Goal: Task Accomplishment & Management: Complete application form

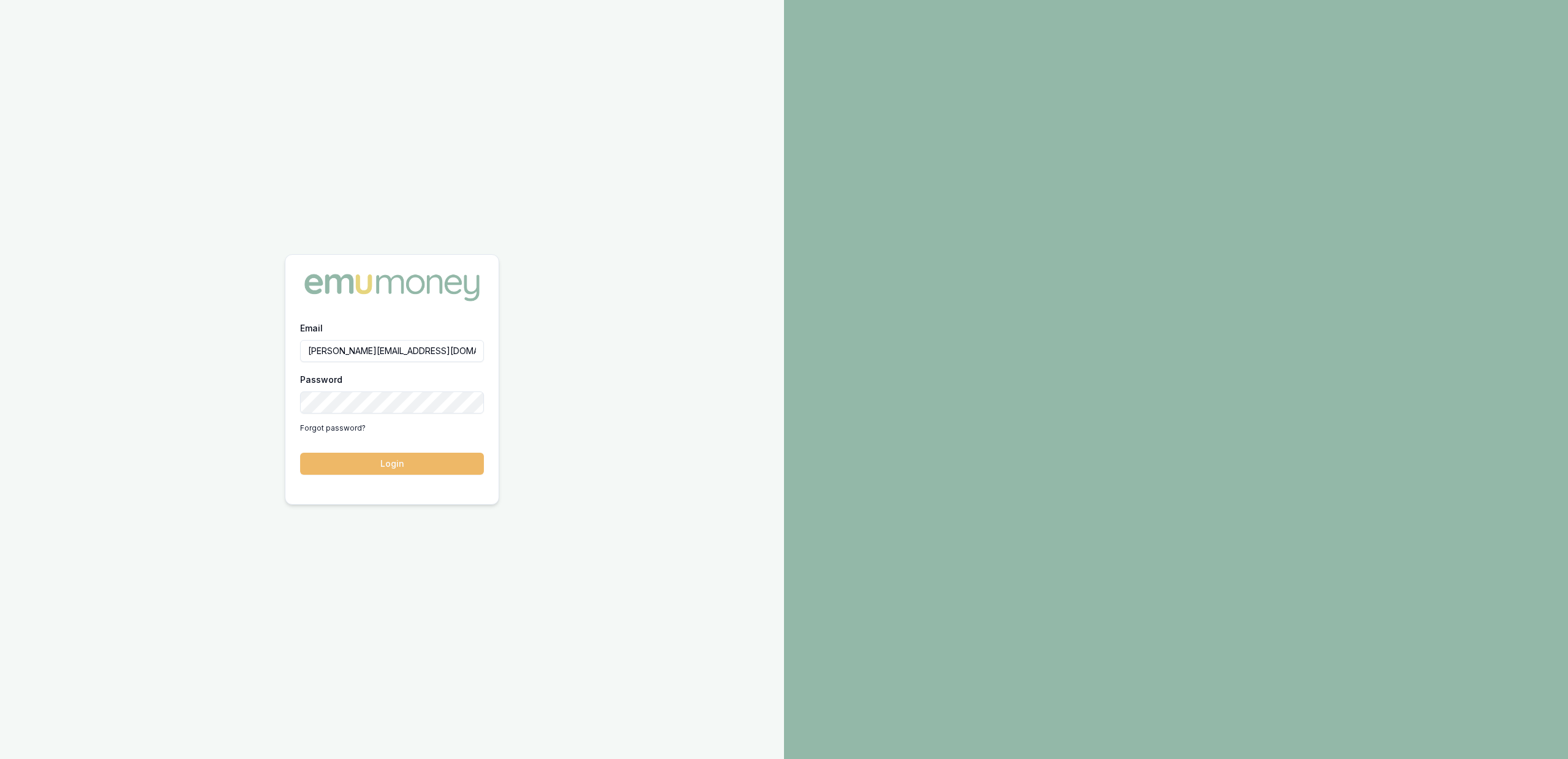
click at [364, 458] on button "Login" at bounding box center [392, 464] width 183 height 22
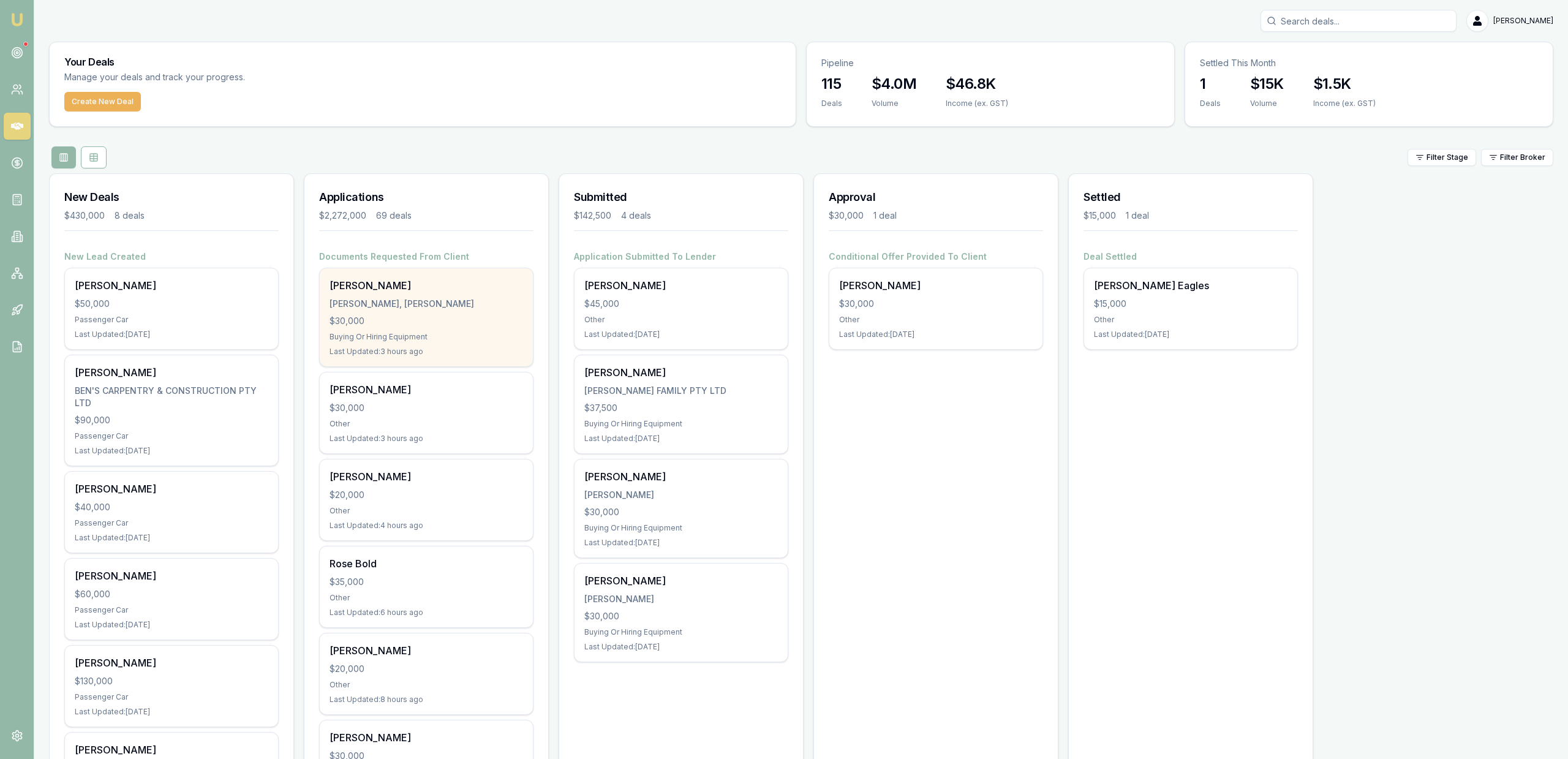
click at [504, 315] on div "$30,000" at bounding box center [426, 320] width 194 height 12
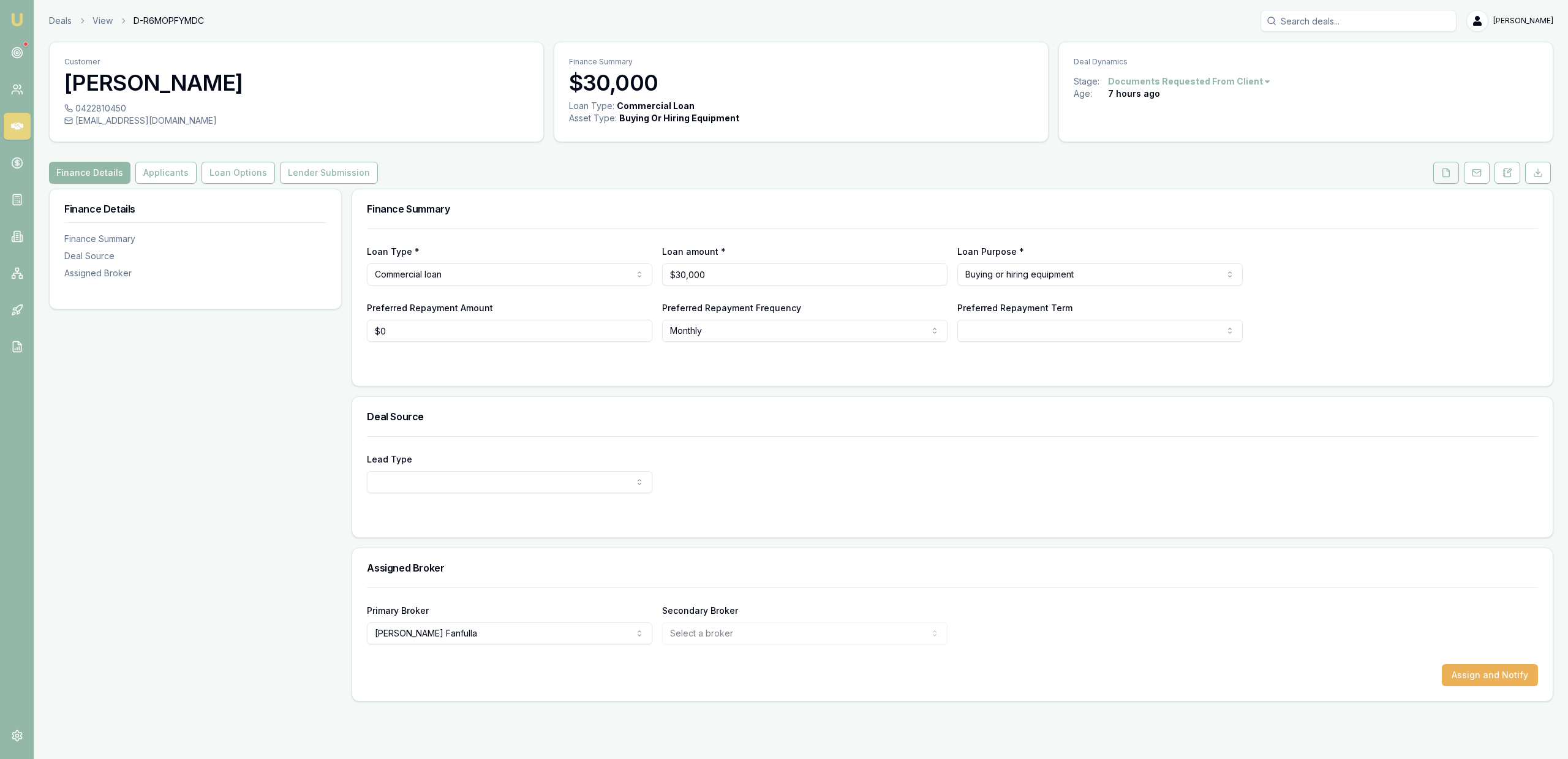
click at [1451, 176] on button at bounding box center [1446, 173] width 26 height 22
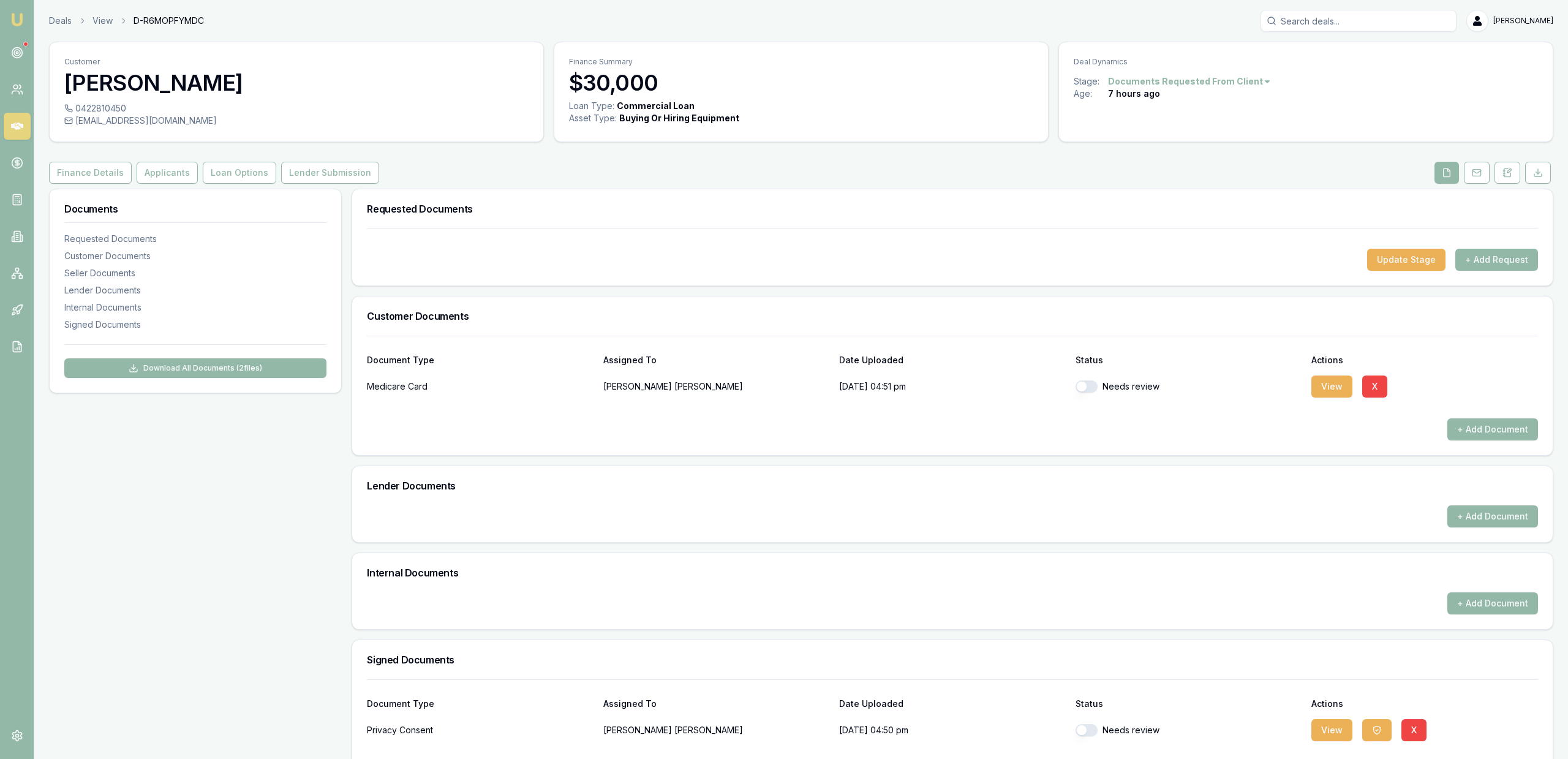
click at [1074, 392] on div "Medicare Card Dylan Howes 09/10/2025, 04:51 pm Needs review View X" at bounding box center [952, 386] width 1170 height 25
click at [1083, 383] on button "button" at bounding box center [1087, 386] width 22 height 12
checkbox input "true"
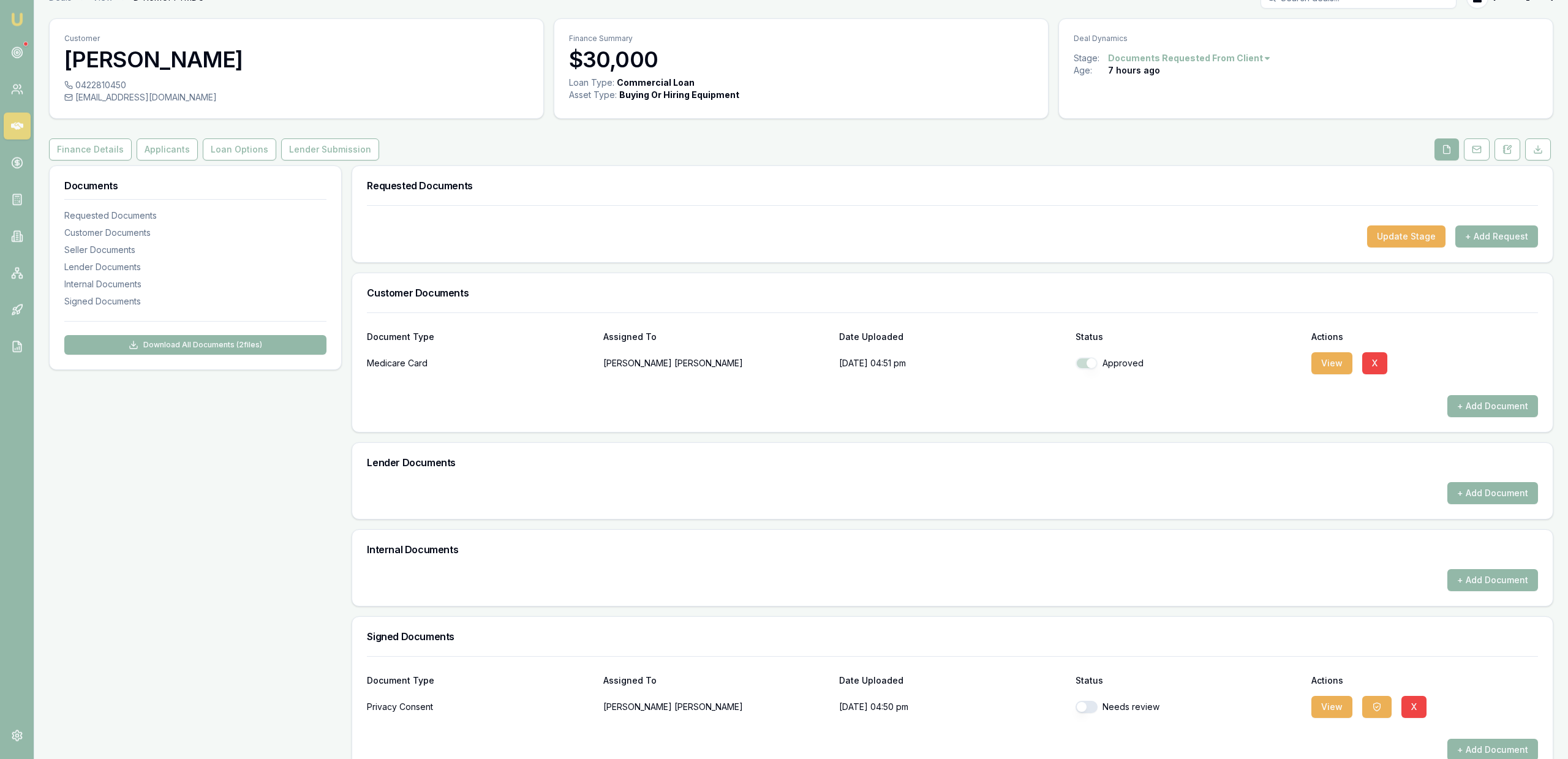
scroll to position [51, 0]
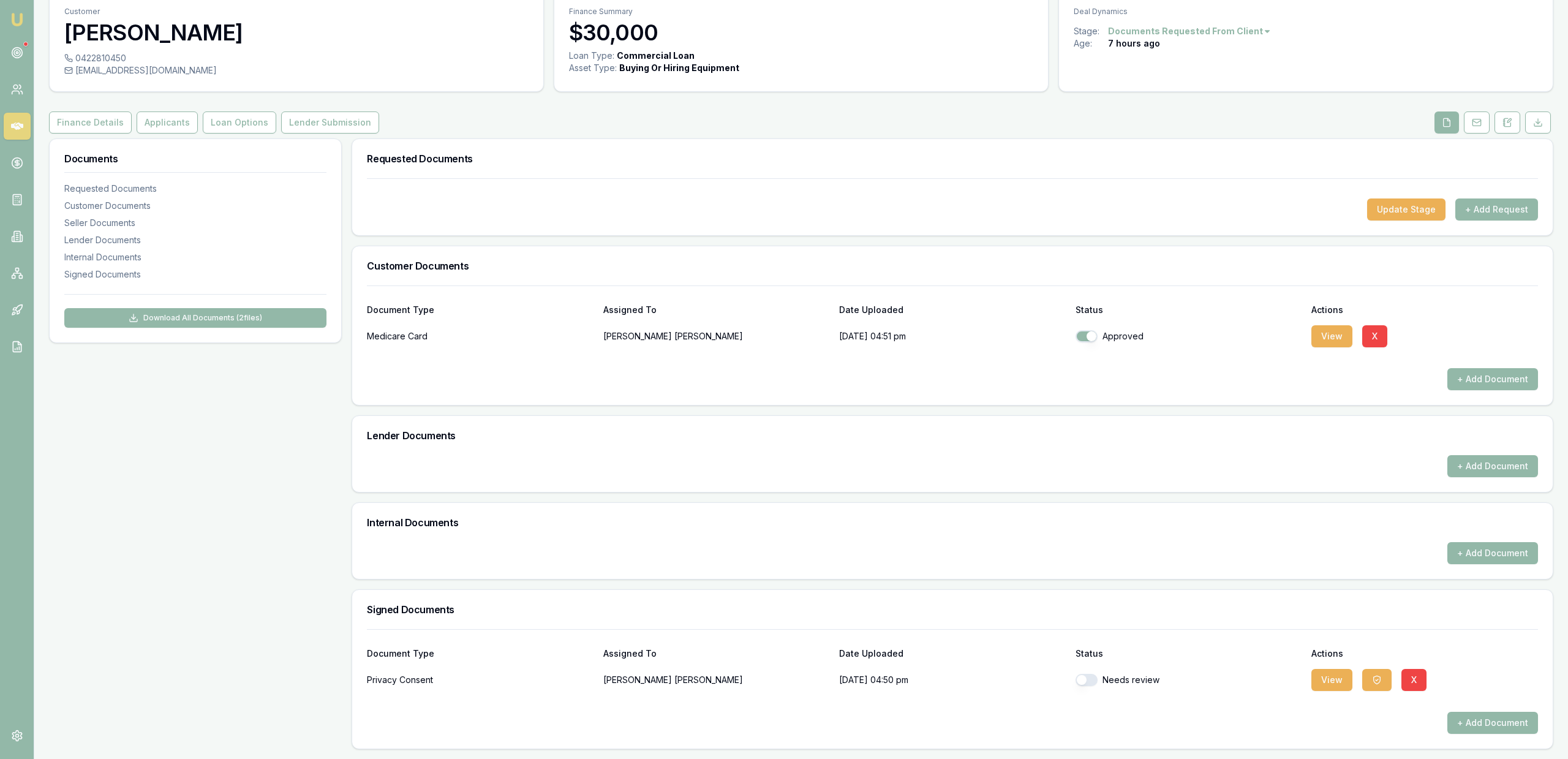
click at [1091, 678] on button "button" at bounding box center [1087, 679] width 22 height 12
checkbox input "true"
click at [1475, 221] on div "Update Stage + Add Request" at bounding box center [952, 206] width 1200 height 57
click at [1476, 217] on button "+ Add Request" at bounding box center [1496, 210] width 83 height 22
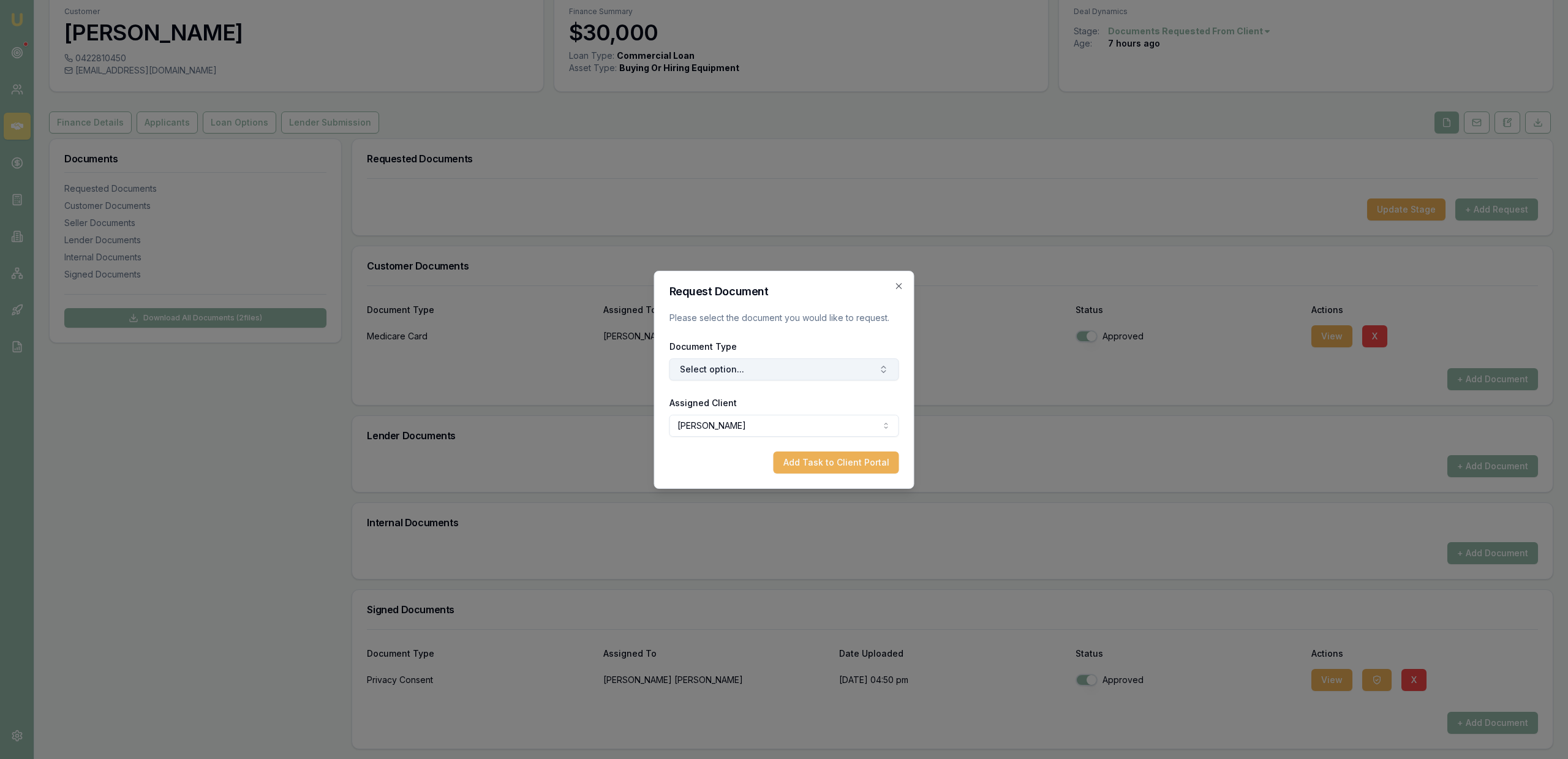
click at [779, 380] on button "Select option..." at bounding box center [784, 369] width 230 height 22
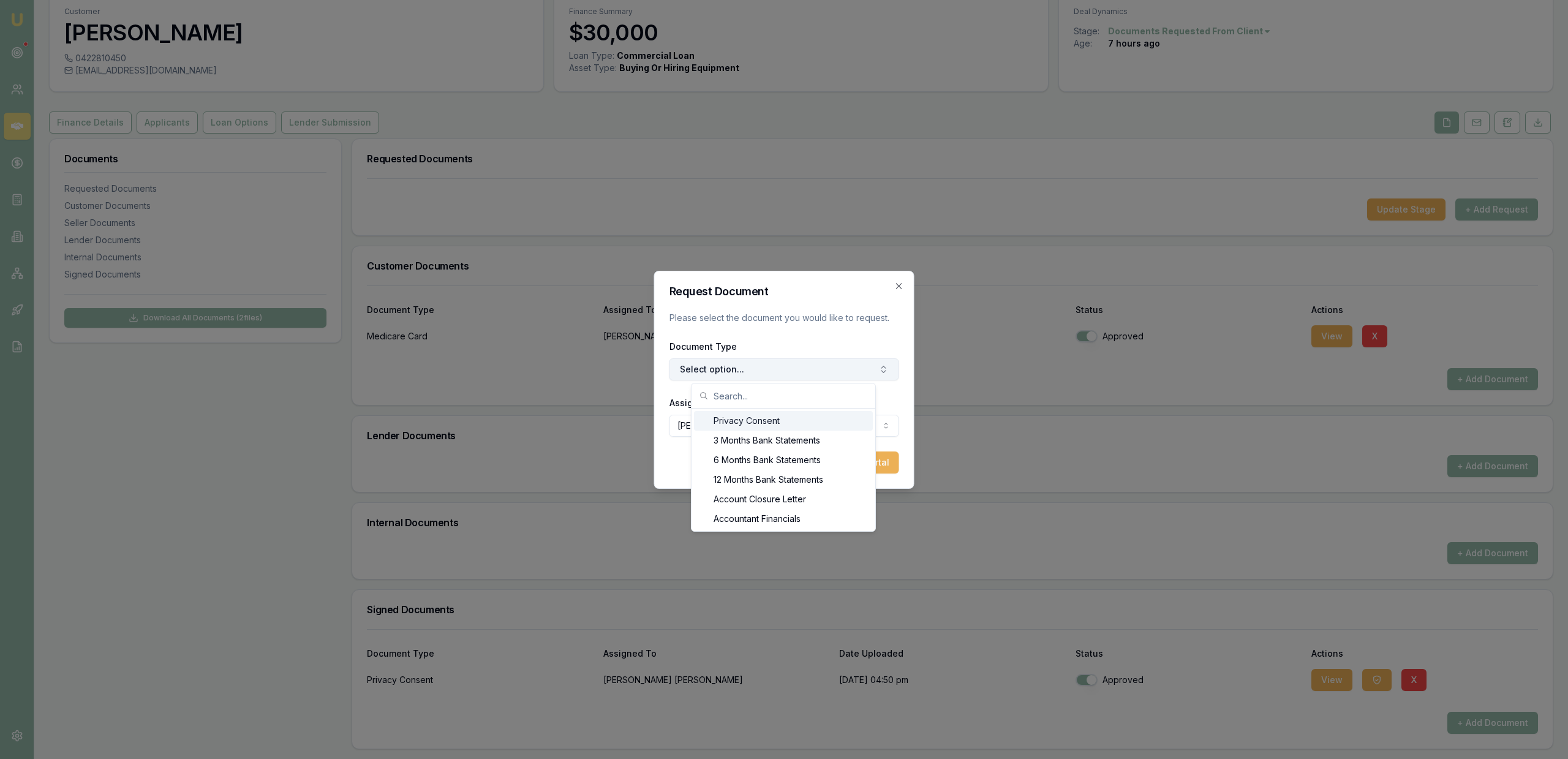
click at [784, 370] on button "Select option..." at bounding box center [784, 369] width 230 height 22
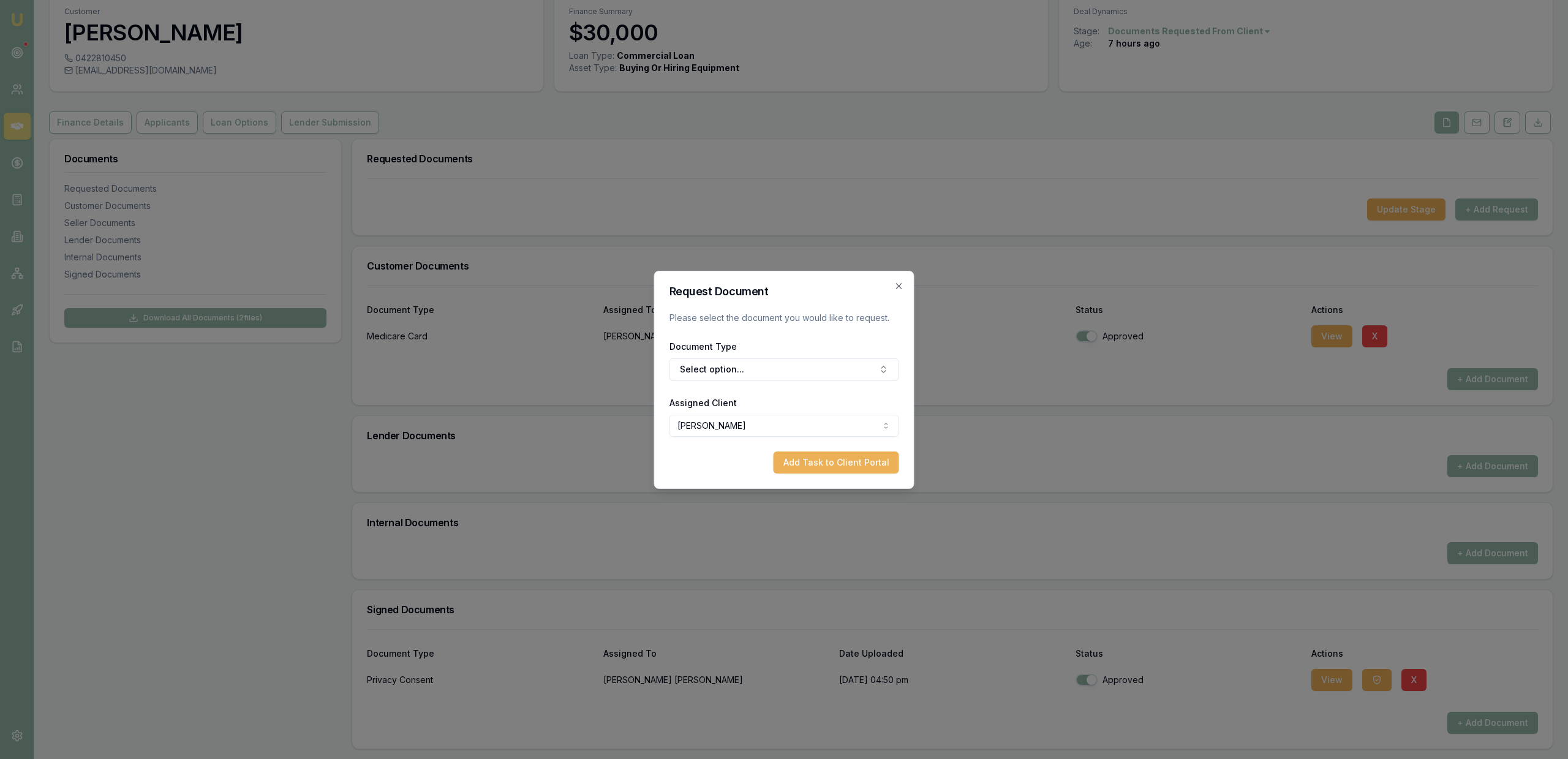
click at [780, 380] on form "Request Document Please select the document you would like to request. Document…" at bounding box center [784, 380] width 230 height 187
click at [779, 377] on button "Select option..." at bounding box center [784, 369] width 230 height 22
type input "fron"
click at [828, 463] on div "Front of Drivers Licence" at bounding box center [785, 459] width 153 height 20
click at [835, 466] on button "Add Task to Client Portal" at bounding box center [836, 463] width 126 height 22
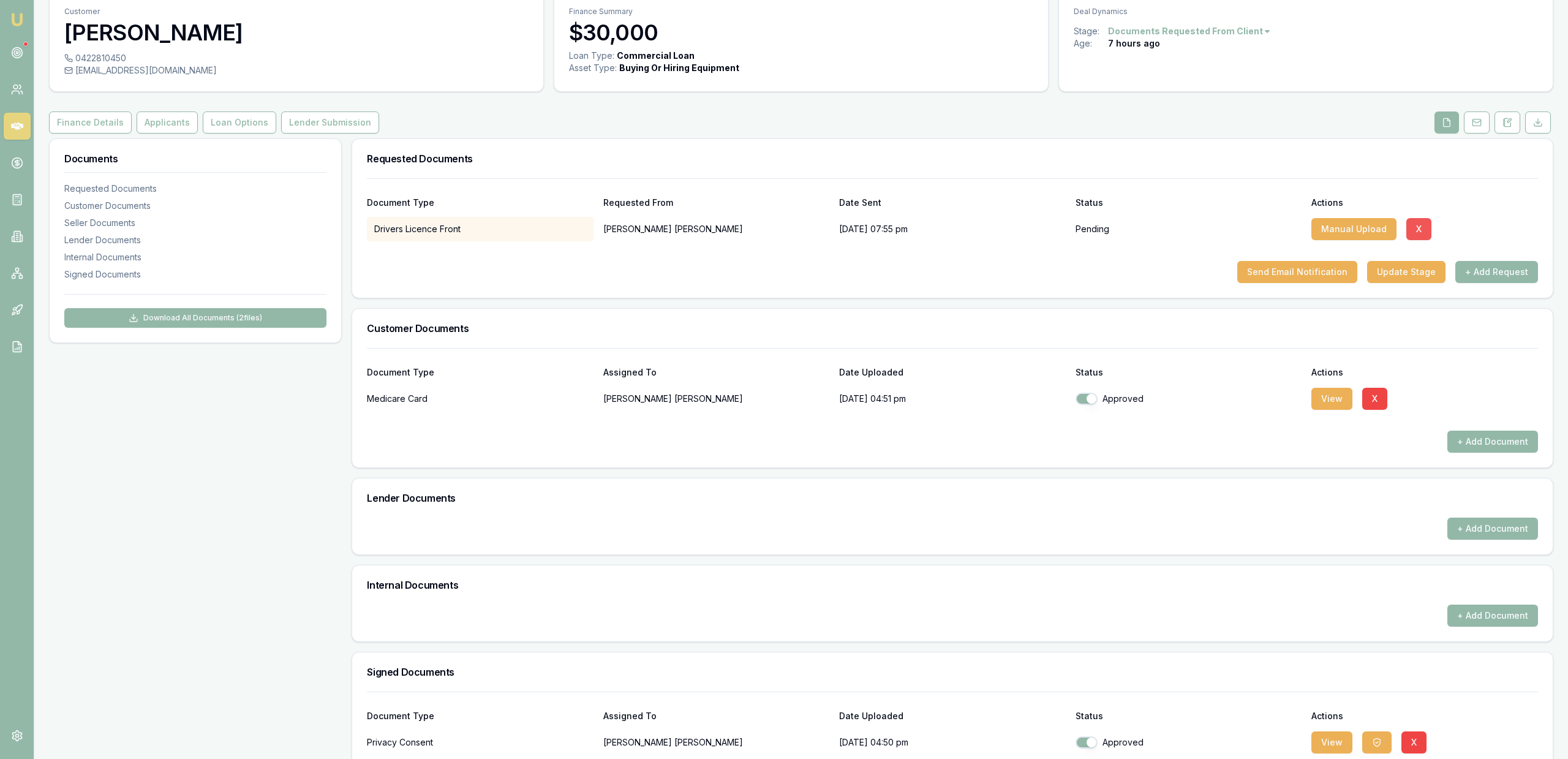
click at [1414, 236] on button "X" at bounding box center [1419, 229] width 25 height 22
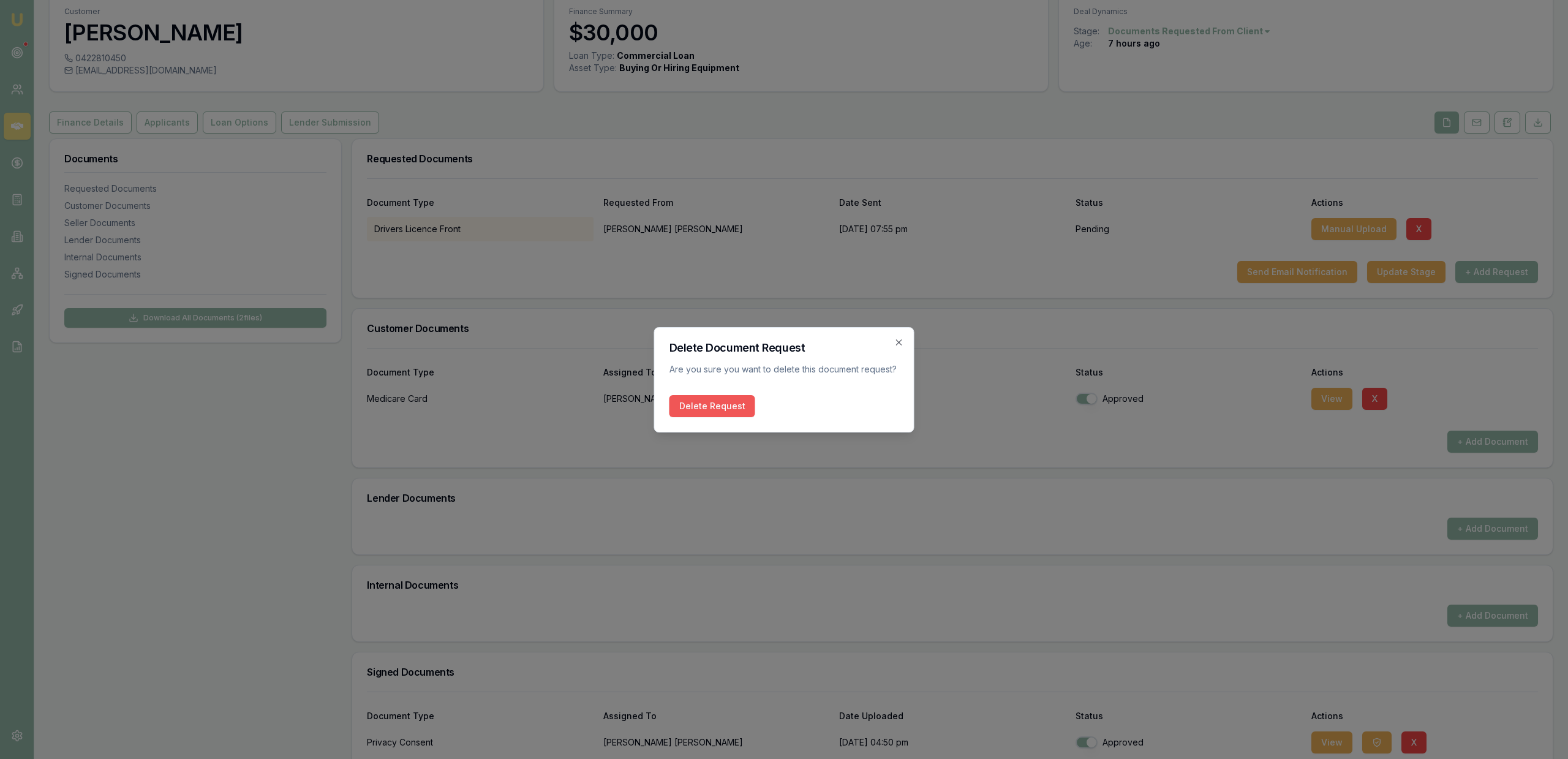
click at [742, 400] on button "Delete Request" at bounding box center [712, 406] width 85 height 22
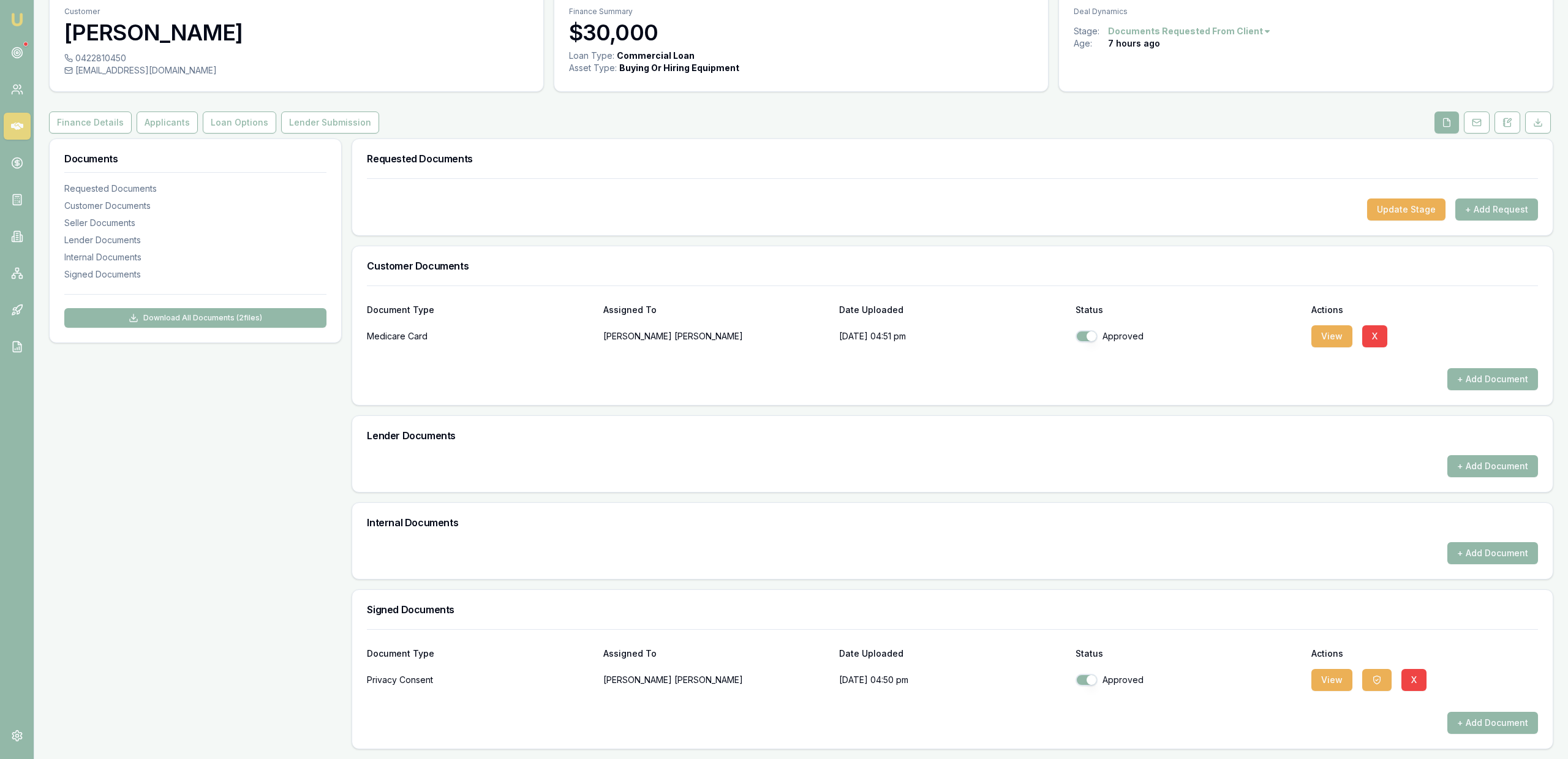
click at [1459, 379] on button "+ Add Document" at bounding box center [1492, 380] width 91 height 22
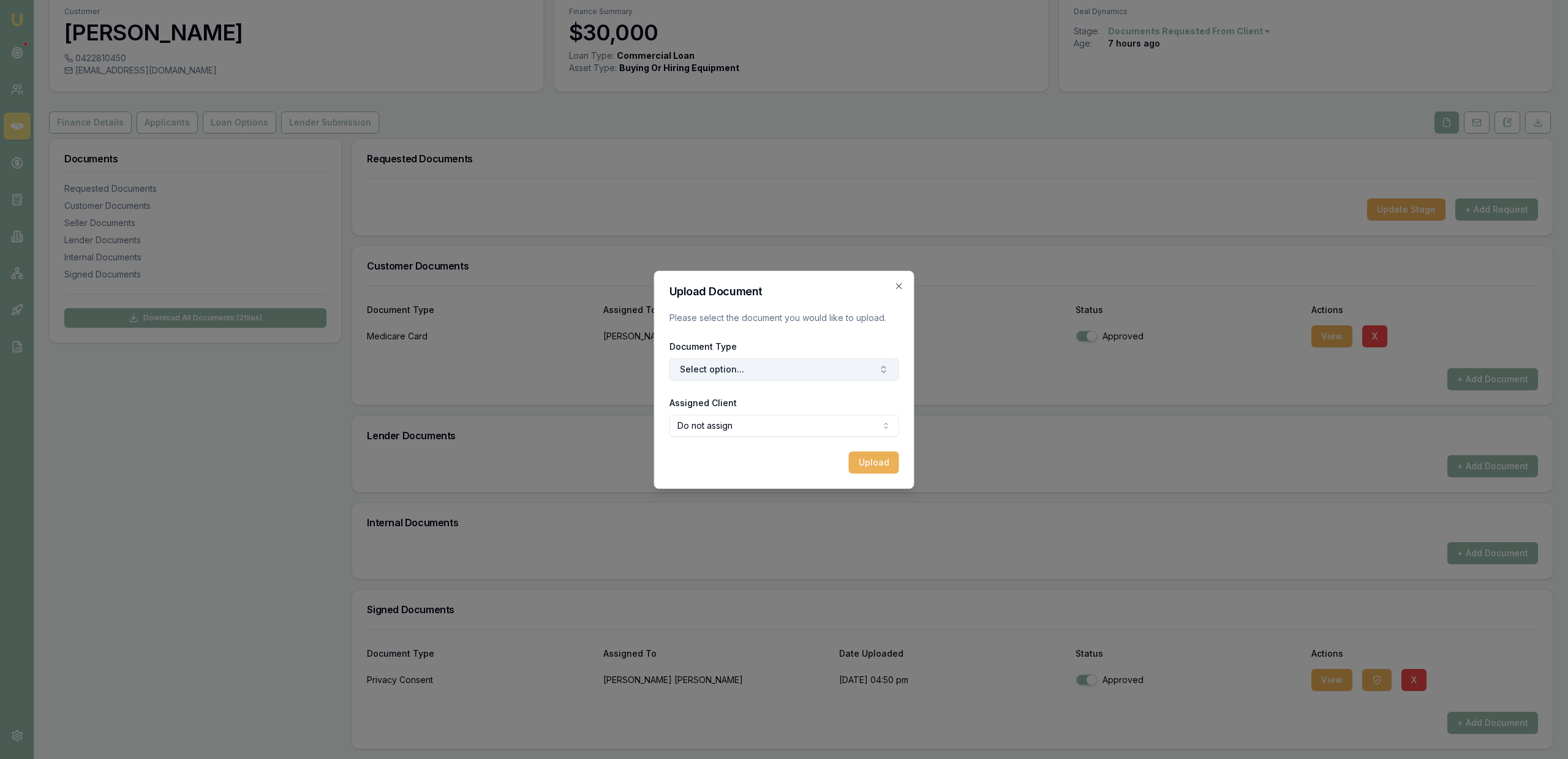
click at [718, 368] on button "Select option..." at bounding box center [784, 369] width 230 height 22
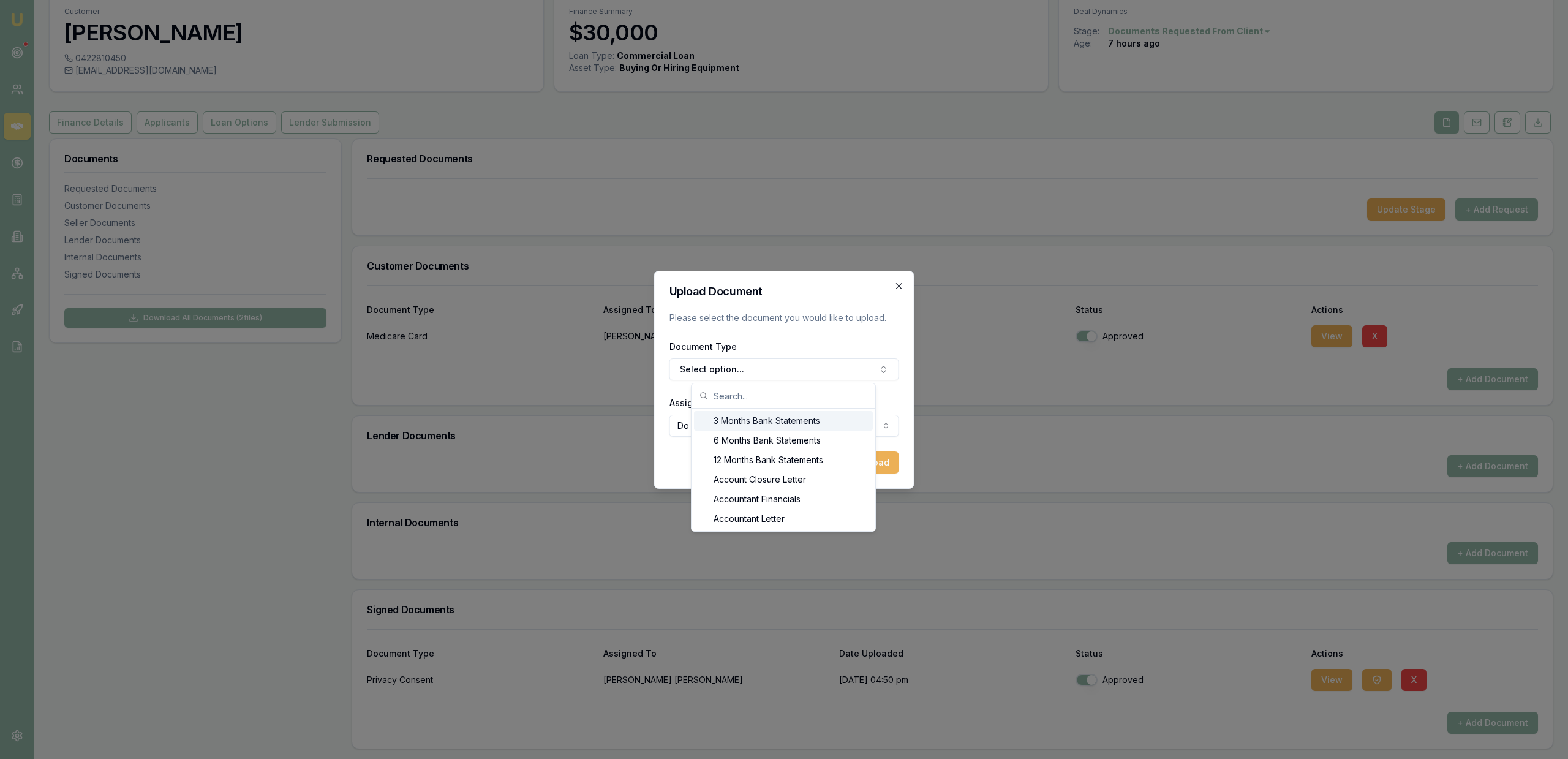
click at [899, 286] on icon "button" at bounding box center [899, 286] width 9 height 9
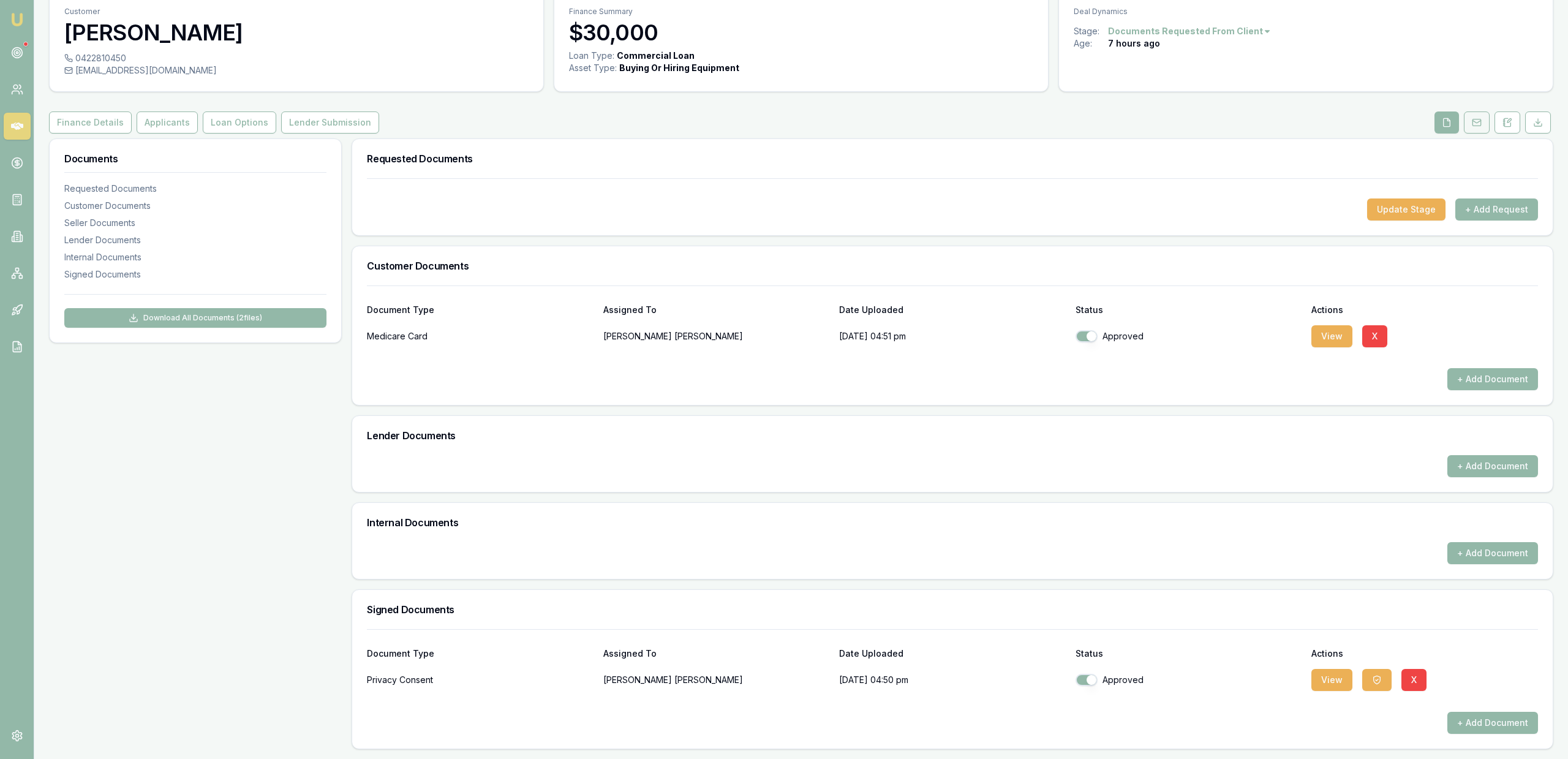
click at [1470, 126] on button at bounding box center [1476, 123] width 26 height 22
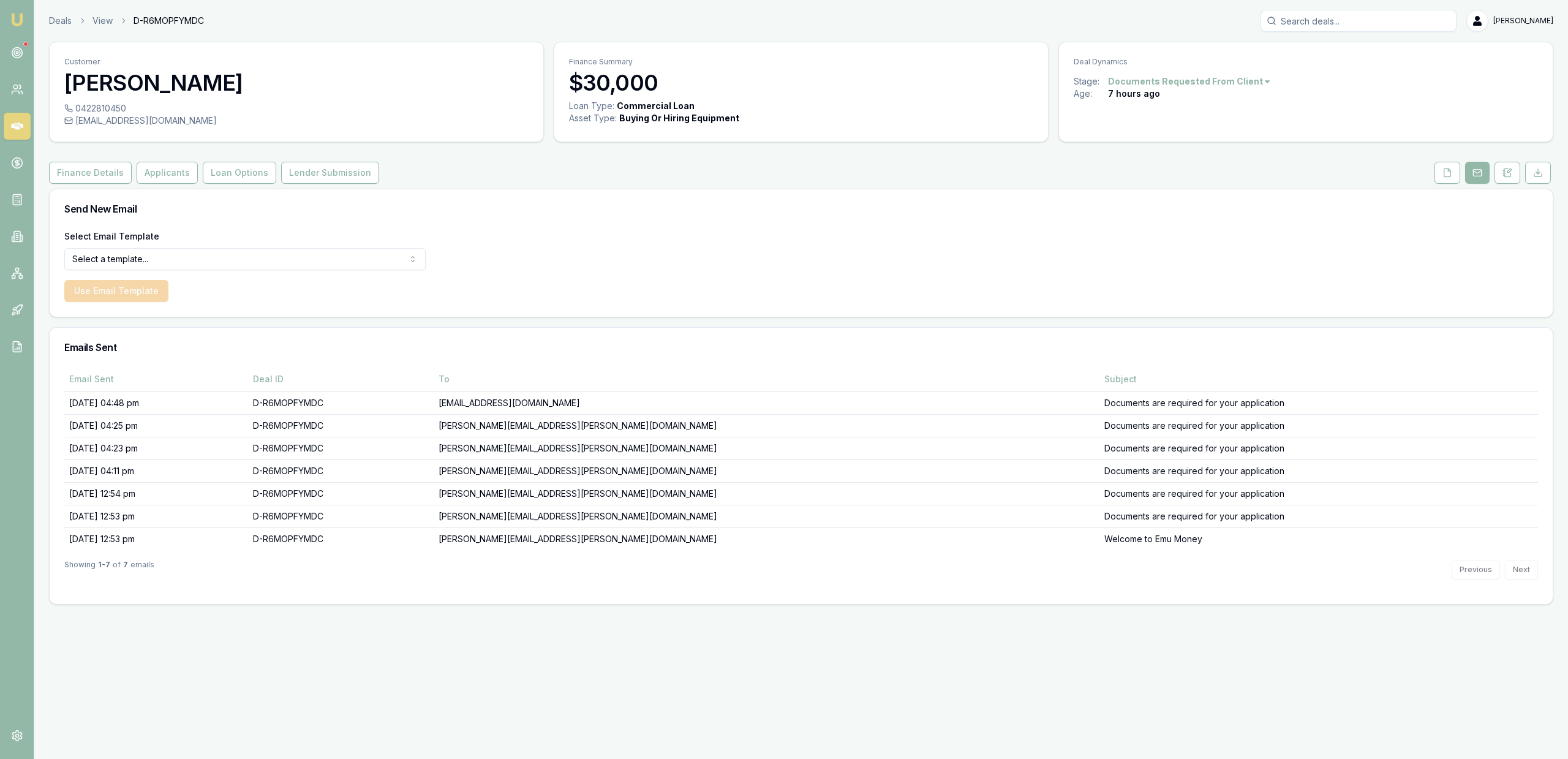
click at [1453, 125] on div "Deal Dynamics Stage: Documents Requested From Client Age: 7 hours ago" at bounding box center [1306, 92] width 495 height 100
drag, startPoint x: 1446, startPoint y: 163, endPoint x: 1446, endPoint y: 170, distance: 7.0
click at [1446, 166] on button at bounding box center [1447, 173] width 26 height 22
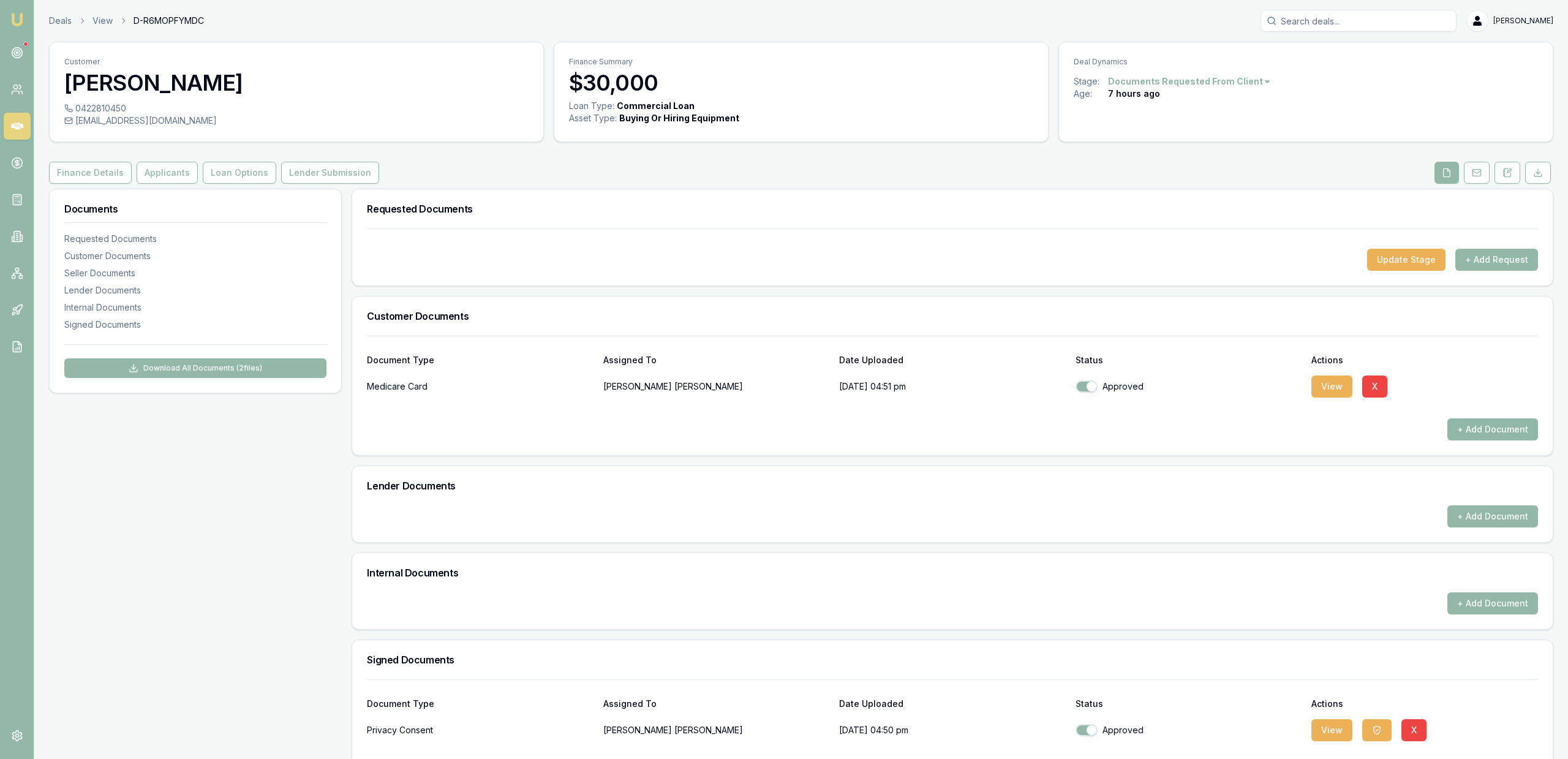
click at [1475, 419] on button "+ Add Document" at bounding box center [1492, 429] width 91 height 22
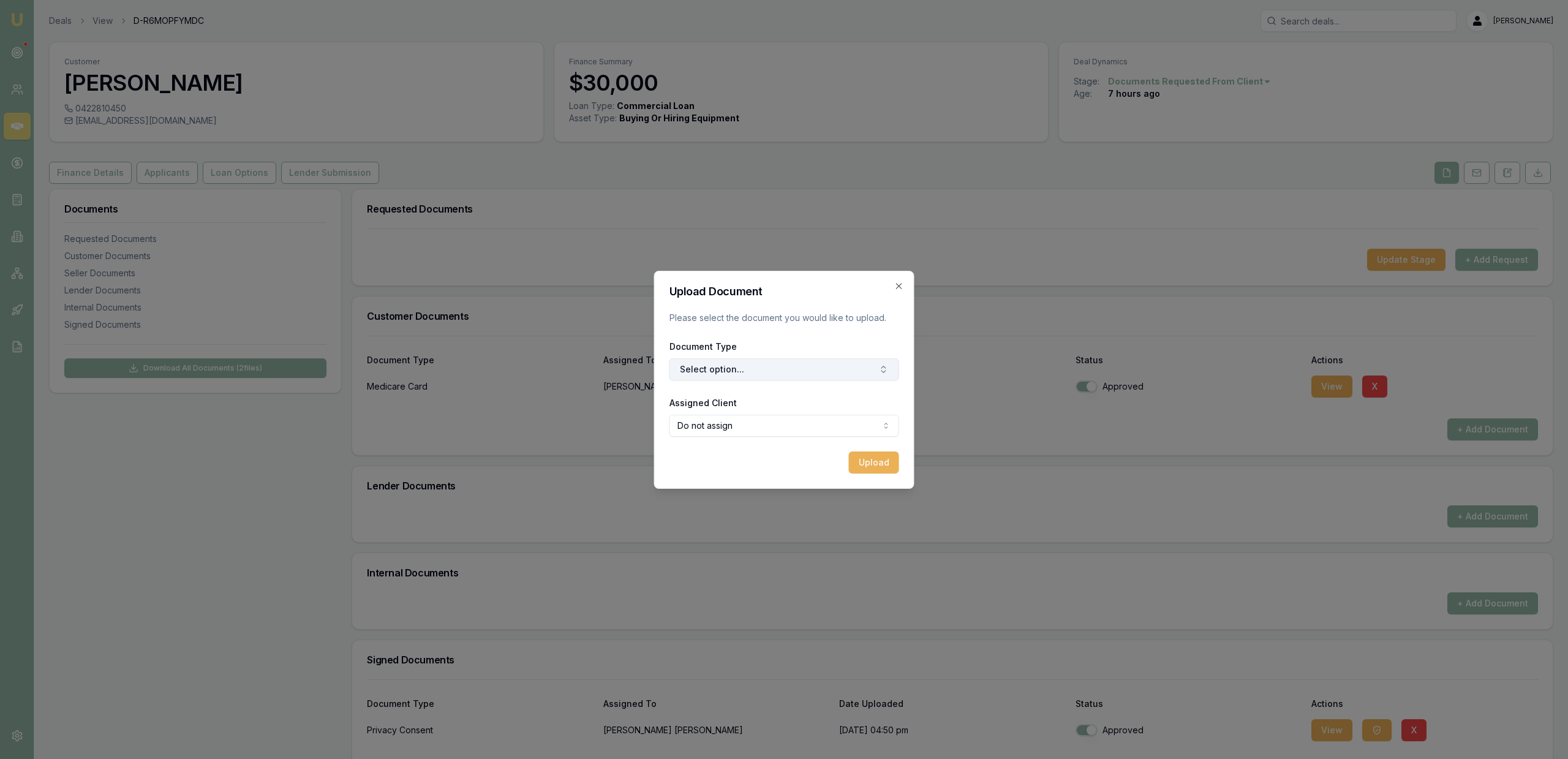
click at [829, 377] on button "Select option..." at bounding box center [784, 369] width 230 height 22
type input "front"
click at [801, 418] on div "Front of Drivers Licence" at bounding box center [790, 421] width 153 height 20
click at [798, 423] on body "Emu Broker Deals View D-R6MOPFYMDC Jackson Fanfulla Toggle Menu Customer Dylan …" at bounding box center [784, 380] width 1568 height 759
select select "U-CPBQ6449B6"
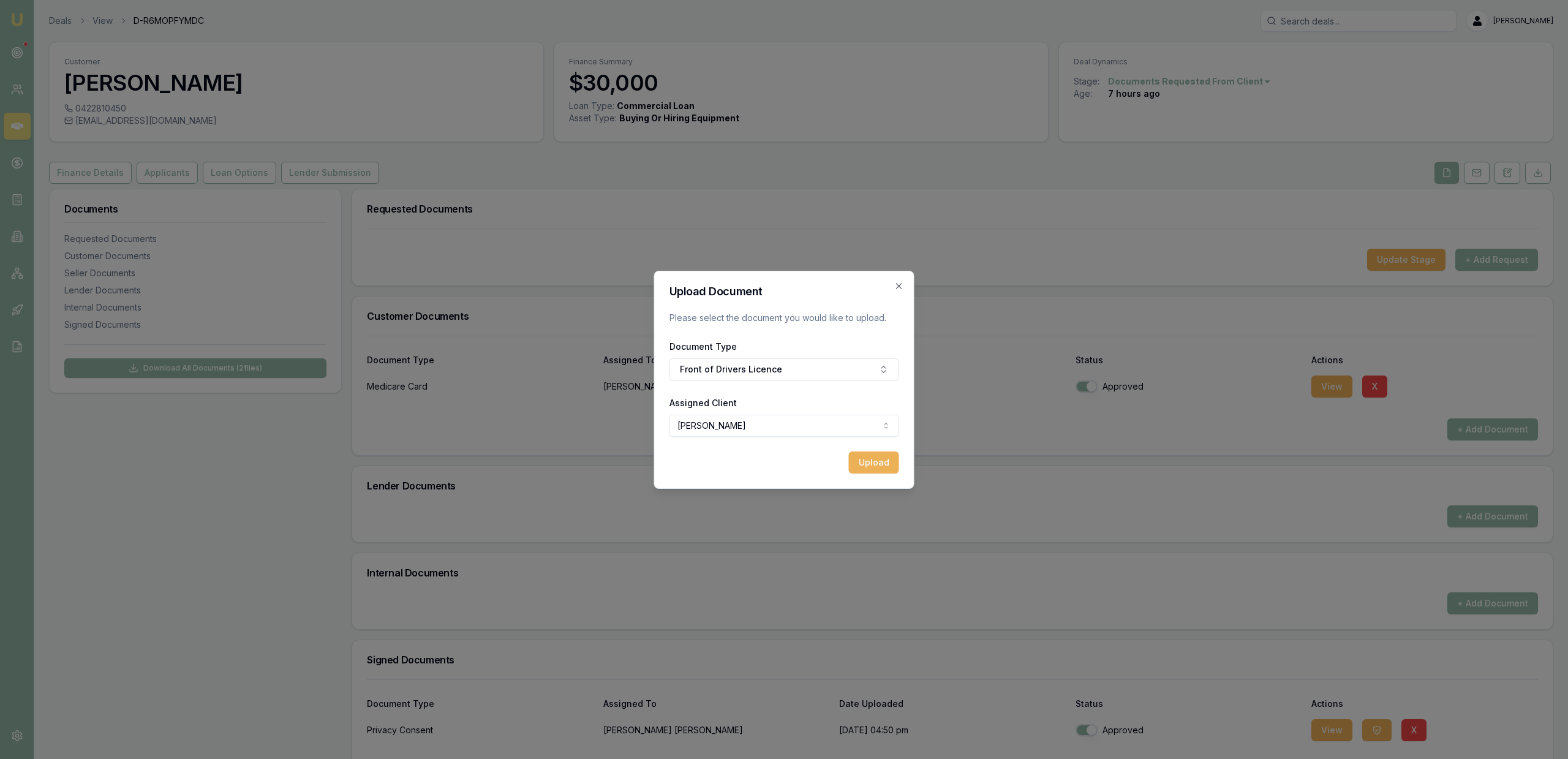
click at [740, 470] on div "Upload" at bounding box center [784, 463] width 230 height 22
click at [858, 459] on button "Upload" at bounding box center [874, 463] width 51 height 22
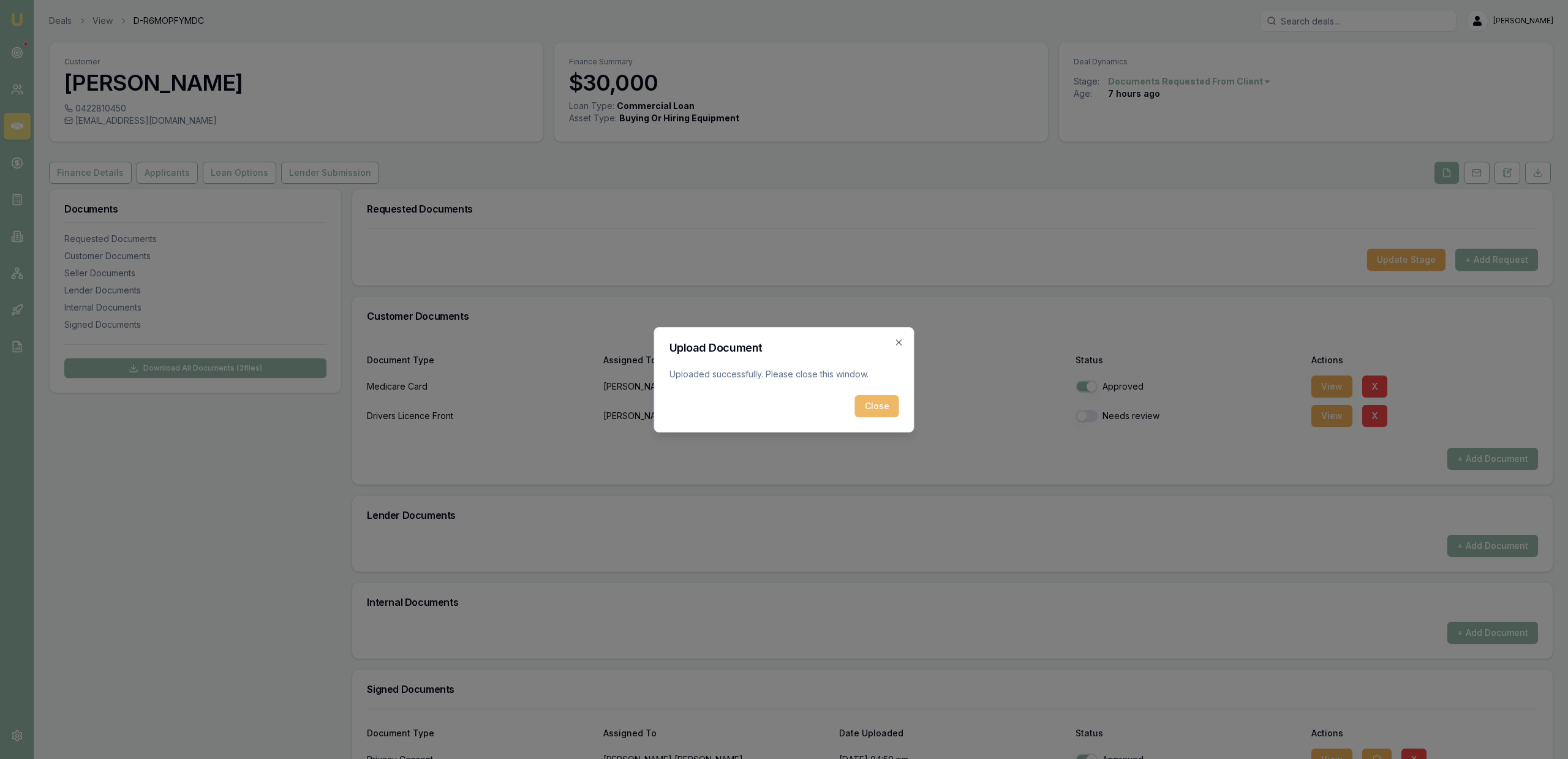
click at [895, 403] on button "Close" at bounding box center [877, 406] width 44 height 22
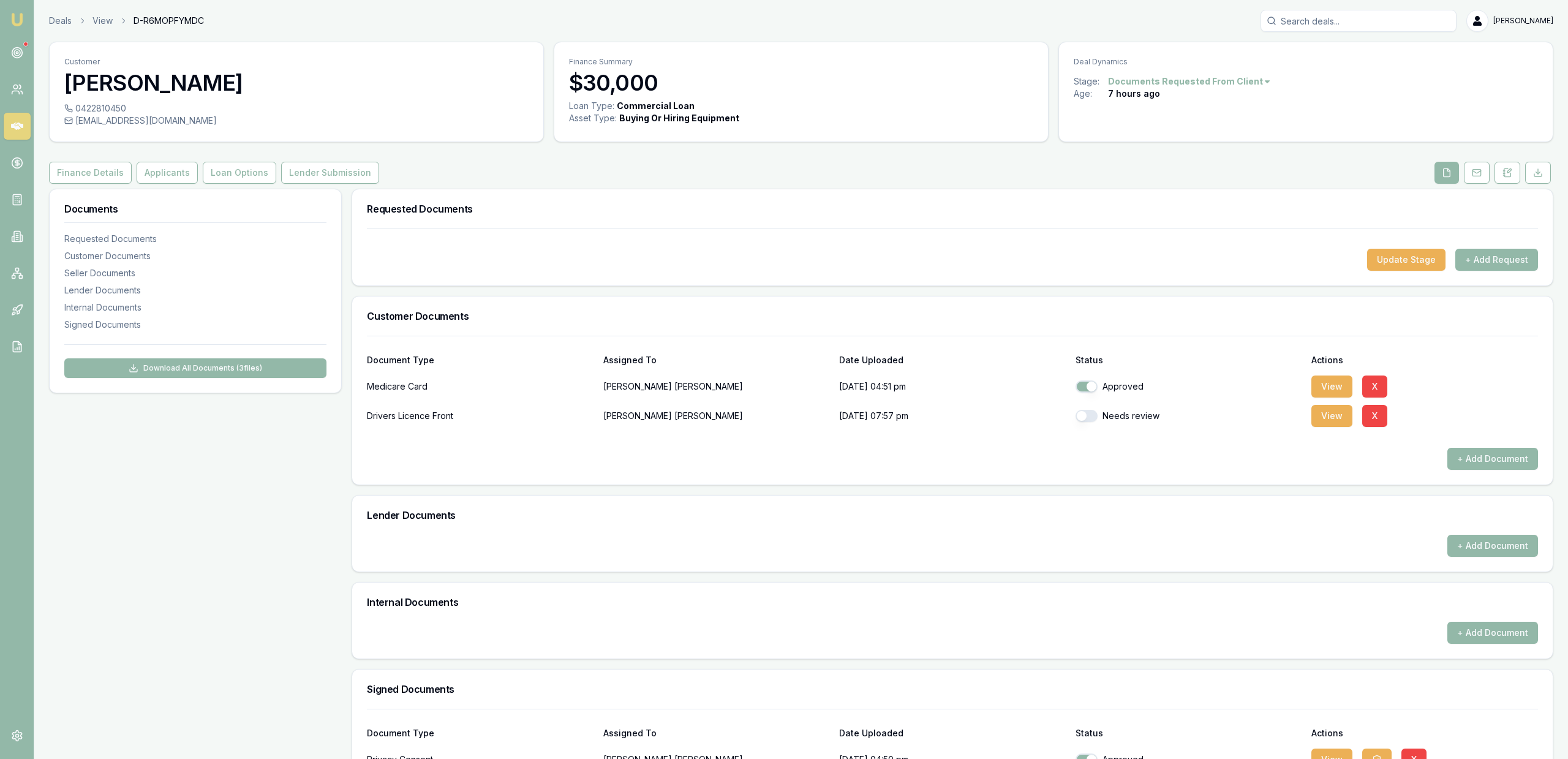
click at [1085, 418] on button "button" at bounding box center [1087, 415] width 22 height 12
checkbox input "true"
drag, startPoint x: 1016, startPoint y: 479, endPoint x: 1163, endPoint y: 471, distance: 147.2
click at [1019, 479] on div "Document Type Assigned To Date Uploaded Status Actions Medicare Card Dylan Howe…" at bounding box center [952, 410] width 1200 height 149
click at [1513, 459] on button "+ Add Document" at bounding box center [1492, 459] width 91 height 22
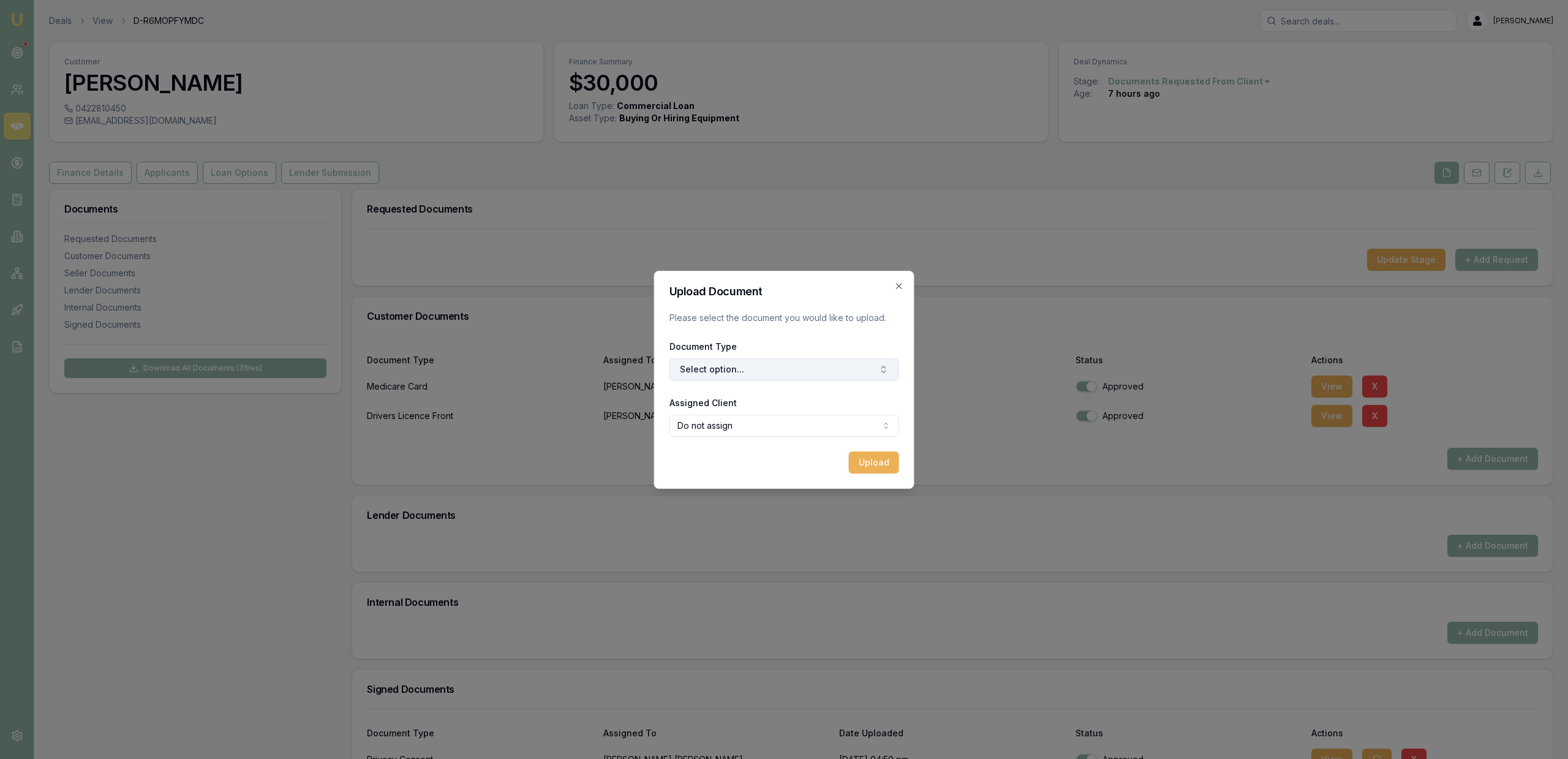
click at [756, 377] on button "Select option..." at bounding box center [784, 369] width 230 height 22
type input "back"
click at [781, 427] on div "Back of Drivers Licence" at bounding box center [790, 421] width 153 height 20
click at [782, 432] on body "Emu Broker Deals View D-R6MOPFYMDC Jackson Fanfulla Toggle Menu Customer Dylan …" at bounding box center [784, 380] width 1568 height 759
select select "U-CPBQ6449B6"
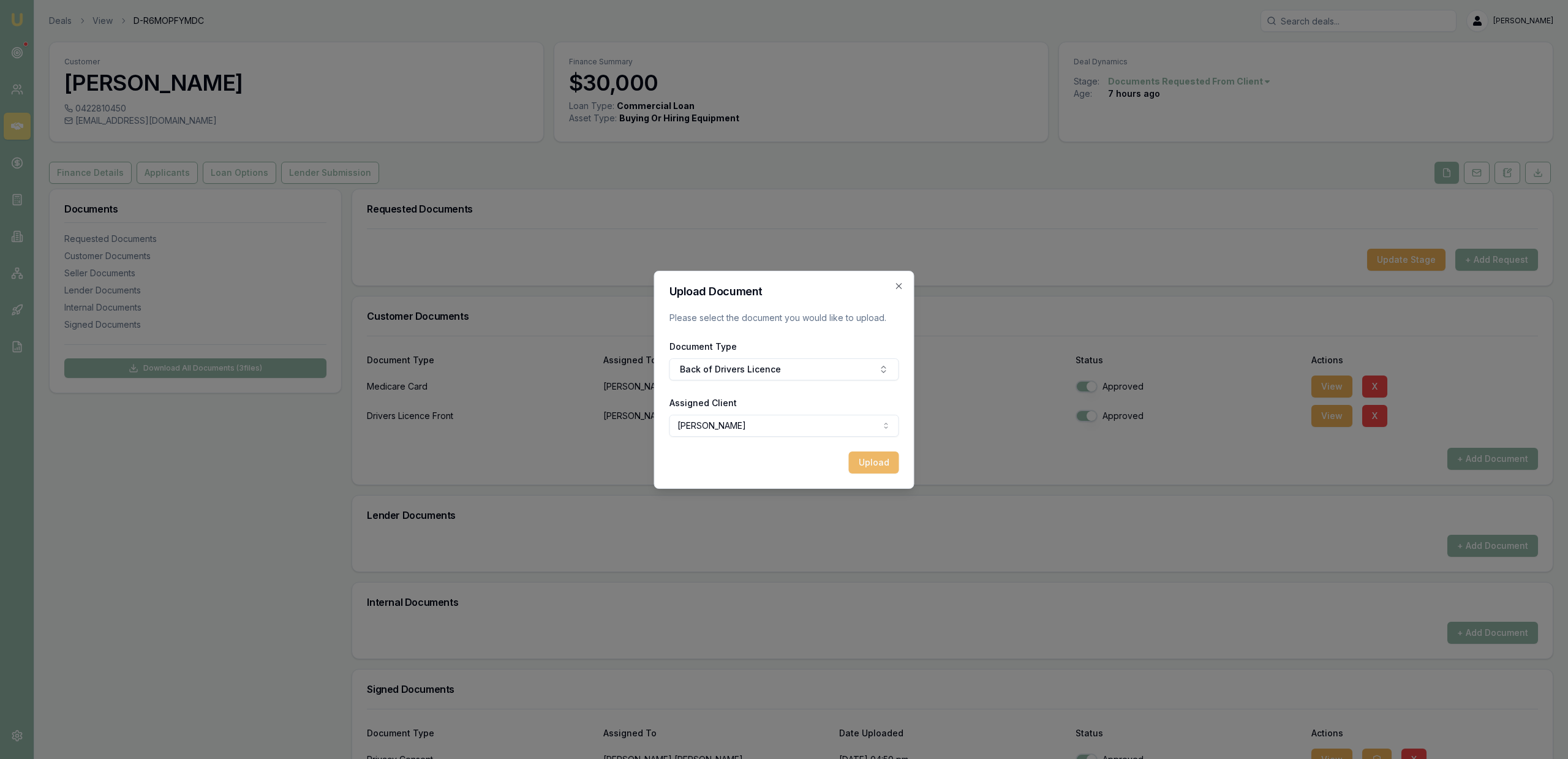
drag, startPoint x: 905, startPoint y: 469, endPoint x: 890, endPoint y: 467, distance: 15.1
click at [904, 469] on div "Upload Document Please select the document you would like to upload. Document T…" at bounding box center [784, 380] width 260 height 218
drag, startPoint x: 888, startPoint y: 466, endPoint x: 886, endPoint y: 473, distance: 7.3
click at [886, 470] on button "Upload" at bounding box center [874, 463] width 51 height 22
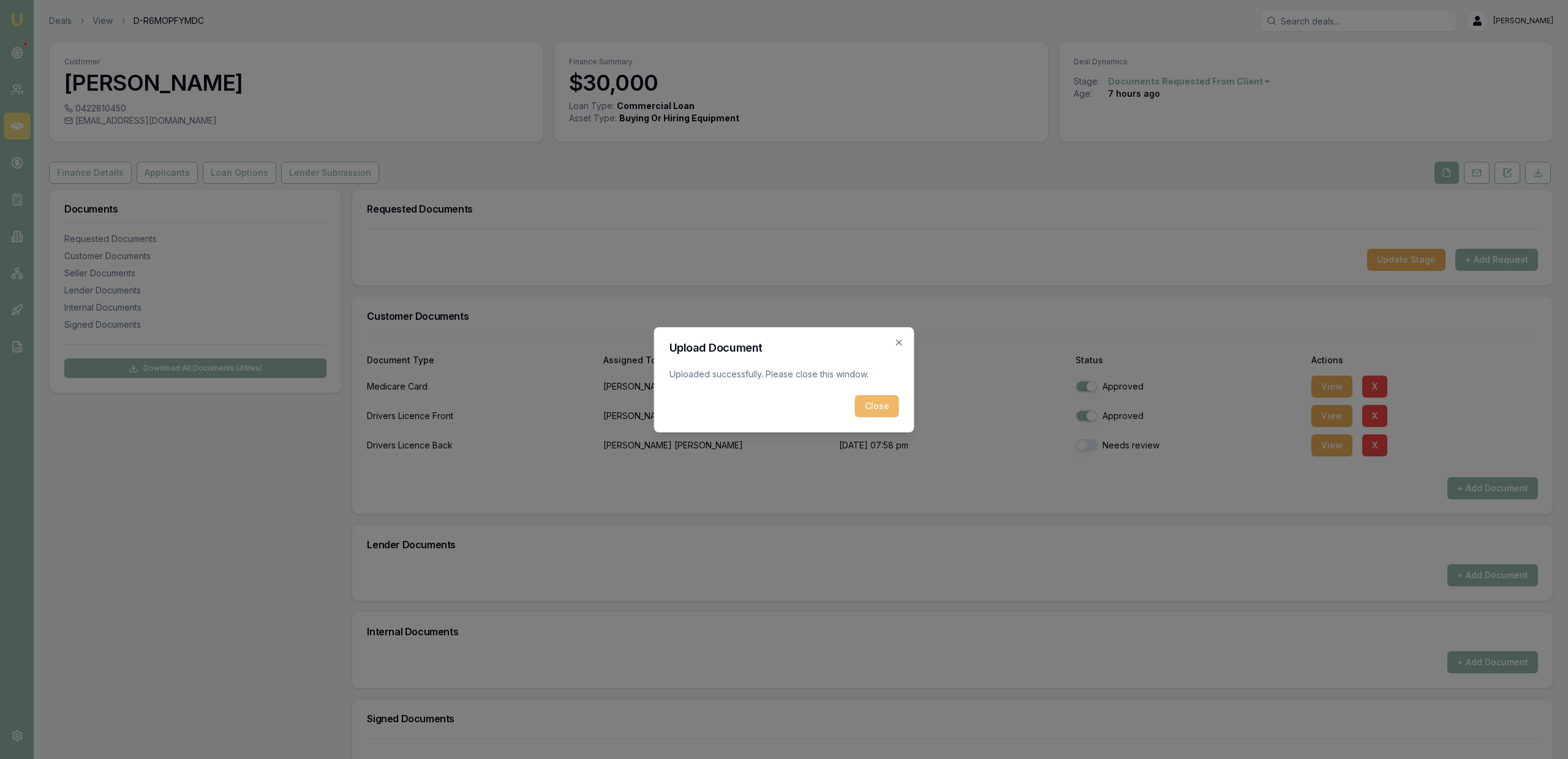
click at [880, 415] on button "Close" at bounding box center [877, 406] width 44 height 22
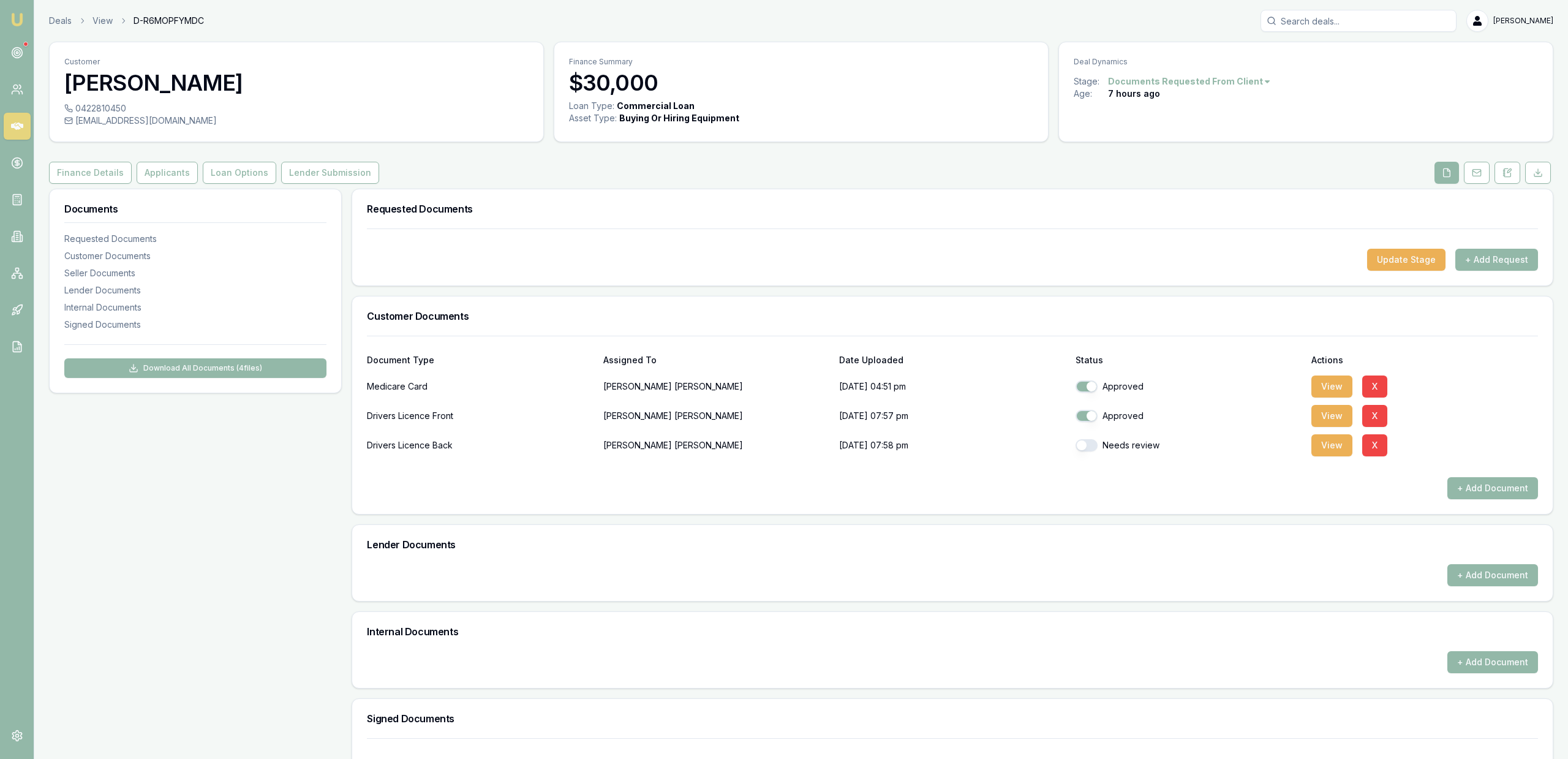
click at [1081, 444] on button "button" at bounding box center [1087, 445] width 22 height 12
checkbox input "true"
click at [1038, 515] on div "Requested Documents Update Stage + Add Request Customer Documents Document Type…" at bounding box center [952, 523] width 1201 height 670
click at [175, 159] on div "Customer Dylan Howes 0422810450 dylanhowes123@hotmail.com Finance Summary $30,0…" at bounding box center [801, 450] width 1504 height 817
click at [174, 172] on button "Applicants" at bounding box center [167, 173] width 61 height 22
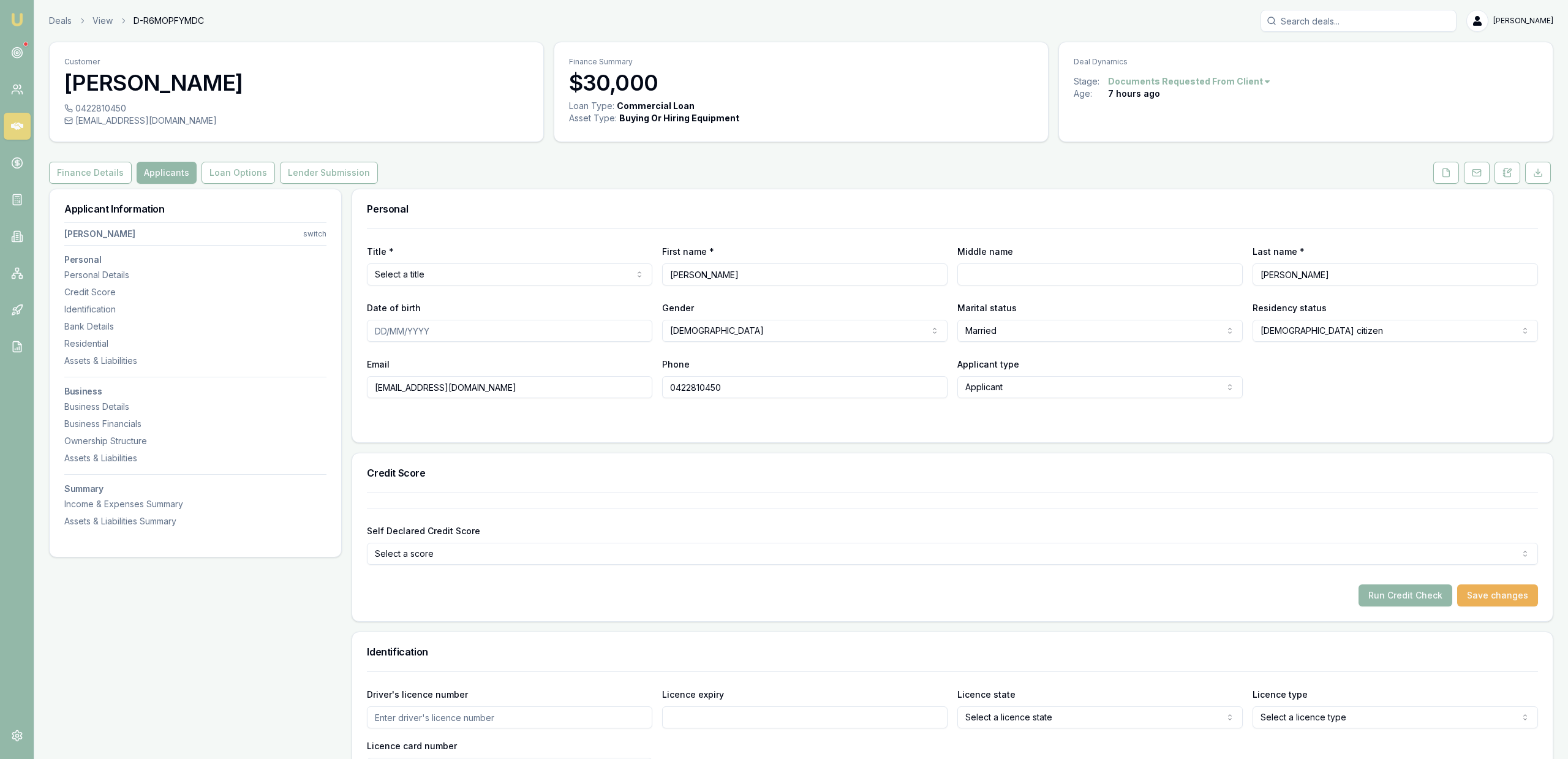
click at [411, 275] on html "Emu Broker Deals View D-R6MOPFYMDC Jackson Fanfulla Toggle Menu Customer Dylan …" at bounding box center [784, 380] width 1568 height 759
click at [1014, 273] on input "Middle name" at bounding box center [1099, 274] width 285 height 22
click at [964, 285] on input "Middle name" at bounding box center [1099, 274] width 285 height 22
type input "[PERSON_NAME]"
click at [421, 323] on input "Date of birth" at bounding box center [509, 330] width 285 height 22
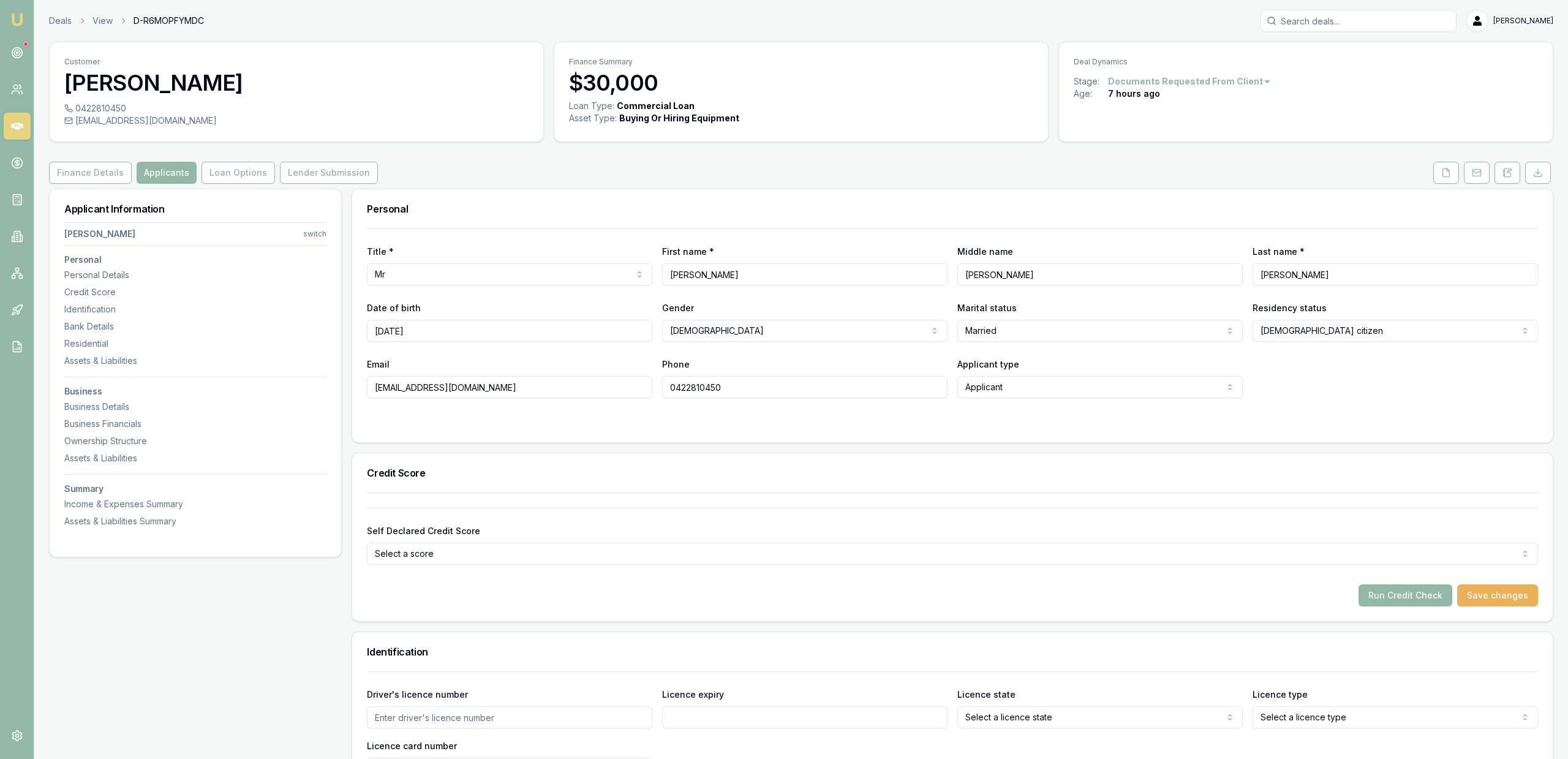
type input "[DATE]"
click at [681, 466] on div "Credit Score" at bounding box center [952, 473] width 1200 height 40
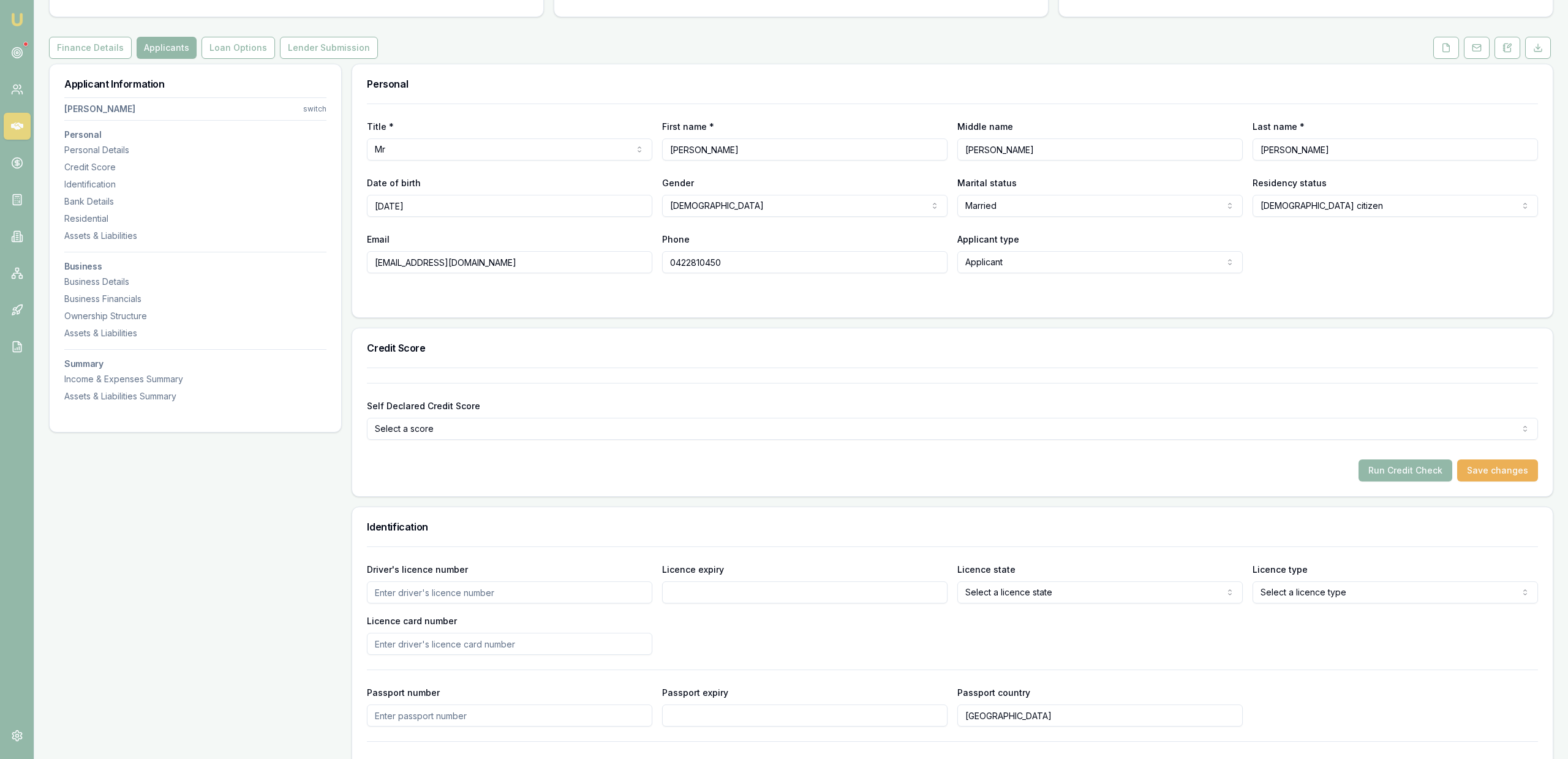
click at [454, 576] on div "Driver's licence number" at bounding box center [509, 583] width 285 height 42
click at [449, 589] on input "Driver's licence number" at bounding box center [509, 592] width 285 height 22
type input "5104009"
click at [725, 610] on div "Driver's licence number 5104009 Licence expiry Licence state Select a licence s…" at bounding box center [952, 609] width 1170 height 93
click at [727, 597] on input "Licence expiry" at bounding box center [805, 592] width 285 height 22
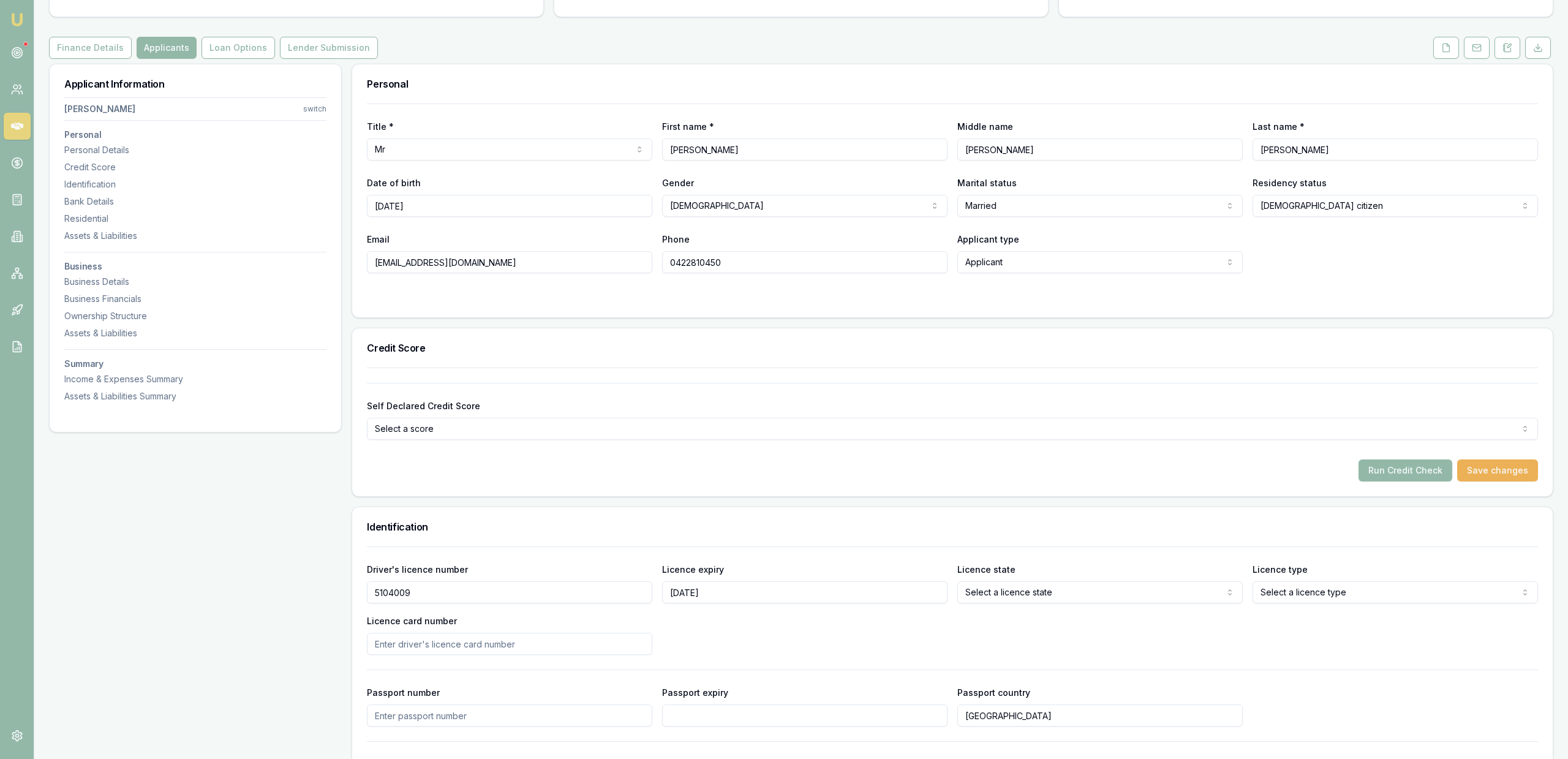
type input "[DATE]"
click at [1129, 601] on html "Emu Broker Deals View D-R6MOPFYMDC Jackson Fanfulla Toggle Menu Customer Dylan …" at bounding box center [784, 255] width 1568 height 759
select select "ACT"
click at [1302, 578] on div "Licence type Select a licence type Learner Open licence Provisional one Provisi…" at bounding box center [1395, 583] width 285 height 42
click at [1303, 593] on html "Emu Broker Deals View D-R6MOPFYMDC Jackson Fanfulla Toggle Menu Customer Dylan …" at bounding box center [784, 255] width 1568 height 759
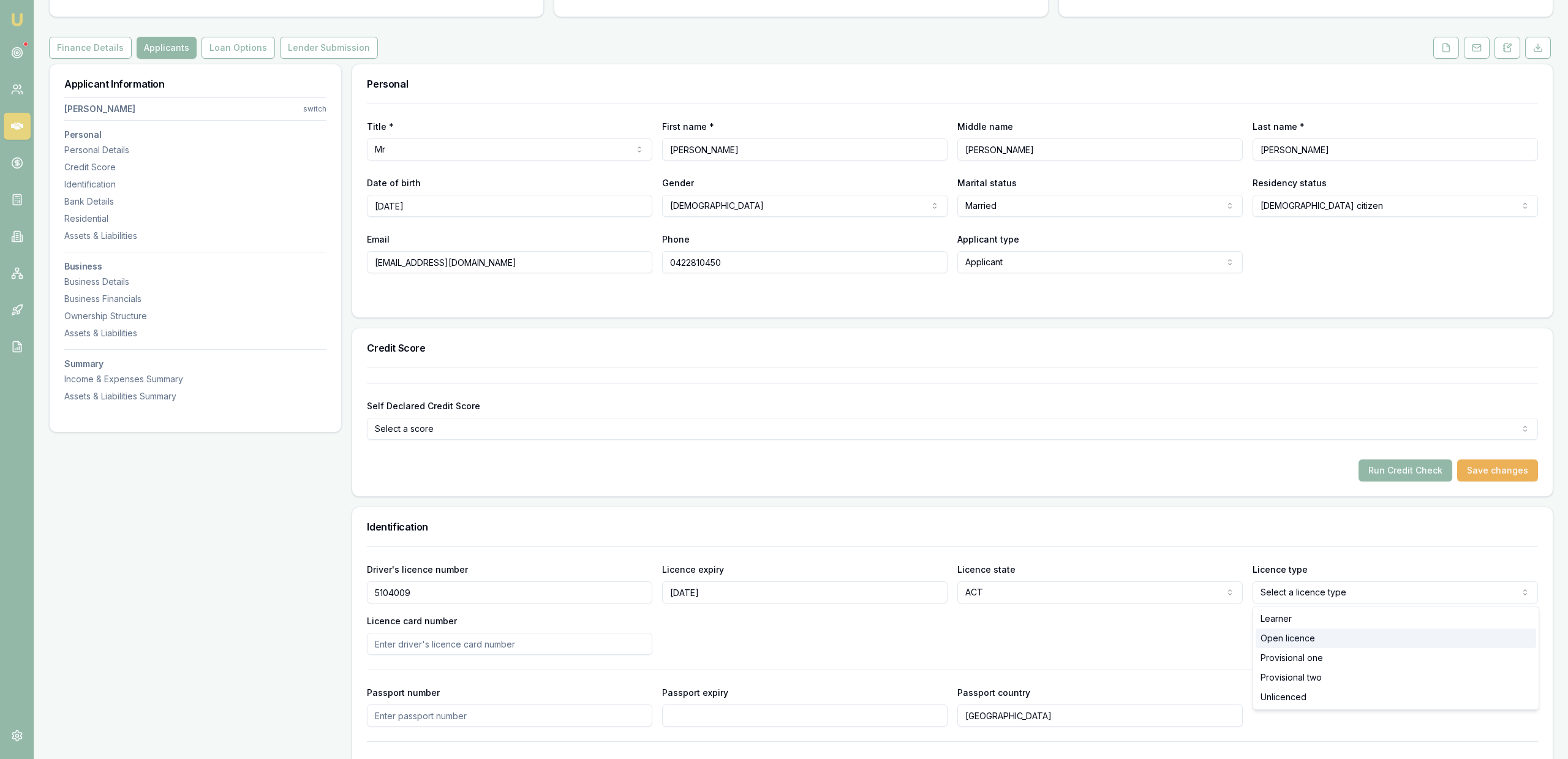
select select "OPEN_LICENCE"
drag, startPoint x: 1233, startPoint y: 644, endPoint x: 1199, endPoint y: 645, distance: 34.0
click at [1232, 644] on div "Driver's licence number 5104009 Licence expiry 17/08/2032 Licence state ACT NSW…" at bounding box center [952, 609] width 1170 height 93
click at [474, 647] on input "Licence card number" at bounding box center [509, 644] width 285 height 22
click at [408, 635] on input "Licence card number" at bounding box center [509, 644] width 285 height 22
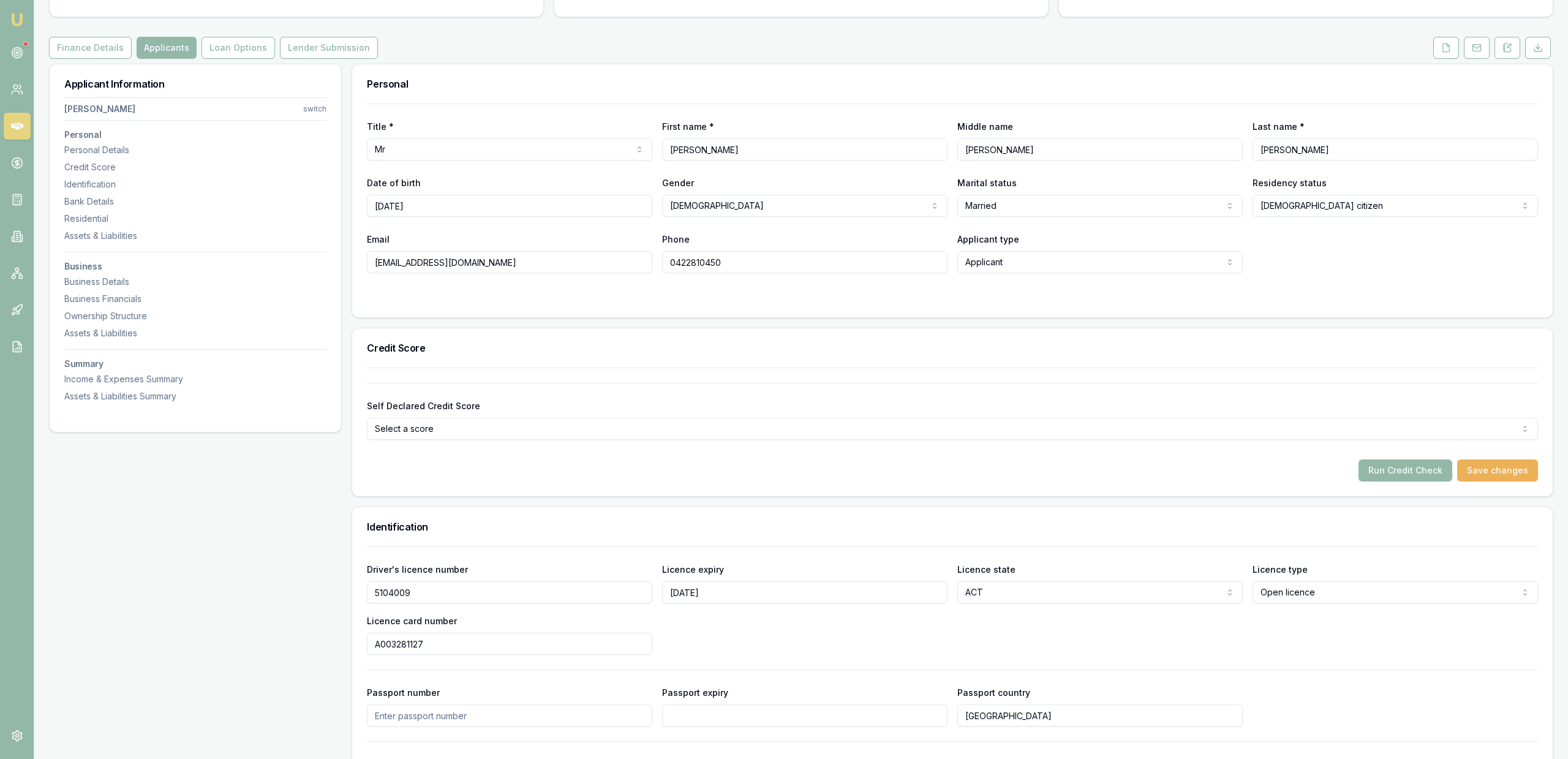
type input "A003281127"
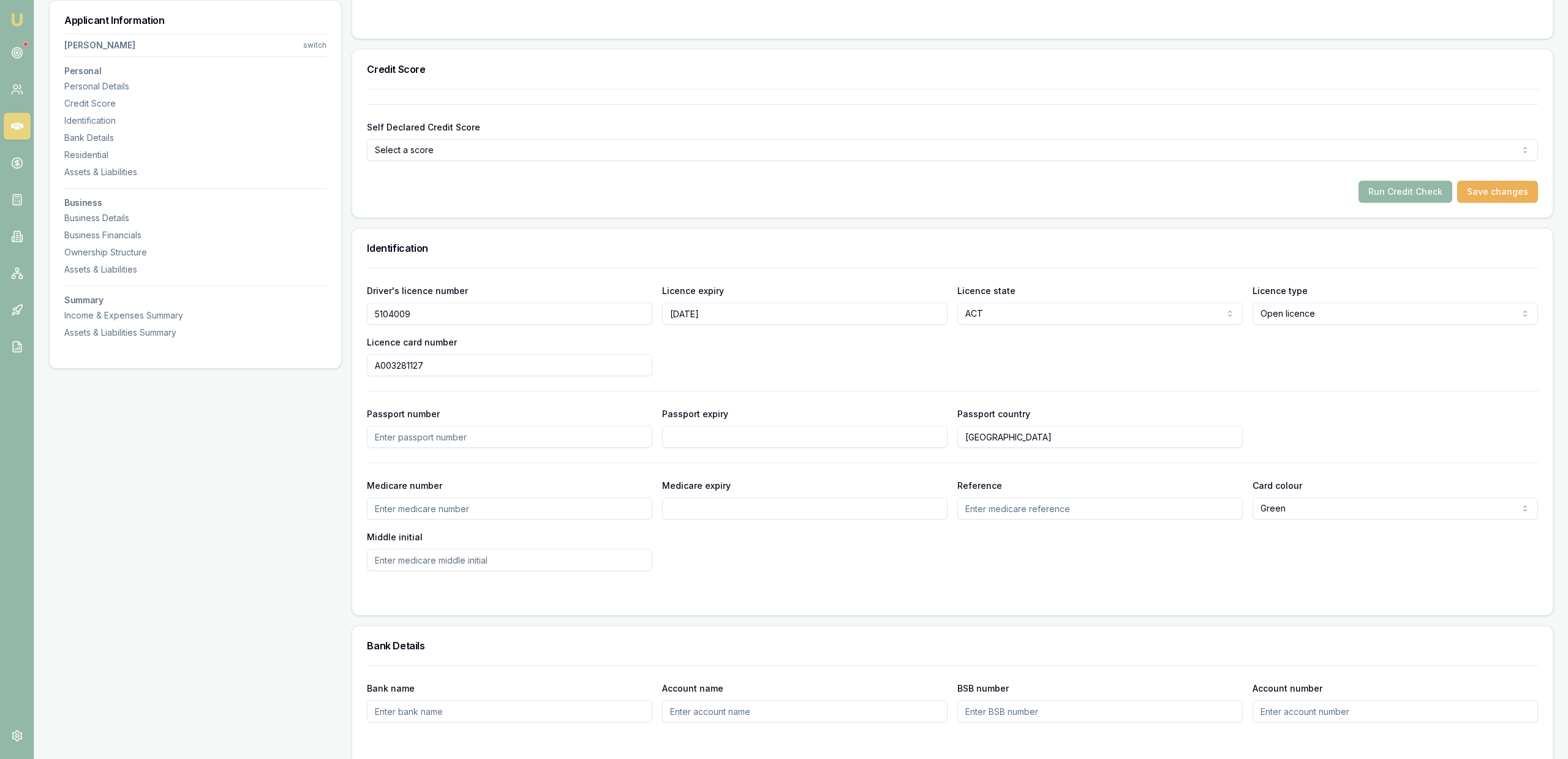
scroll to position [375, 0]
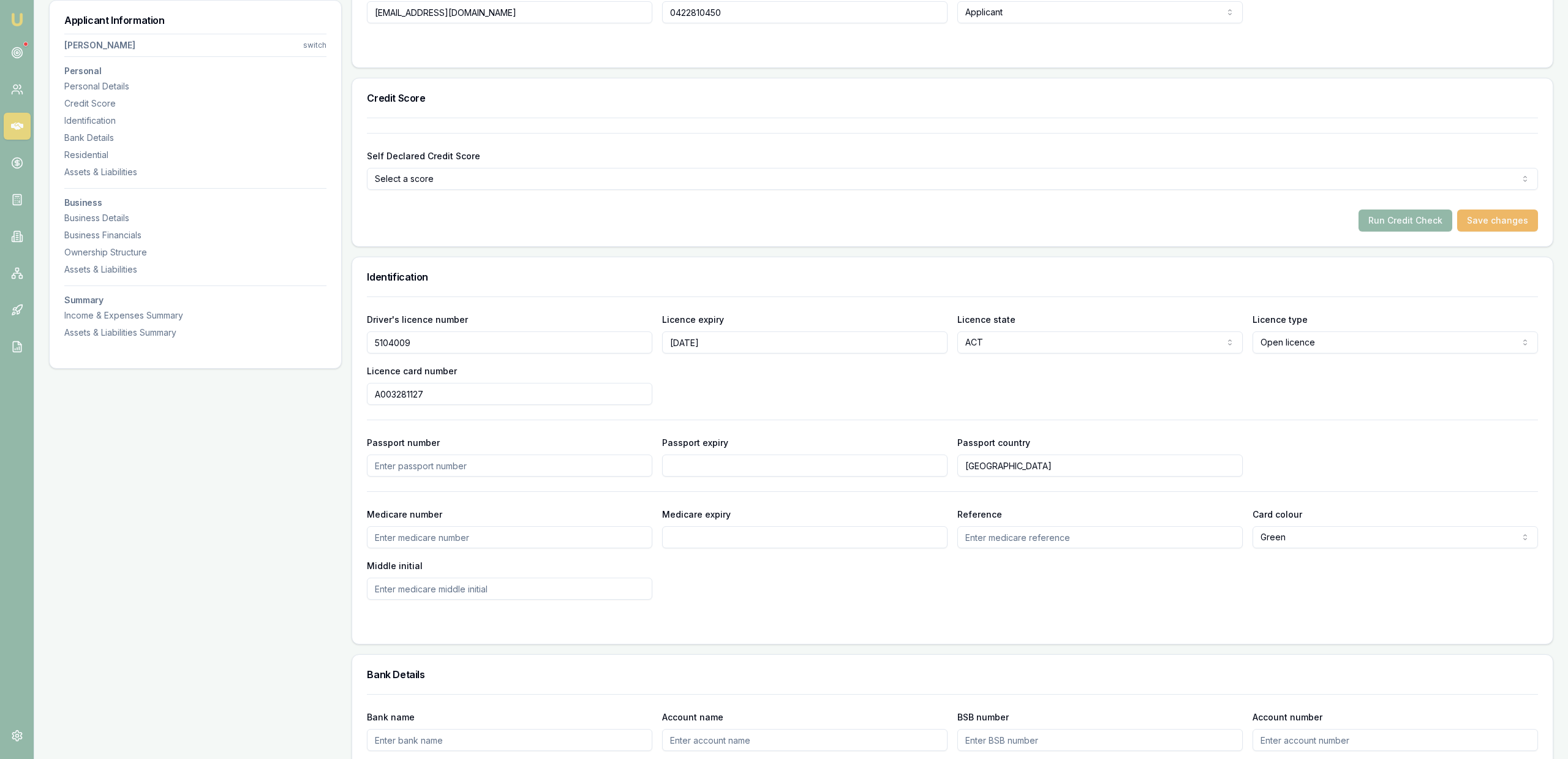
click at [1488, 223] on button "Save changes" at bounding box center [1497, 221] width 81 height 22
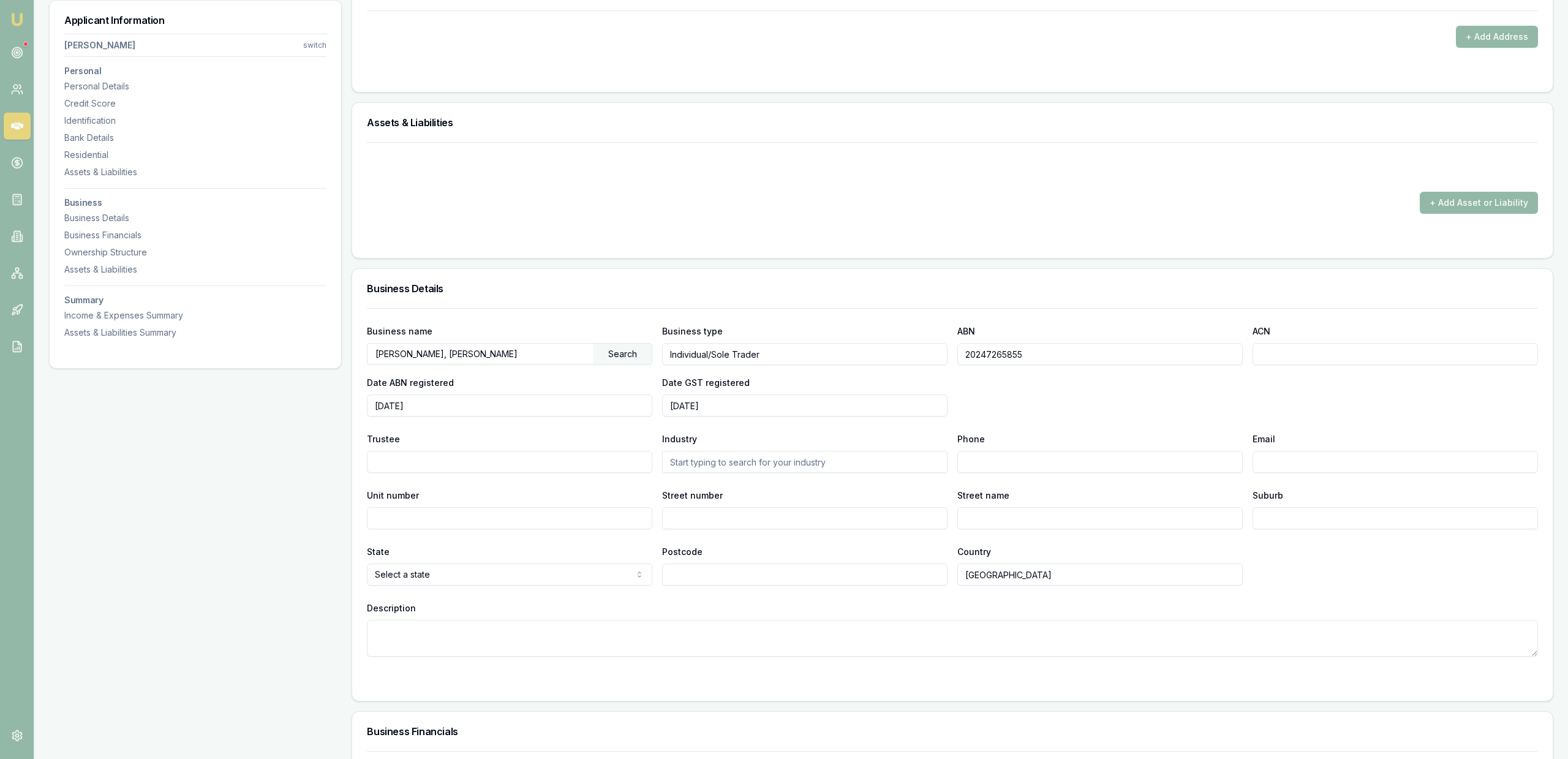
scroll to position [1188, 0]
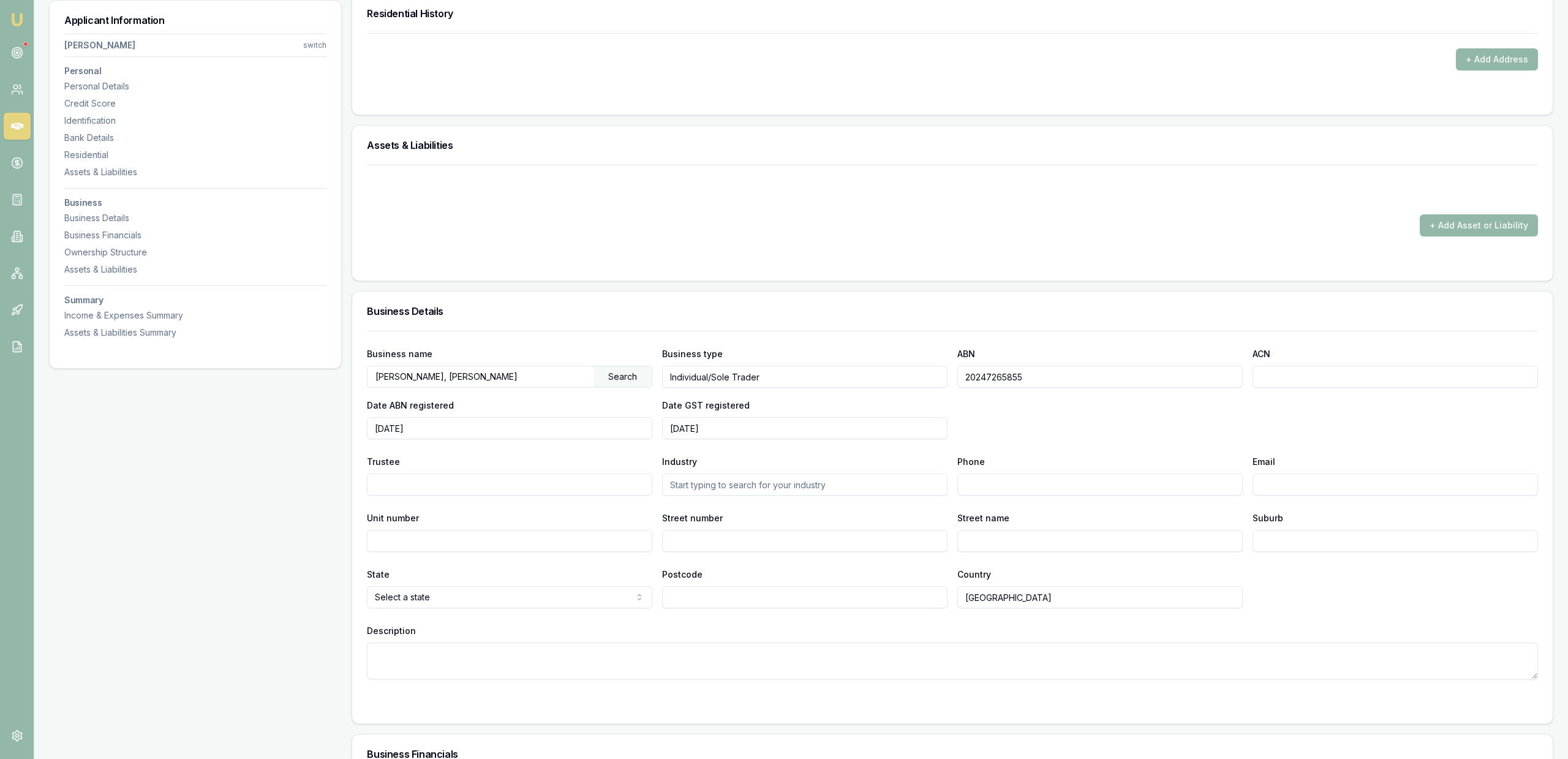
click at [1483, 51] on button "+ Add Address" at bounding box center [1497, 59] width 82 height 22
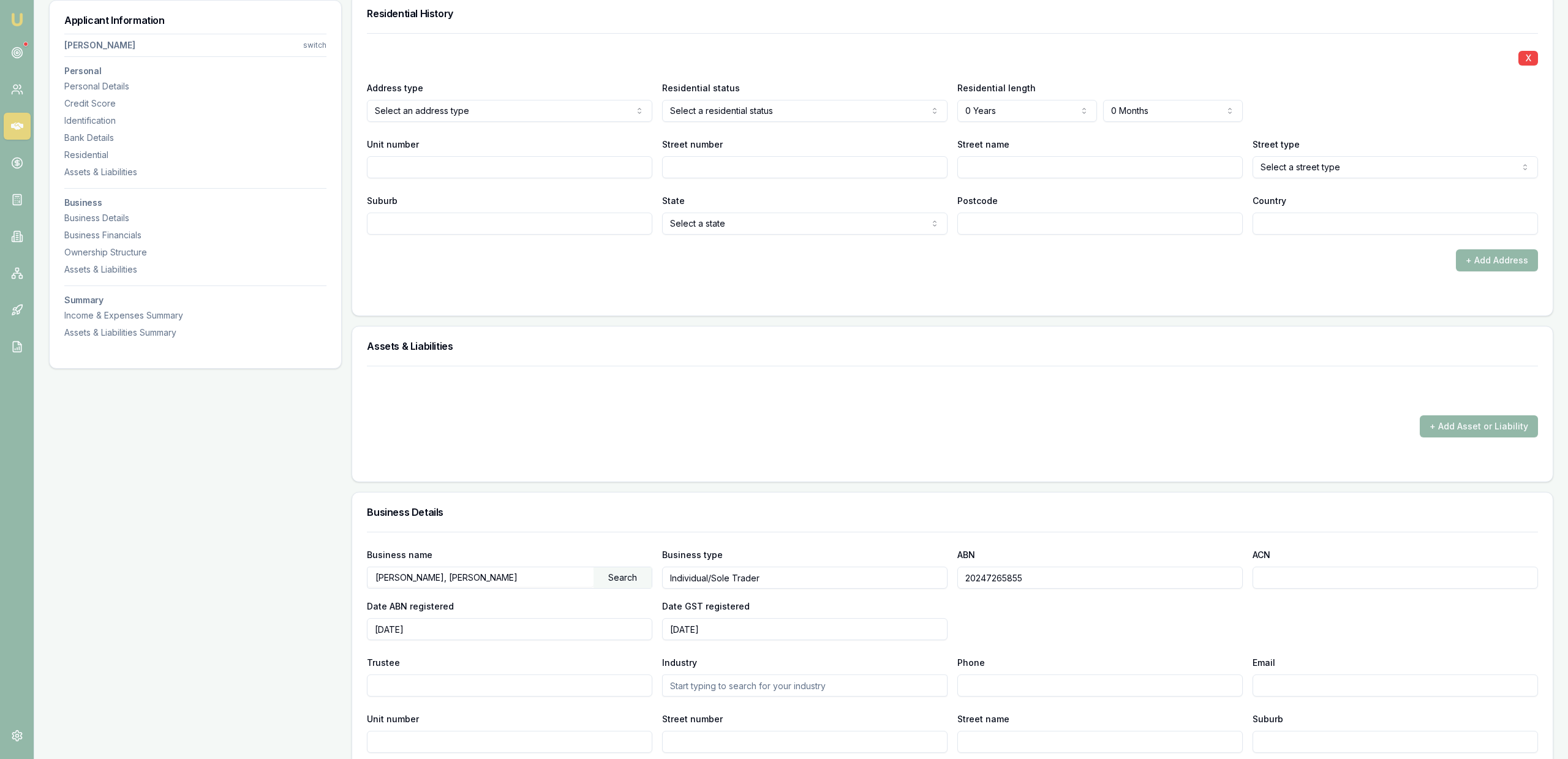
drag, startPoint x: 533, startPoint y: 166, endPoint x: 513, endPoint y: 134, distance: 37.7
click at [532, 165] on input "Unit number" at bounding box center [509, 168] width 285 height 22
click at [513, 126] on div "X Address type Select an address type Current Previous Residential status Selec…" at bounding box center [952, 134] width 1170 height 202
click at [502, 121] on div "X Address type Select an address type Current Previous Residential status Selec…" at bounding box center [952, 134] width 1170 height 202
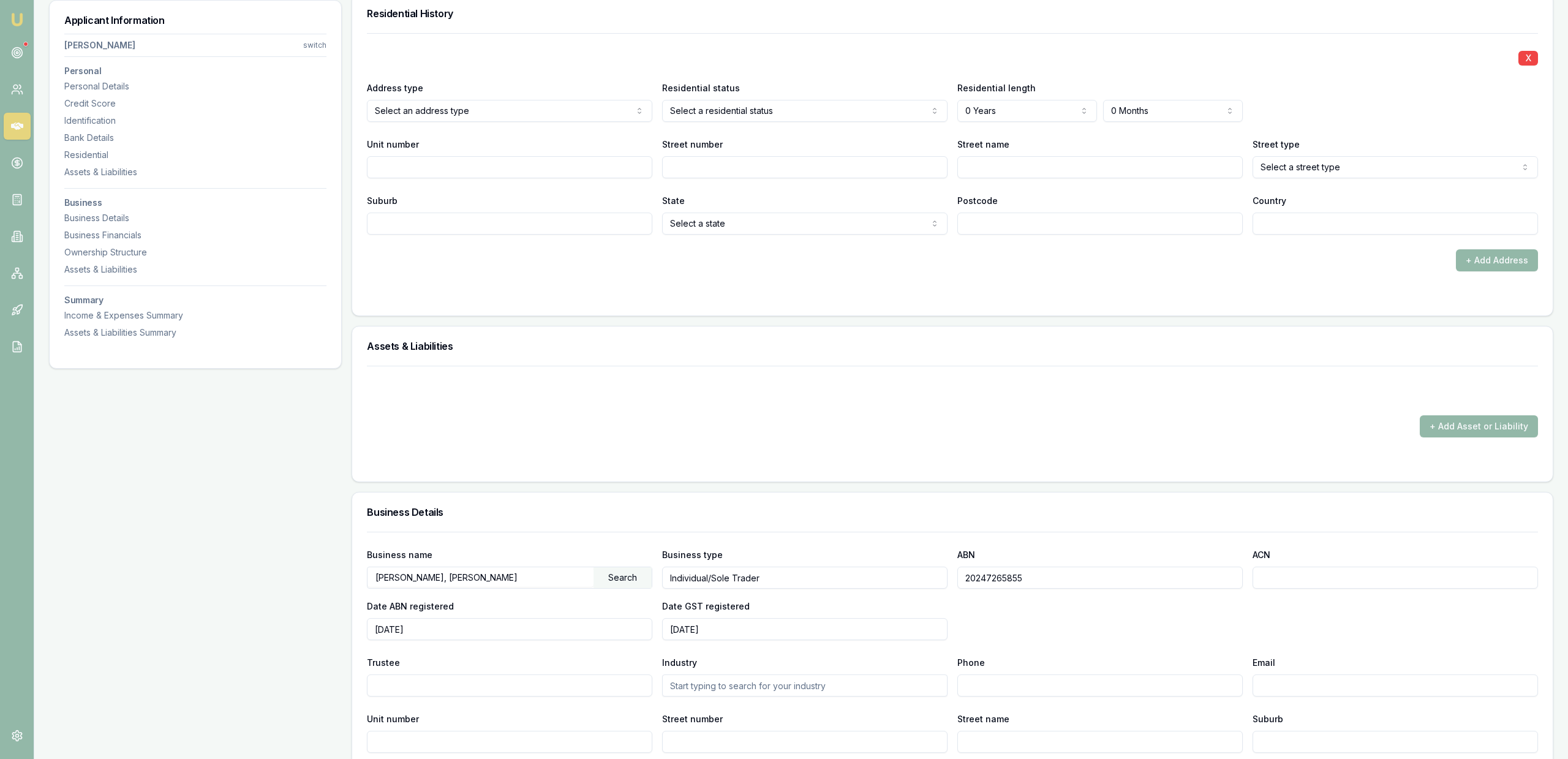
click at [689, 95] on div "Residential status Select a residential status Owner with mortgage Owner withou…" at bounding box center [805, 101] width 285 height 42
drag, startPoint x: 719, startPoint y: 142, endPoint x: 1027, endPoint y: 96, distance: 311.4
click at [1040, 96] on div "Residential length 0 Years 0 Years 1 Year 2 Years 3 Years 4 Years 5 Years 6 Yea…" at bounding box center [1099, 101] width 285 height 42
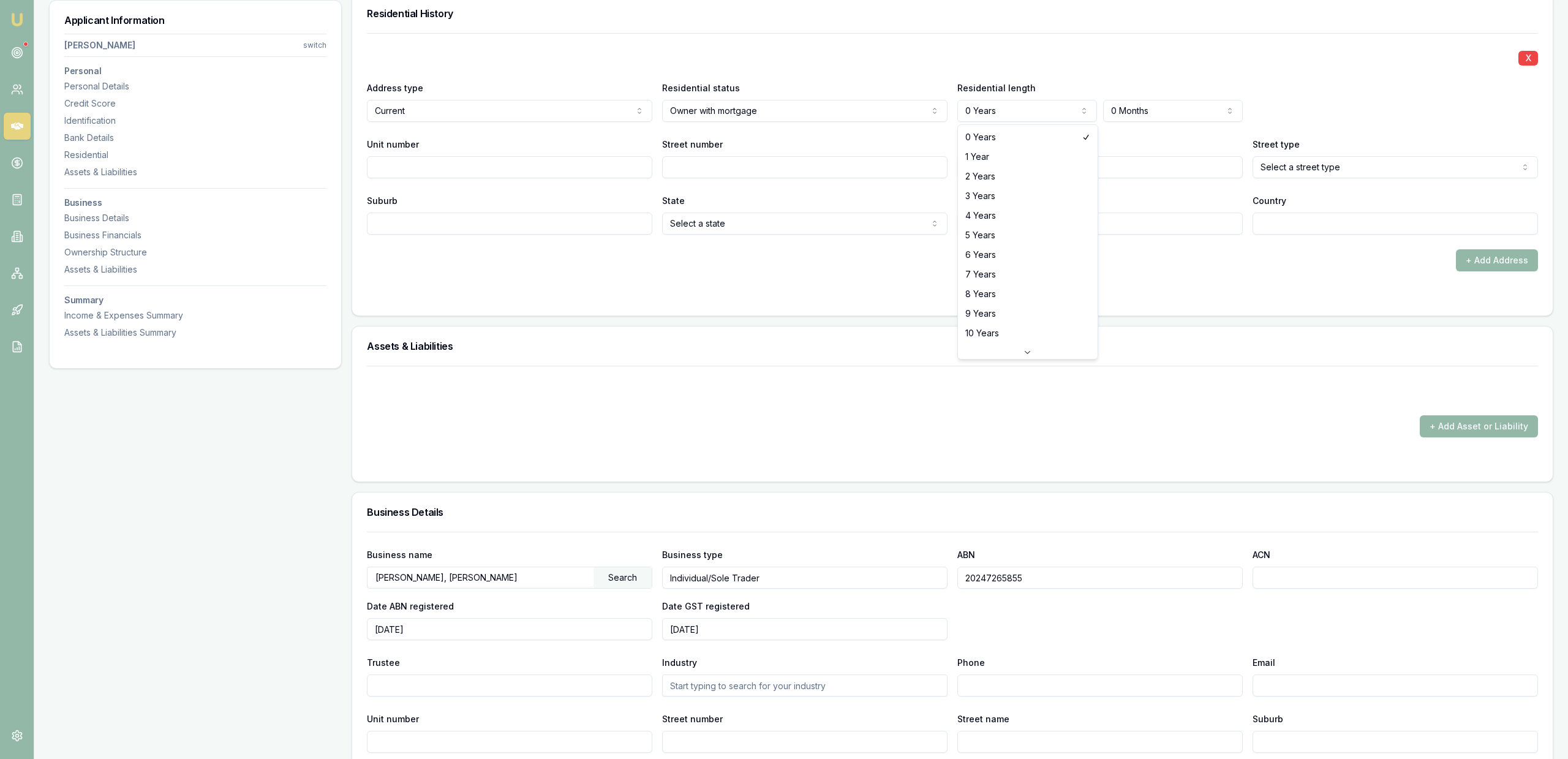
select select "4"
drag, startPoint x: 1022, startPoint y: 149, endPoint x: 1073, endPoint y: 125, distance: 56.4
click at [1029, 143] on div "Street name" at bounding box center [1099, 157] width 285 height 42
click at [1169, 85] on div "Residential length 4 Years 0 Years 1 Year 2 Years 3 Years 4 Years 5 Years 6 Yea…" at bounding box center [1099, 101] width 285 height 42
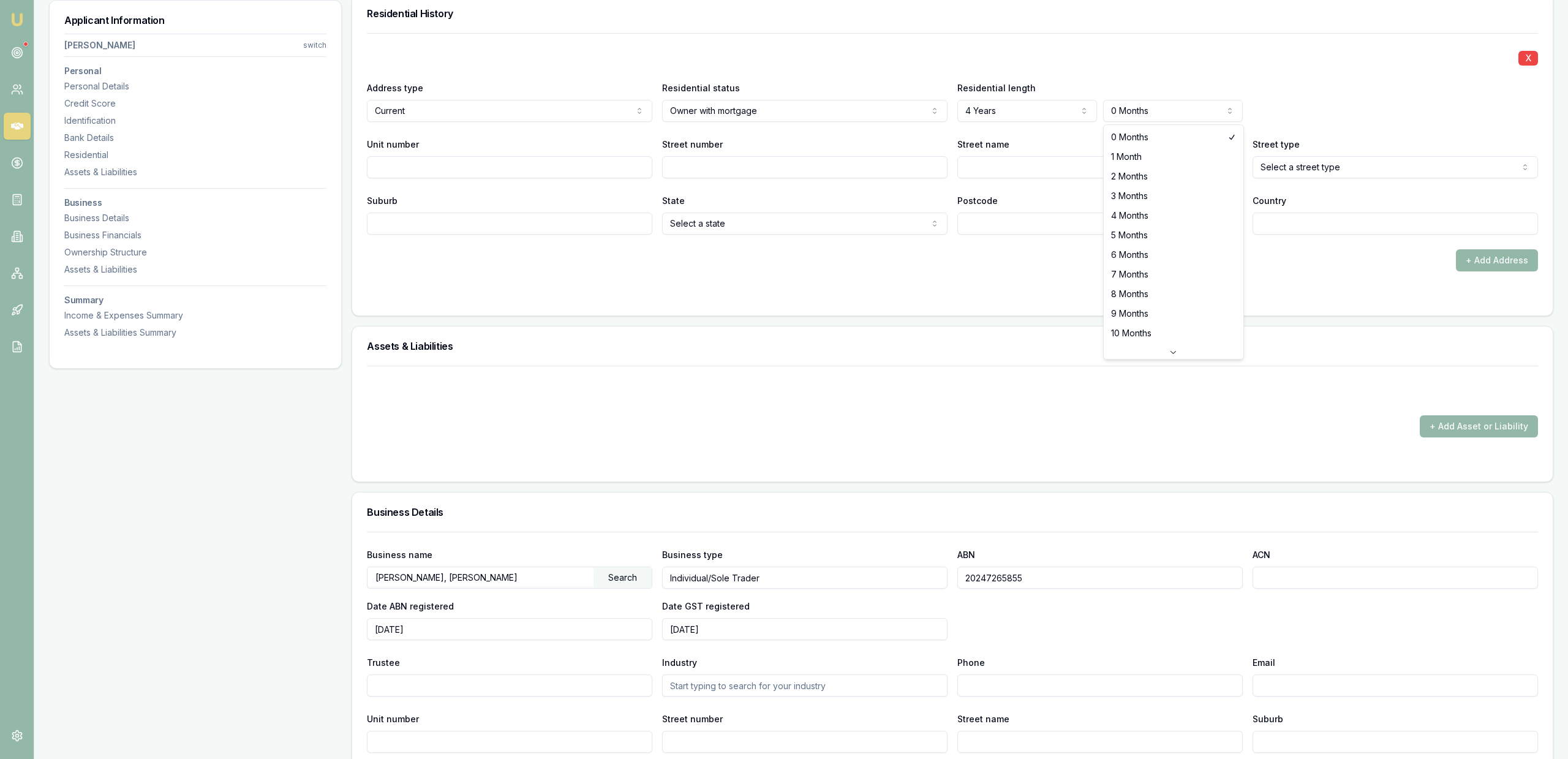
select select "3"
drag, startPoint x: 1111, startPoint y: 138, endPoint x: 1082, endPoint y: 140, distance: 29.1
click at [1111, 138] on div "Street name" at bounding box center [1099, 157] width 285 height 42
drag, startPoint x: 457, startPoint y: 156, endPoint x: 759, endPoint y: 175, distance: 302.6
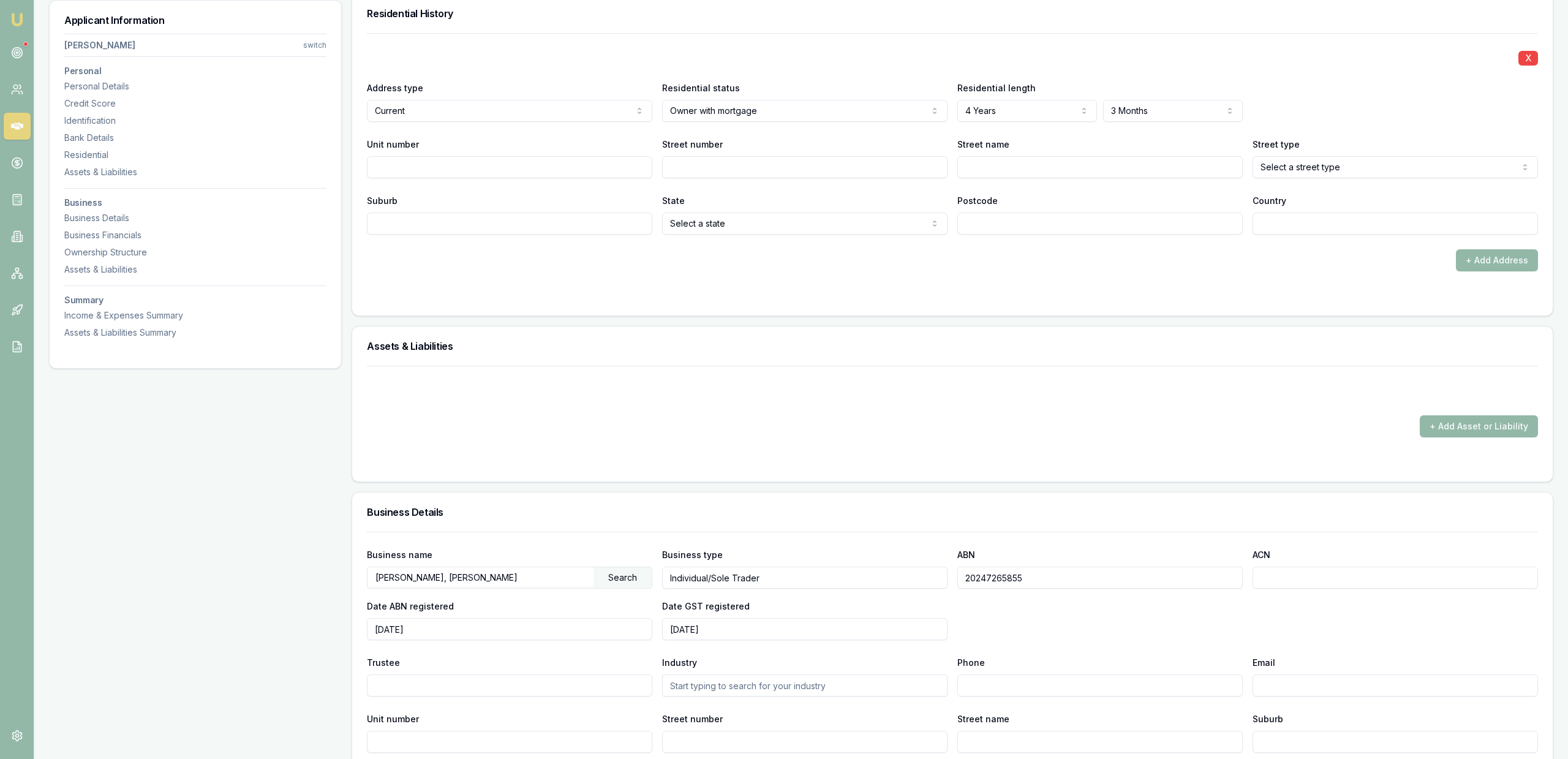
click at [458, 157] on div "Unit number" at bounding box center [509, 157] width 285 height 42
click at [826, 175] on input "Street number" at bounding box center [805, 168] width 285 height 22
type input "18"
type input "Bushby"
select select "Place"
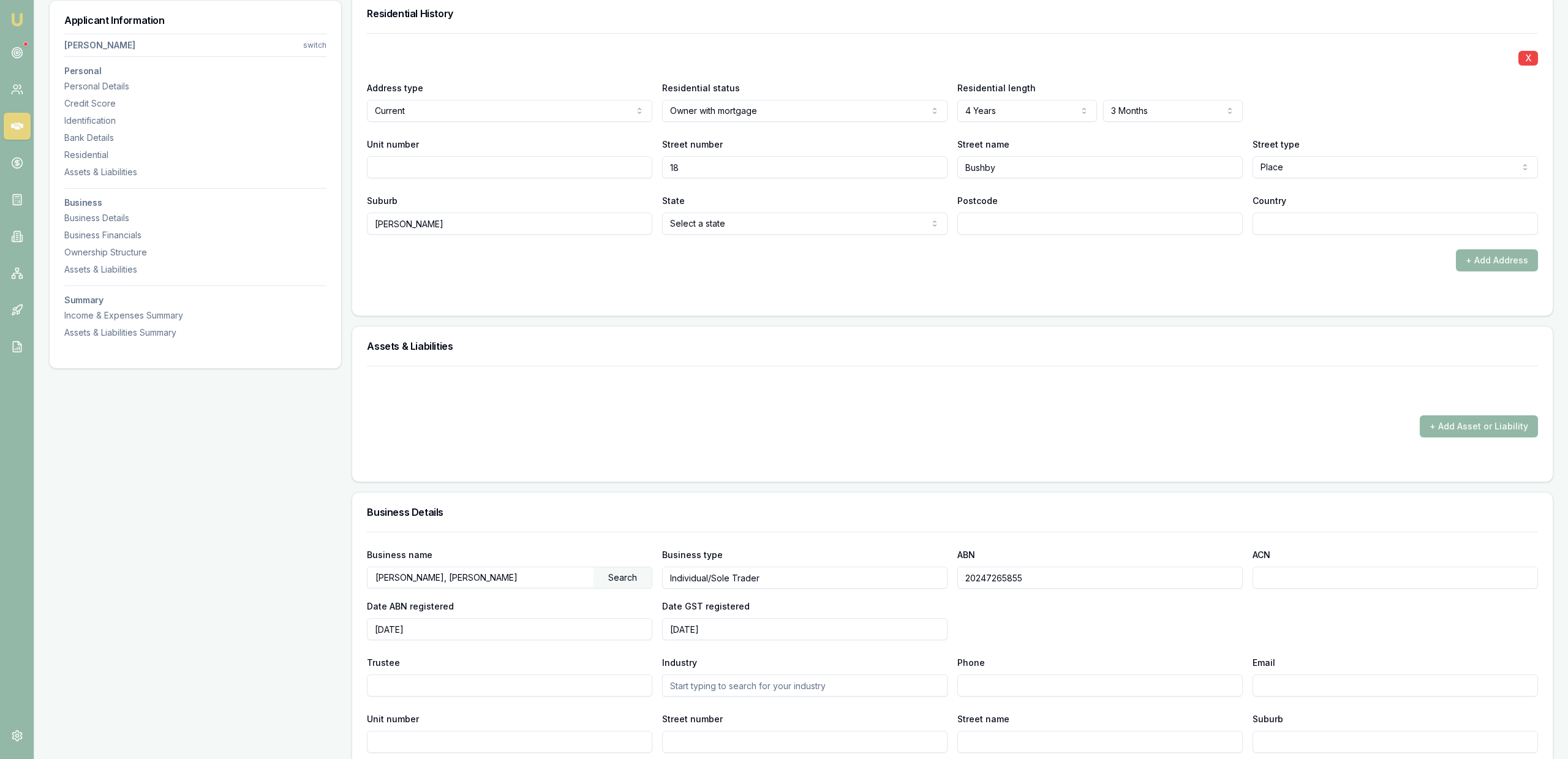
type input "holt"
select select "ACT"
type input "2615"
type input "[GEOGRAPHIC_DATA]"
click at [1254, 312] on div "X Address type Current Current Previous Residential status Owner with mortgage …" at bounding box center [952, 174] width 1200 height 282
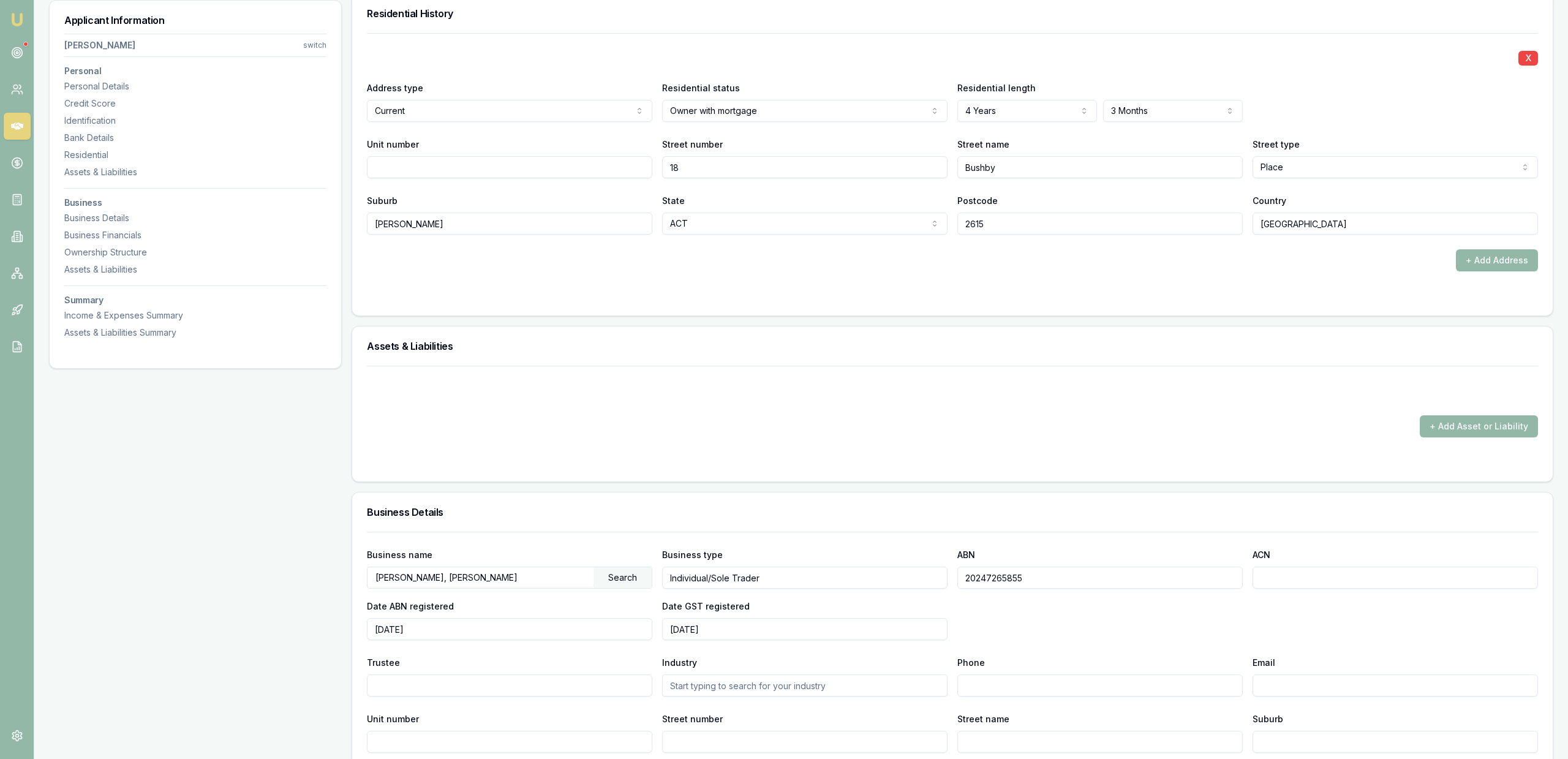
click at [1257, 349] on h3 "Assets & Liabilities" at bounding box center [952, 346] width 1170 height 9
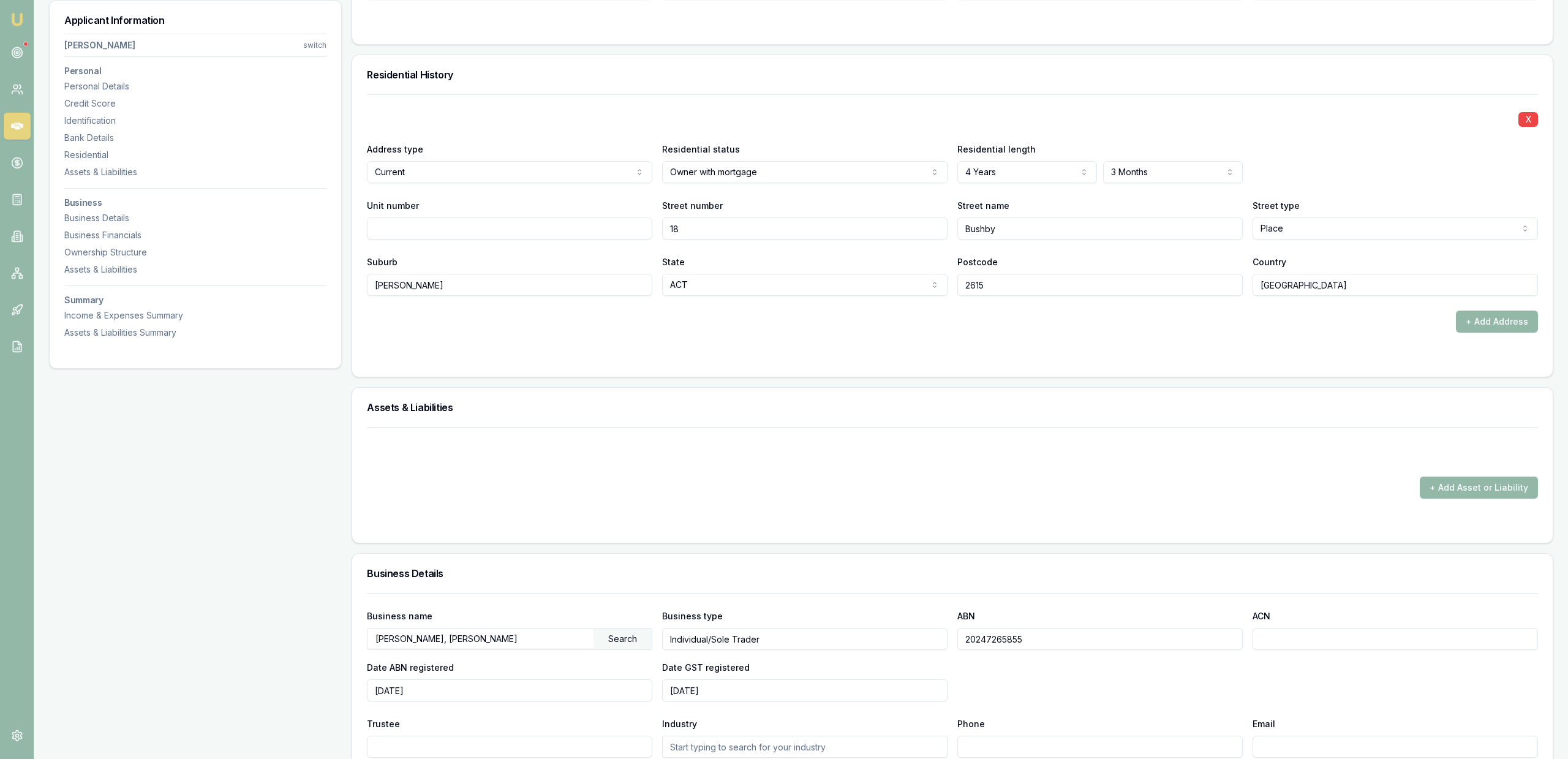
scroll to position [1125, 0]
click at [1084, 228] on input "Bushby" at bounding box center [1099, 230] width 285 height 22
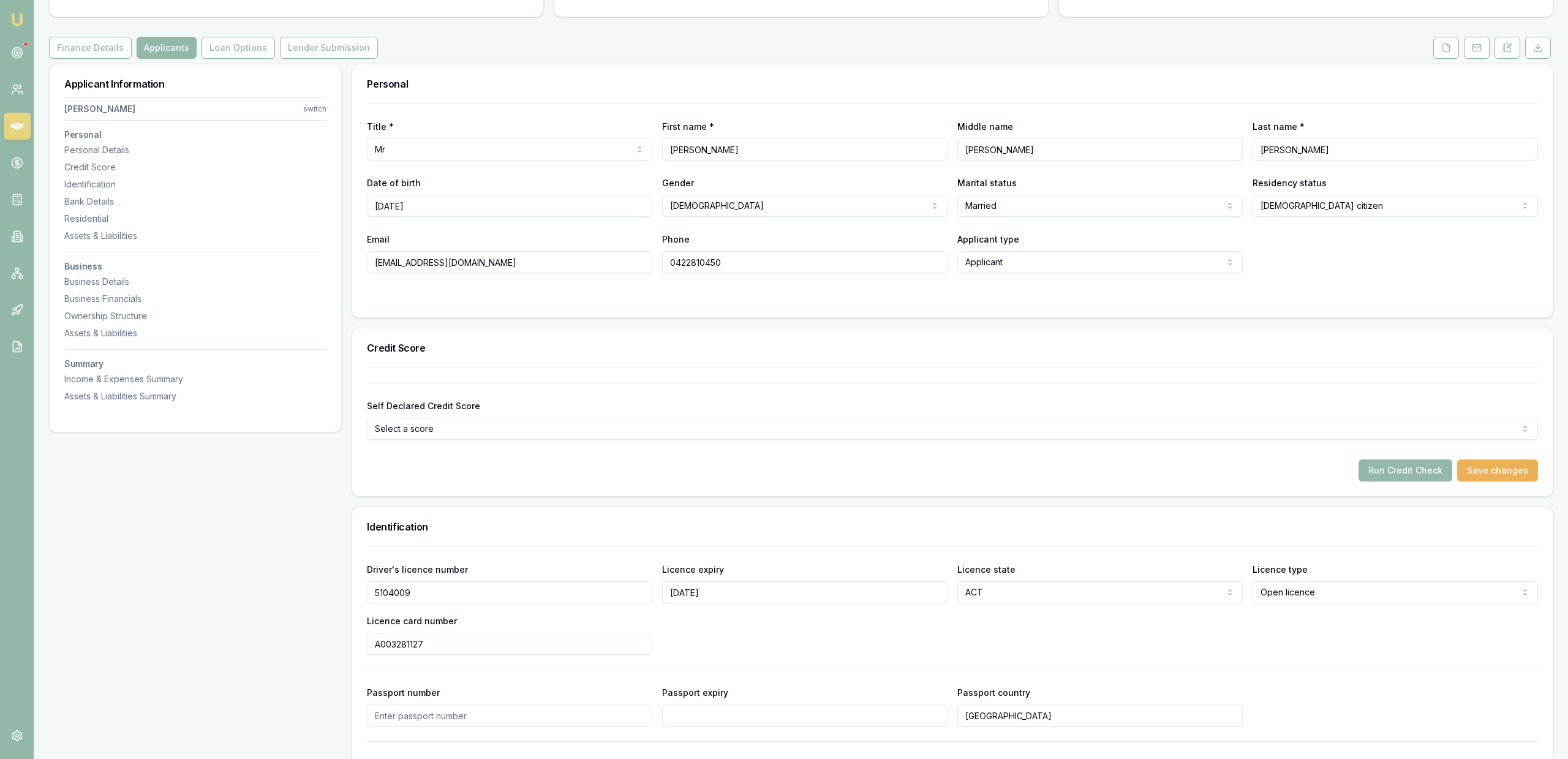
scroll to position [0, 0]
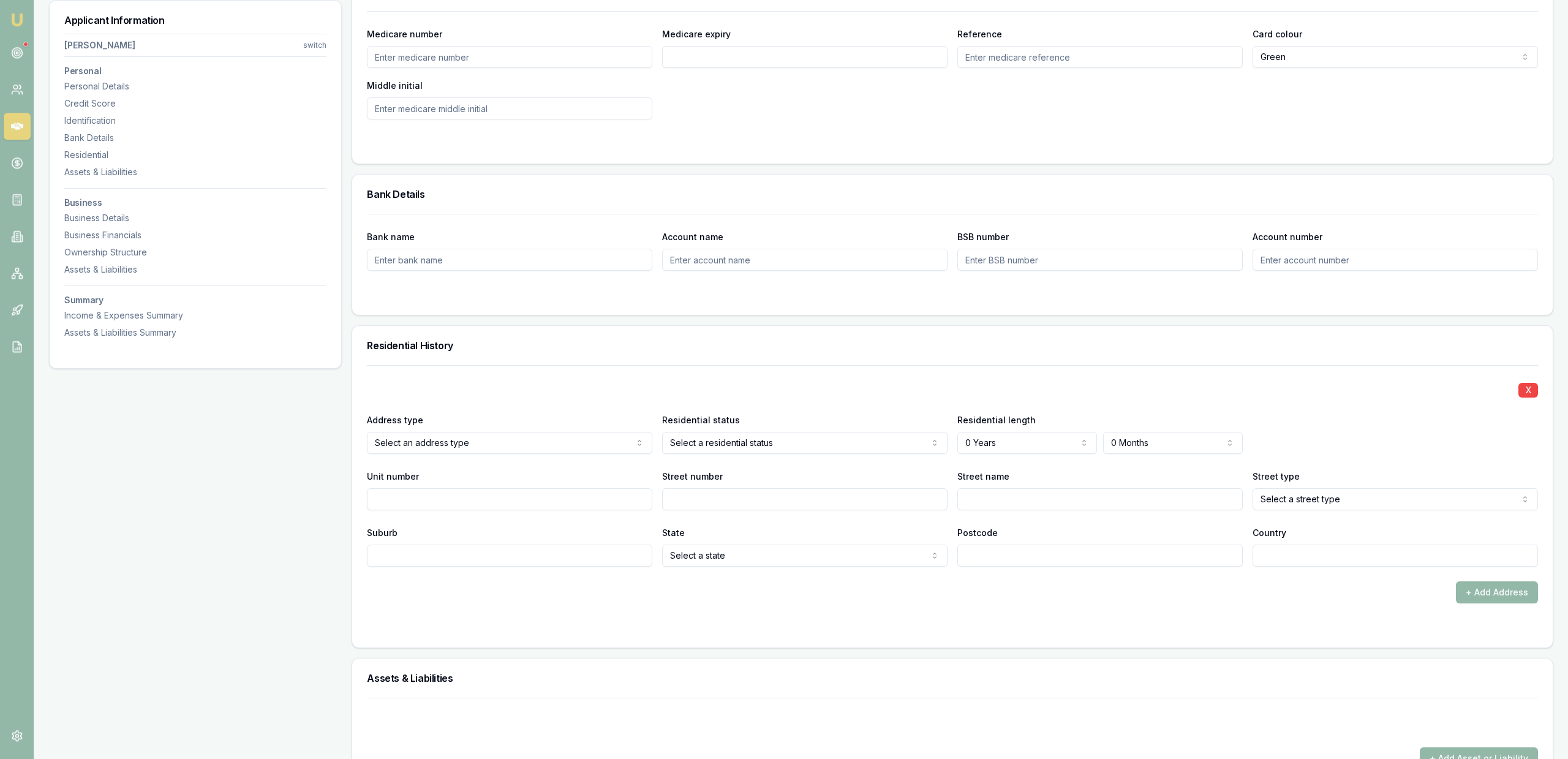
scroll to position [874, 0]
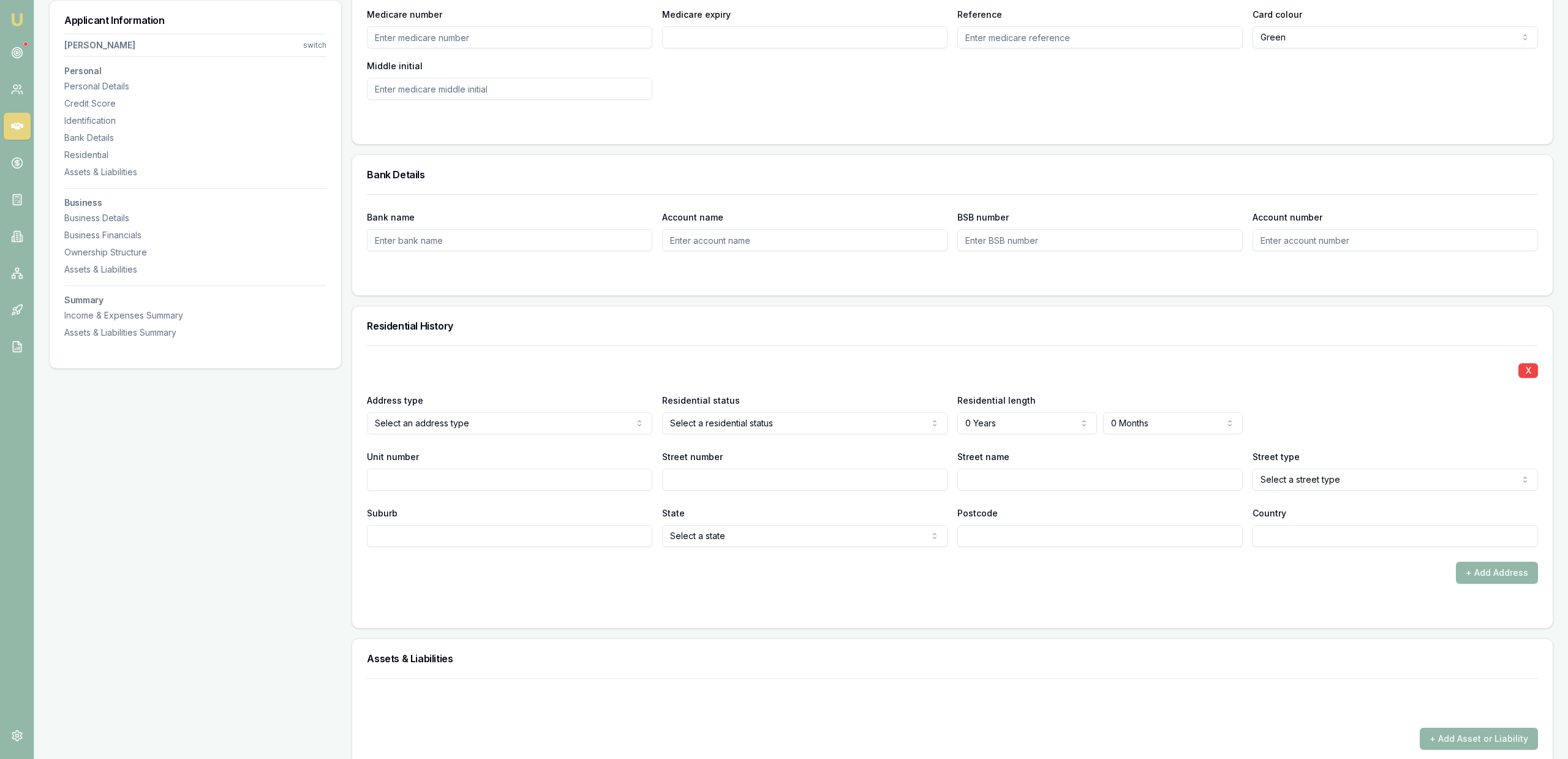
click at [717, 410] on div "Residential status Select a residential status Owner with mortgage Owner withou…" at bounding box center [805, 413] width 285 height 42
click at [715, 436] on div "X Address type Current Current Previous Residential status Select a residential…" at bounding box center [952, 446] width 1170 height 202
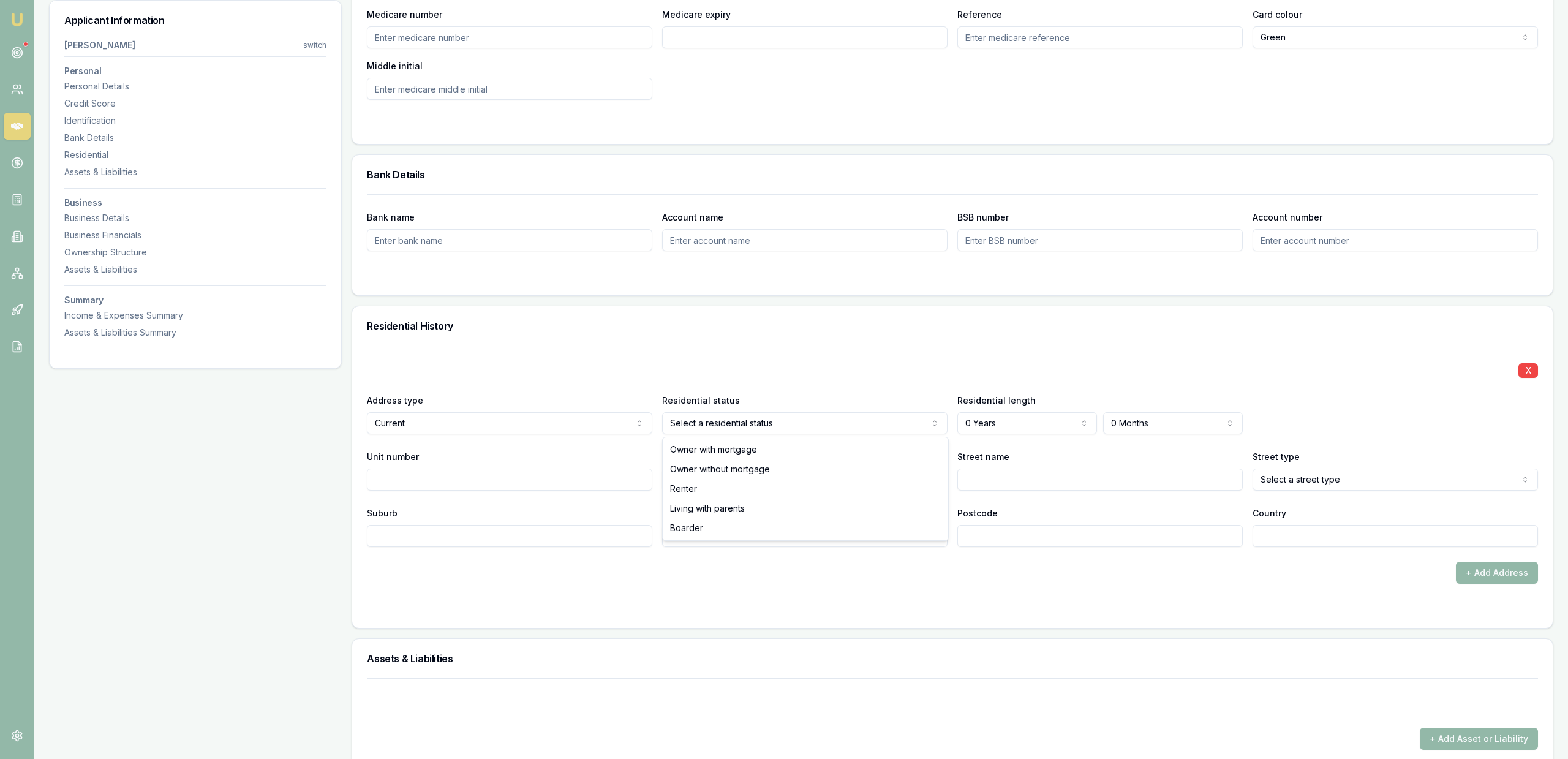
drag, startPoint x: 717, startPoint y: 450, endPoint x: 725, endPoint y: 428, distance: 23.4
click at [749, 385] on div "X Address type Current Current Previous Residential status Owner with mortgage …" at bounding box center [952, 446] width 1170 height 202
drag, startPoint x: 1008, startPoint y: 406, endPoint x: 1008, endPoint y: 421, distance: 15.0
click at [1008, 410] on div "Residential length 0 Years 0 Years 1 Year 2 Years 3 Years 4 Years 5 Years 6 Yea…" at bounding box center [1099, 413] width 285 height 42
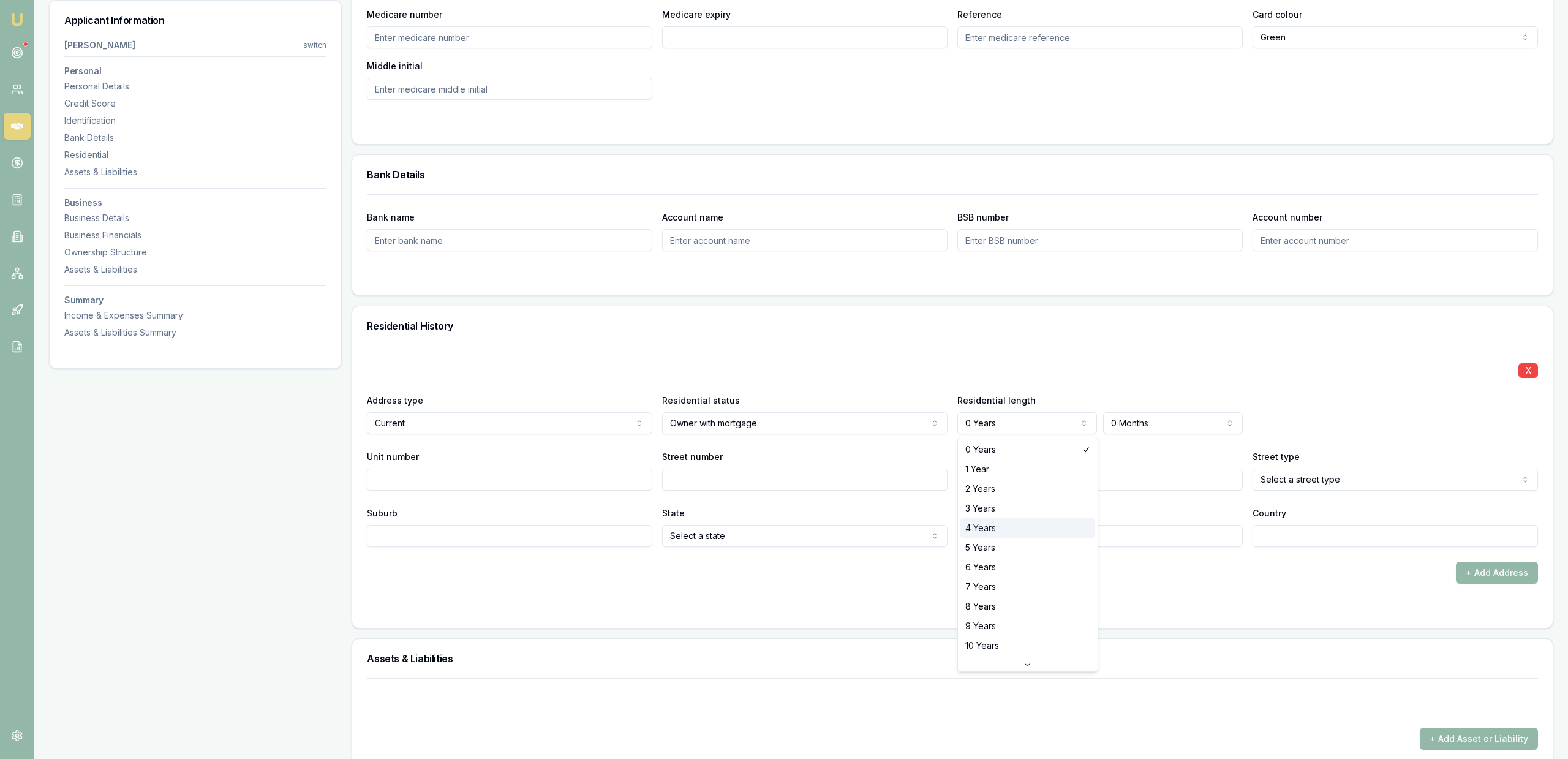
select select "4"
click at [977, 353] on div "X Address type Current Current Previous Residential status Owner with mortgage …" at bounding box center [952, 446] width 1170 height 202
select select "4"
click at [1133, 563] on div "+ Add Address" at bounding box center [952, 573] width 1170 height 22
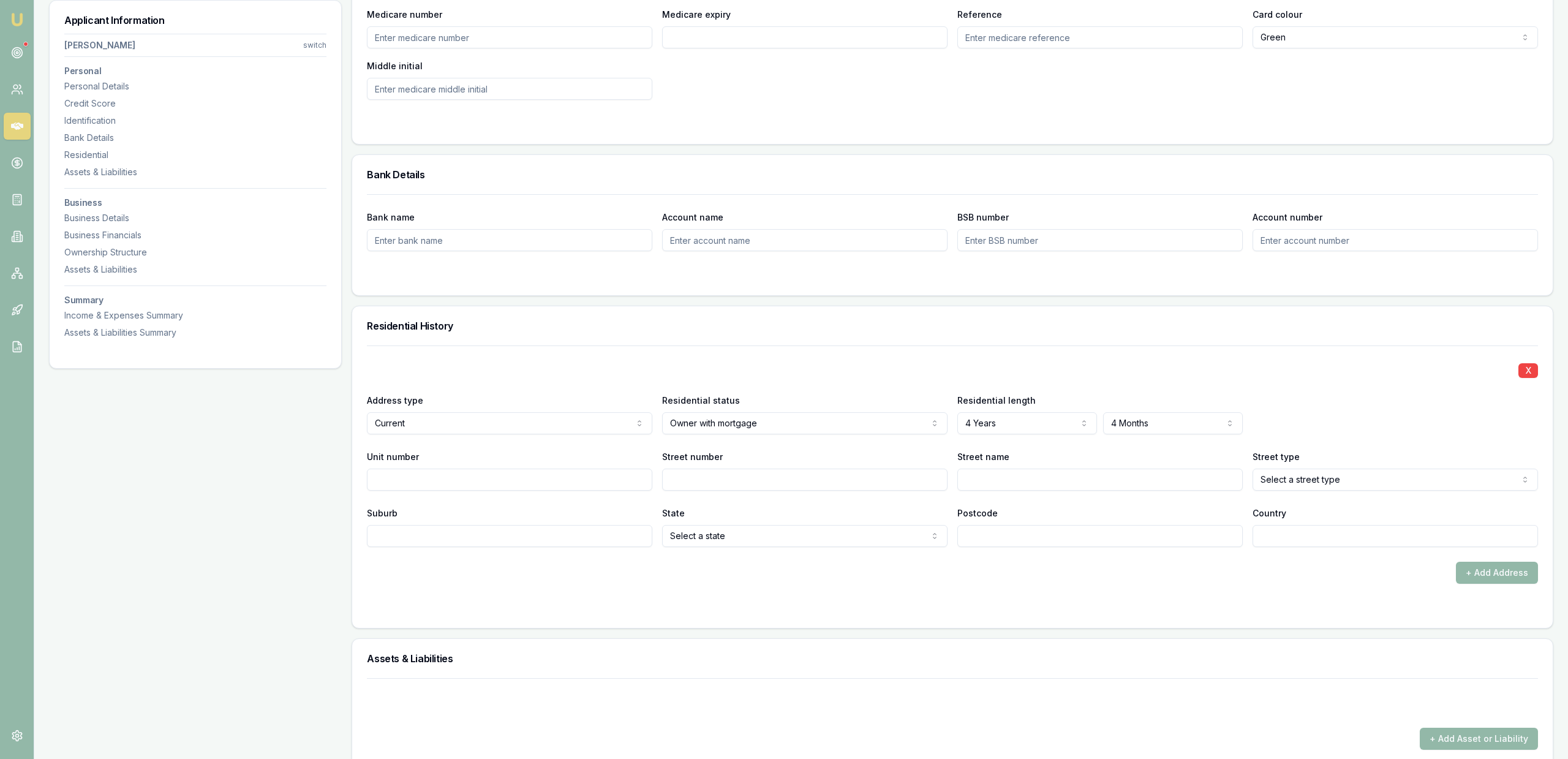
click at [501, 483] on input "Unit number" at bounding box center [509, 480] width 285 height 22
click at [665, 477] on input "Street number" at bounding box center [805, 480] width 285 height 22
type input "18"
type input "N"
type input "Bushby"
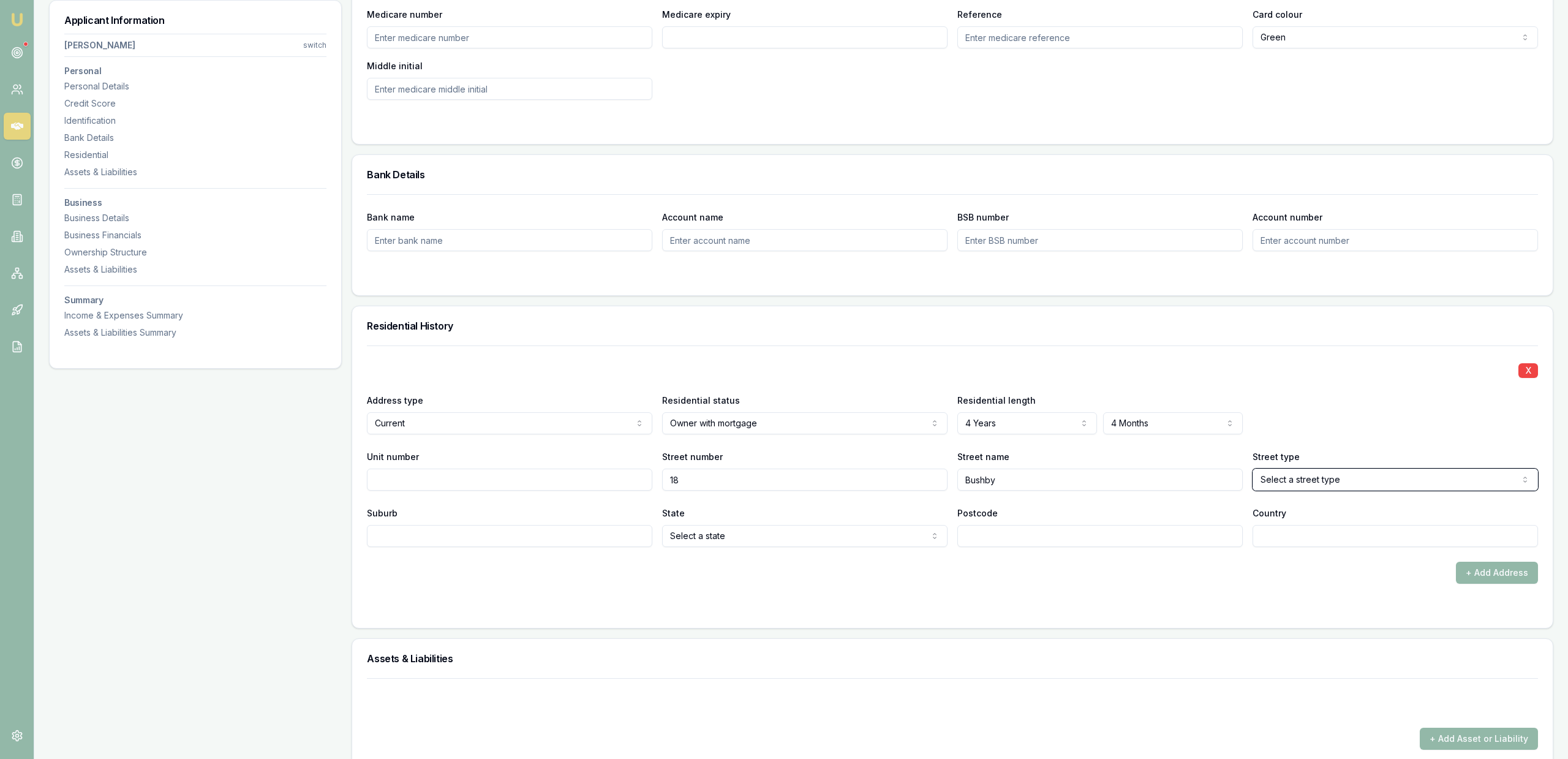
select select "Place"
type input "[PERSON_NAME]"
select select "ACT"
type input "2615"
type input "[GEOGRAPHIC_DATA]"
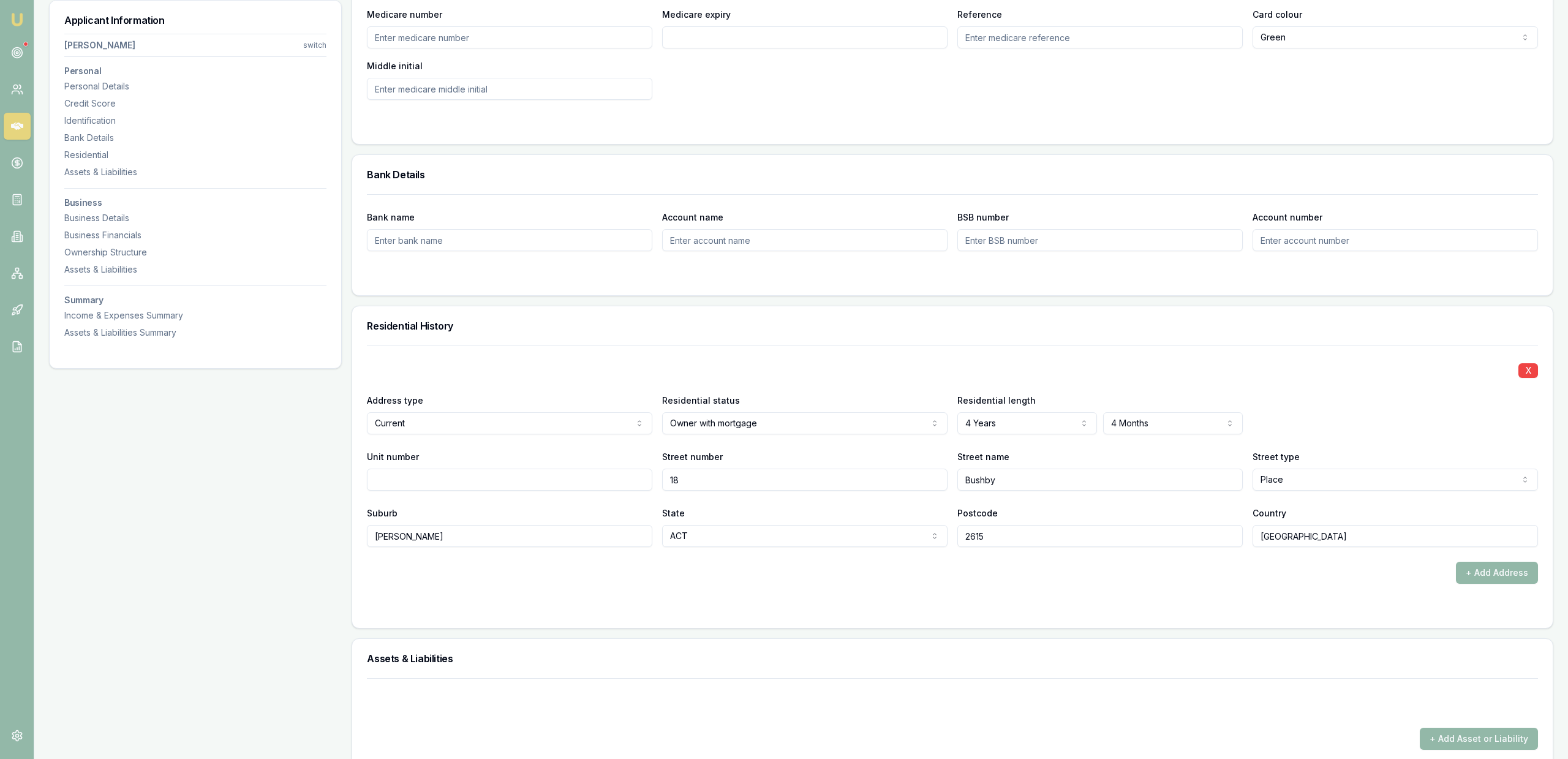
click at [806, 557] on div "X Address type Current Current Previous Residential status Owner with mortgage …" at bounding box center [952, 464] width 1170 height 238
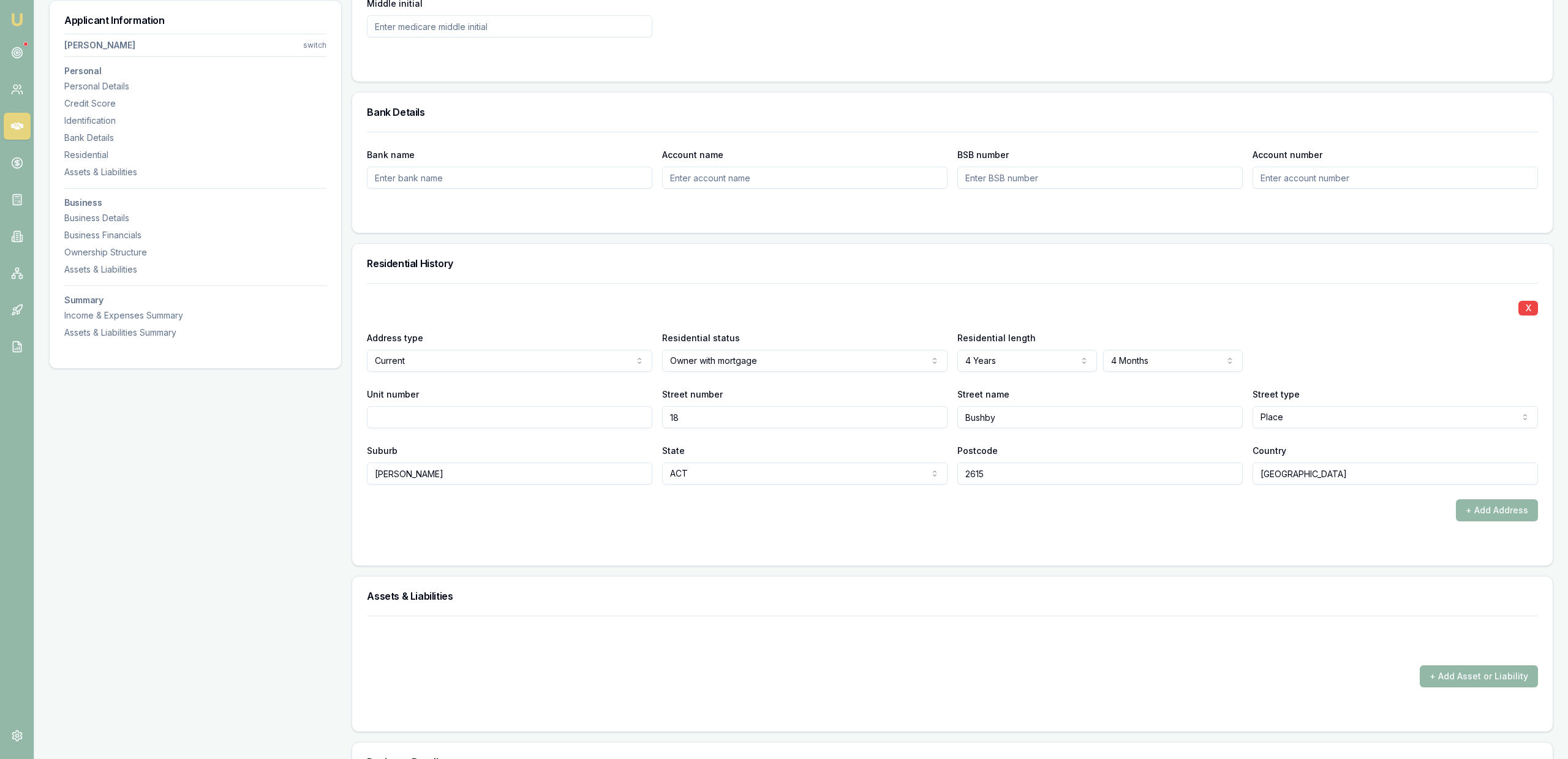
drag, startPoint x: 775, startPoint y: 591, endPoint x: 787, endPoint y: 583, distance: 14.4
click at [775, 591] on h3 "Assets & Liabilities" at bounding box center [952, 596] width 1170 height 9
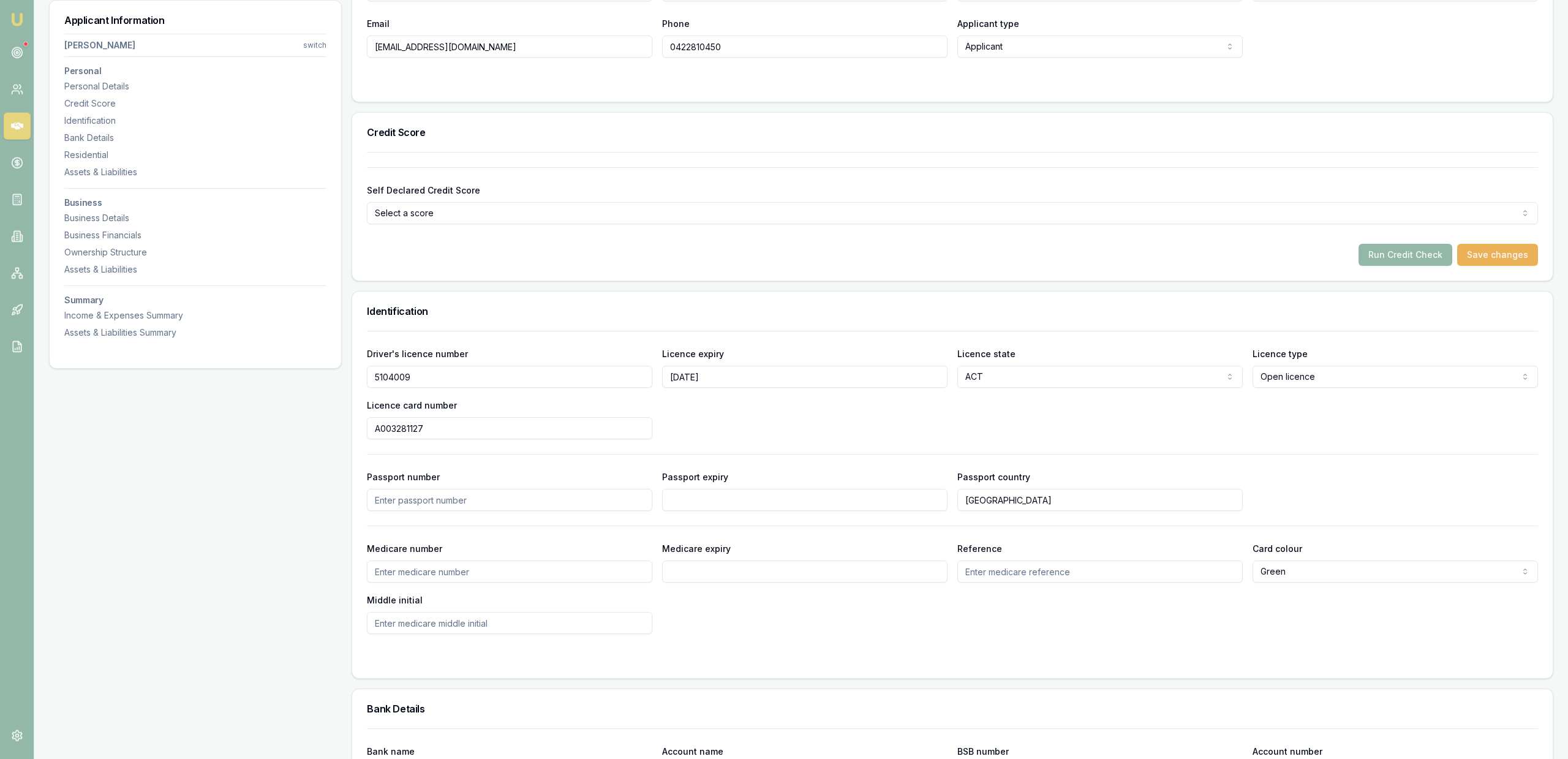
scroll to position [312, 0]
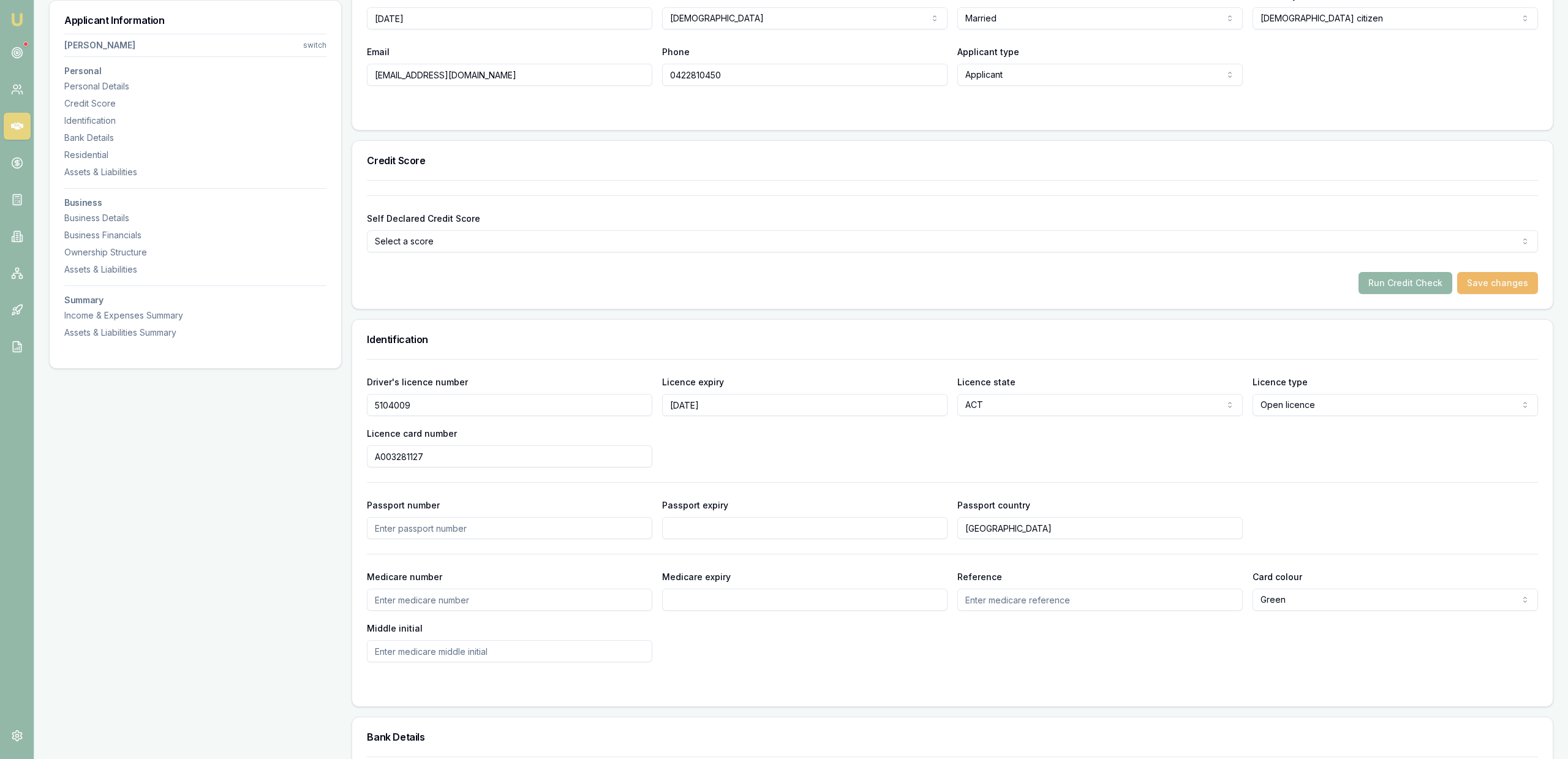
click at [1506, 288] on button "Save changes" at bounding box center [1497, 283] width 81 height 22
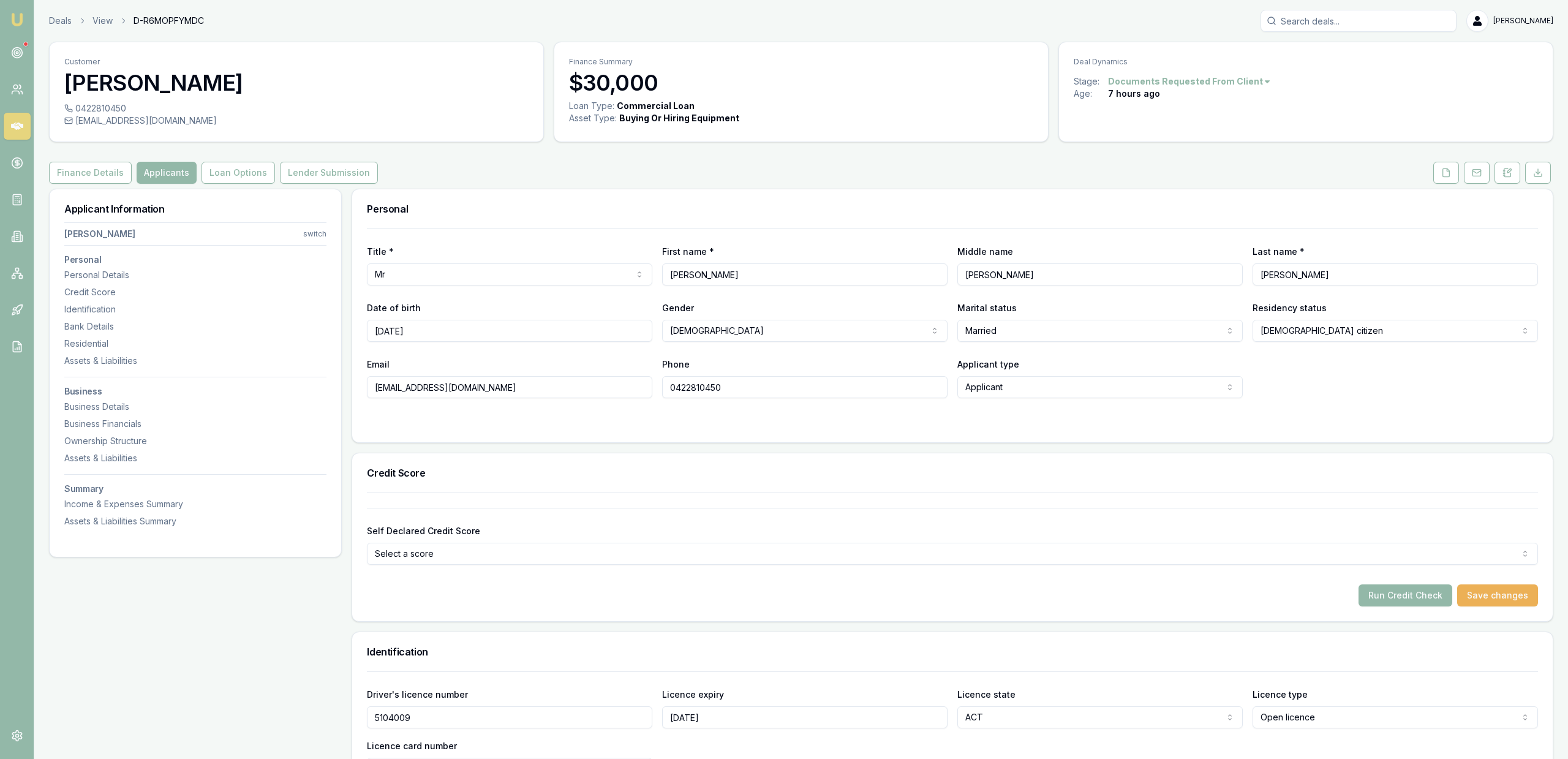
scroll to position [625, 0]
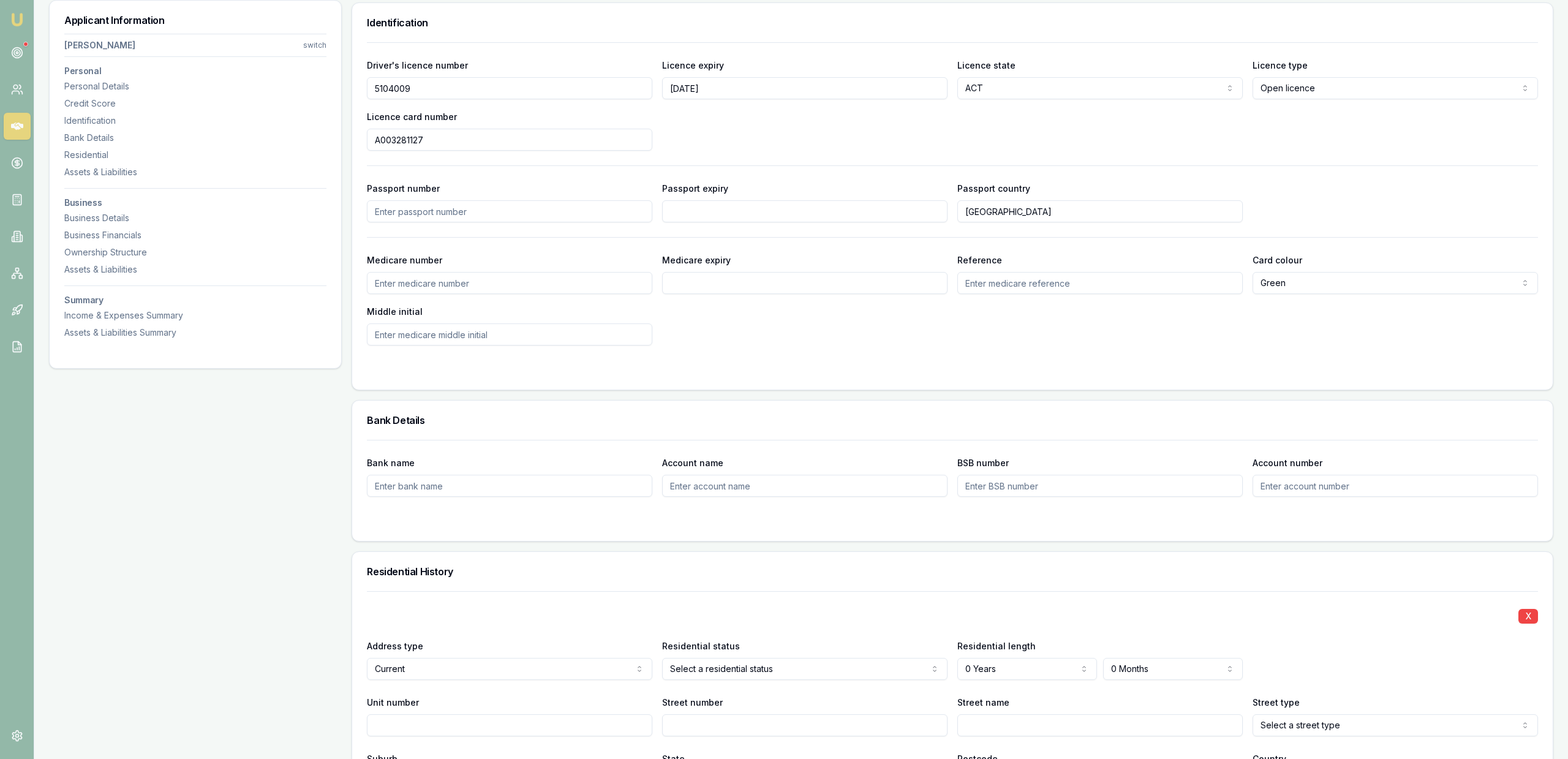
scroll to position [874, 0]
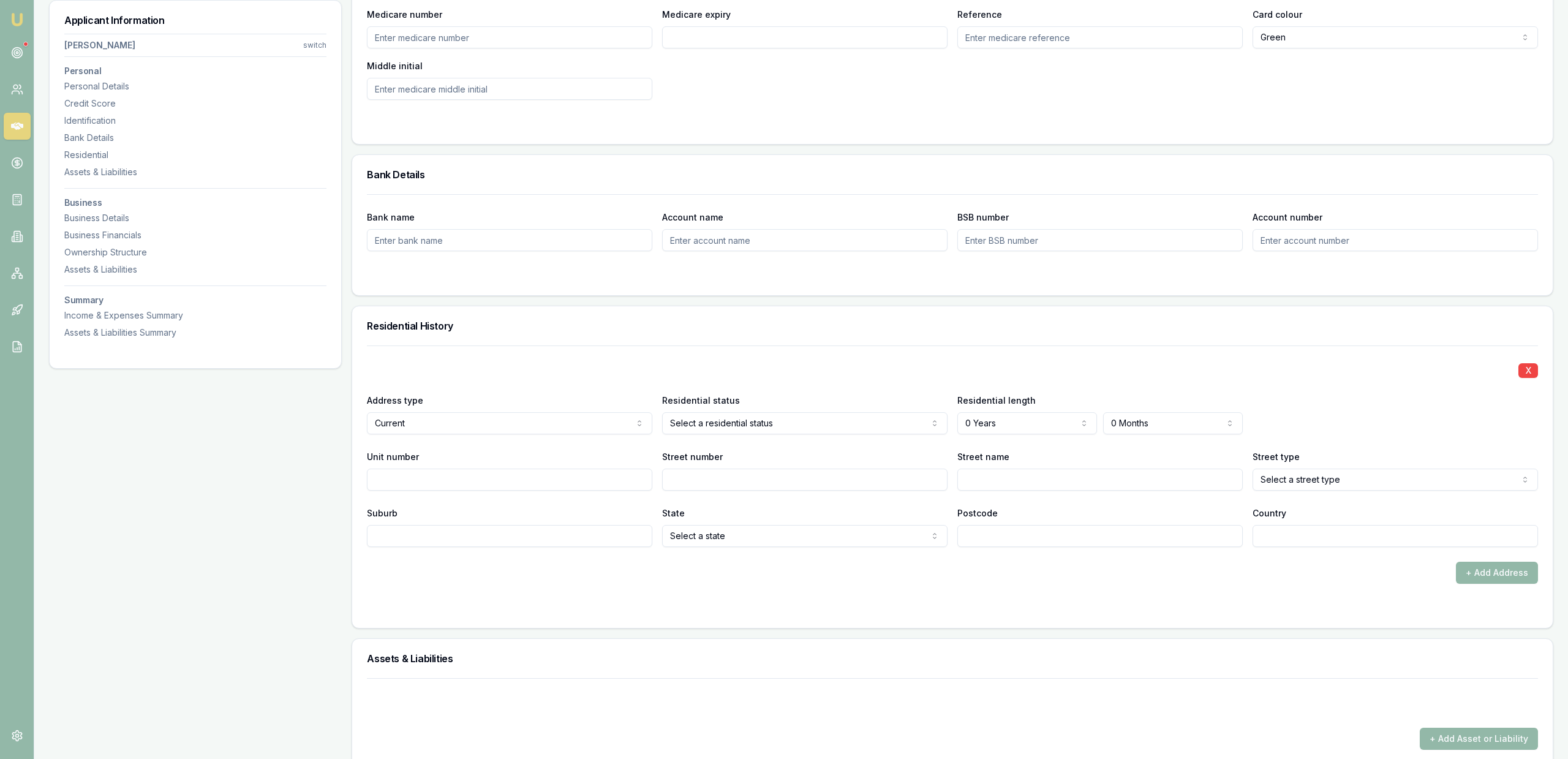
click at [978, 445] on div "X Address type Current Current Previous Residential status Owner with mortgage …" at bounding box center [952, 446] width 1170 height 202
click at [1029, 385] on div "X Address type Current Current Previous Residential status Owner with mortgage …" at bounding box center [952, 446] width 1170 height 202
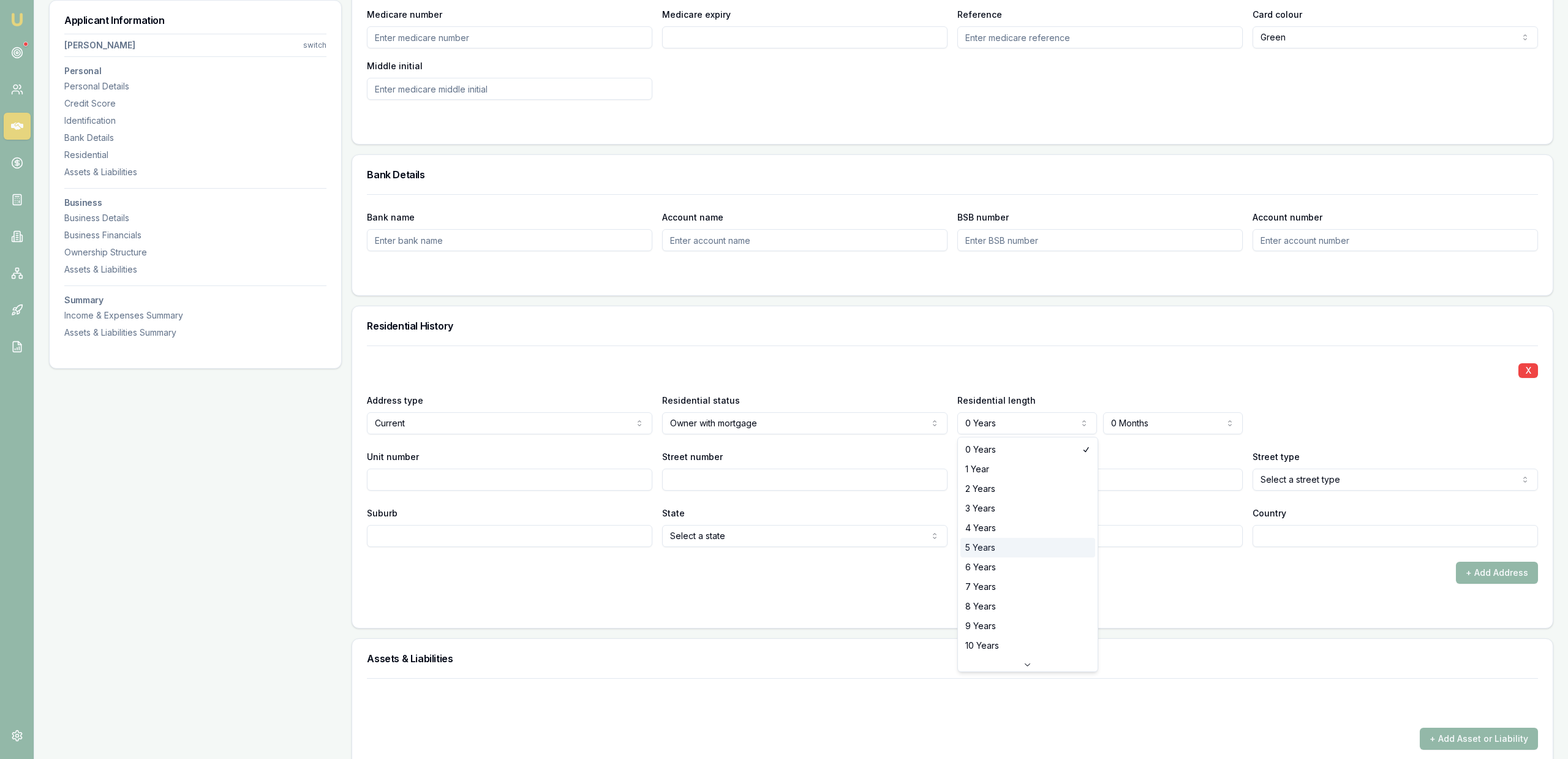
select select "5"
click at [1027, 455] on div "Street name" at bounding box center [1099, 470] width 285 height 42
select select "5"
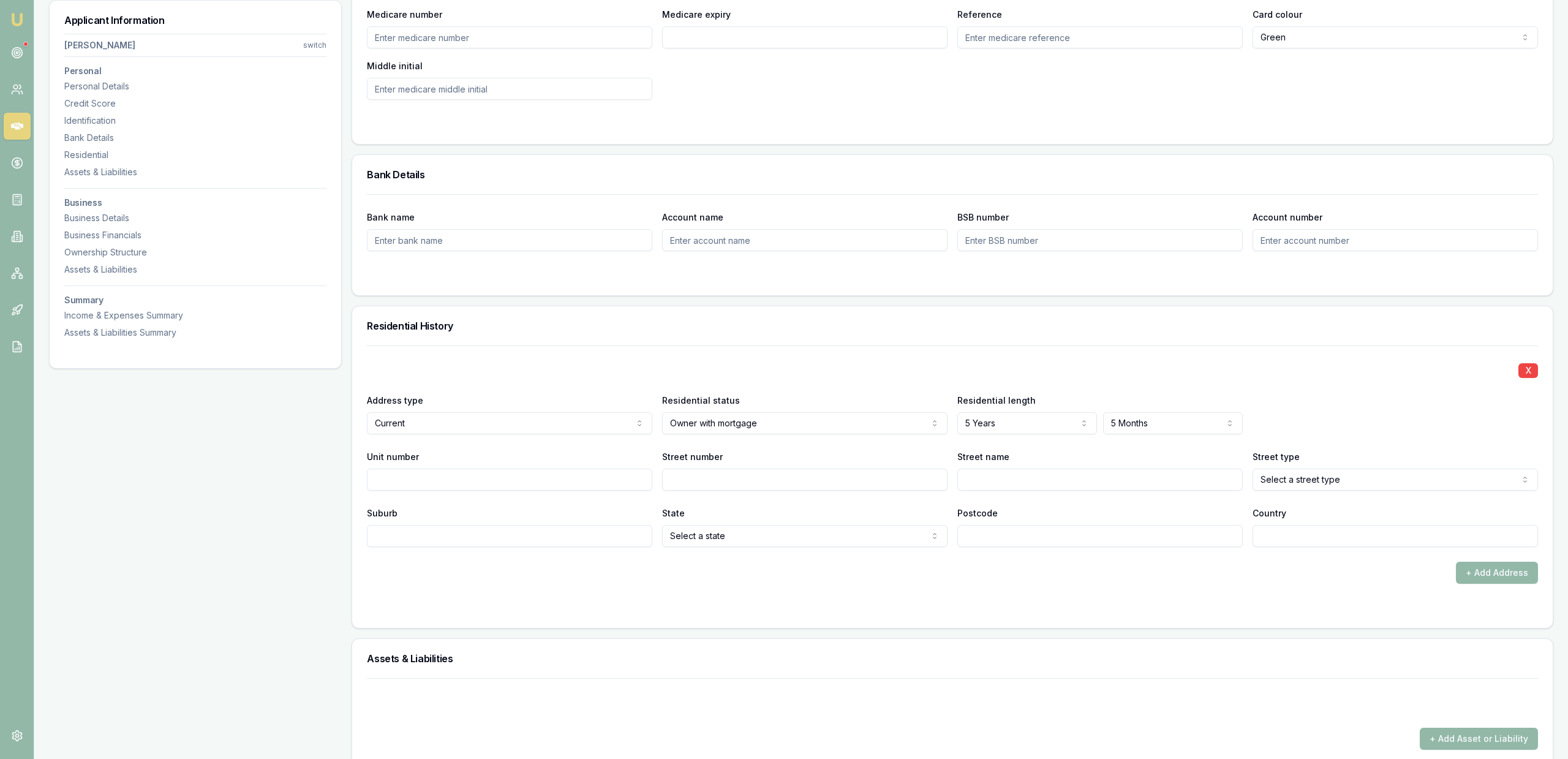
click at [1140, 461] on div "Street name" at bounding box center [1099, 470] width 285 height 42
click at [740, 480] on input "Street number" at bounding box center [805, 480] width 285 height 22
type input "18"
type input "Bushby"
click at [1325, 357] on div "X Address type Current Current Previous Residential status Owner with mortgage …" at bounding box center [952, 446] width 1170 height 202
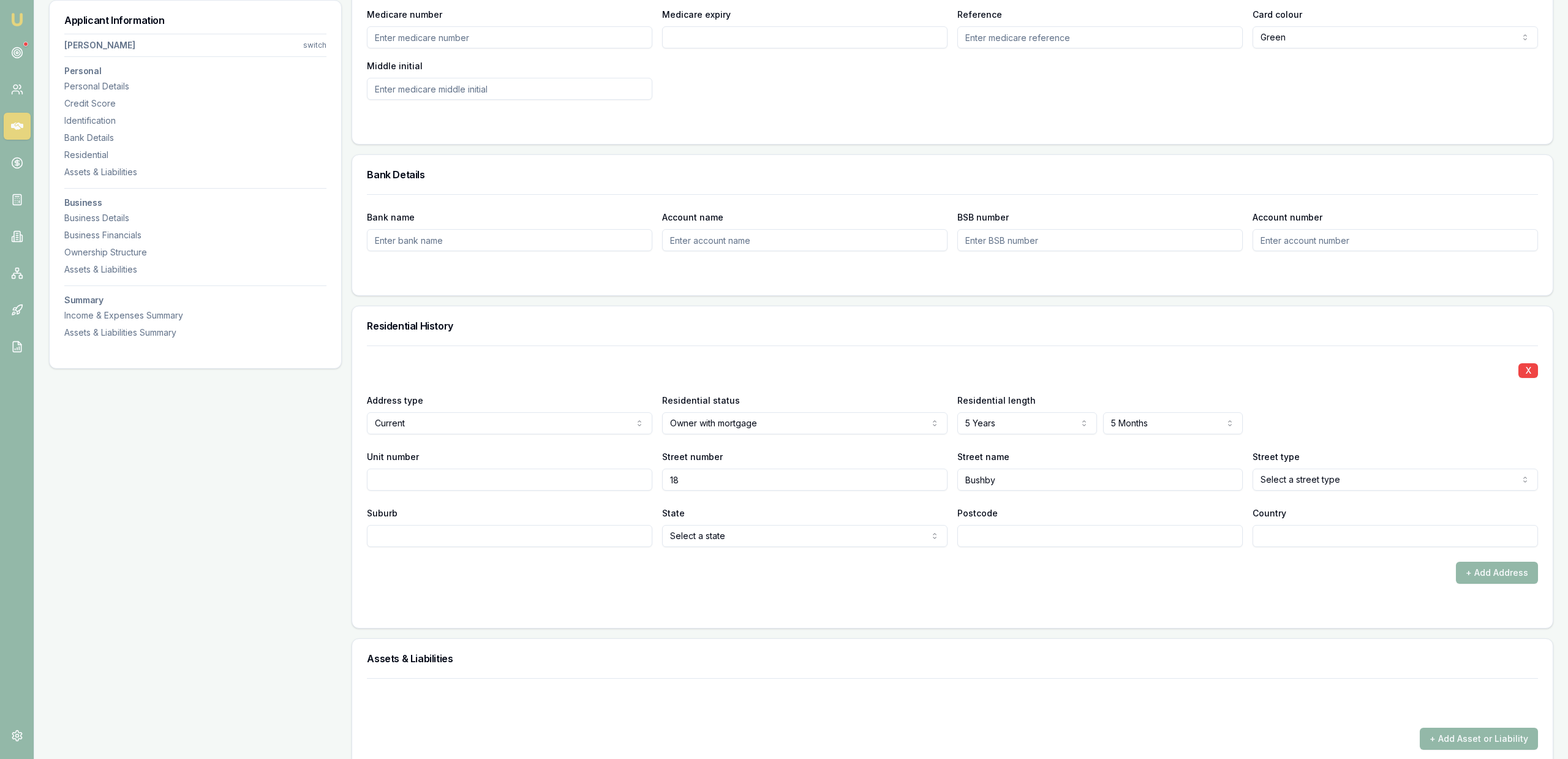
select select "Place"
click at [1107, 617] on div "X Address type Current Current Previous Residential status Owner with mortgage …" at bounding box center [952, 486] width 1200 height 282
click at [608, 538] on input "Suburb" at bounding box center [509, 536] width 285 height 22
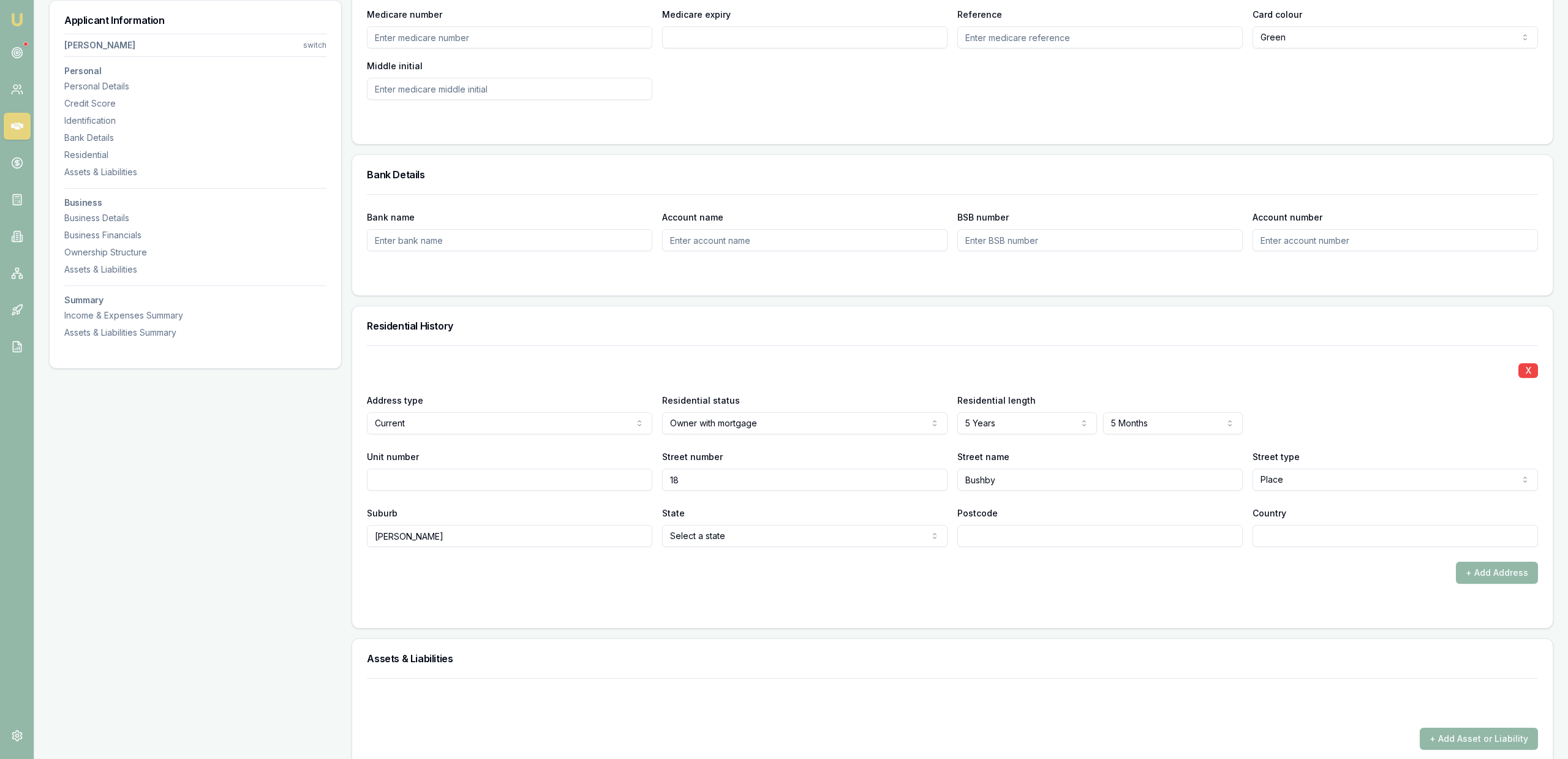
type input "[PERSON_NAME]"
select select "ACT"
type input "2615"
click at [699, 611] on div at bounding box center [952, 608] width 1170 height 9
click at [1275, 527] on input "Country" at bounding box center [1395, 536] width 285 height 22
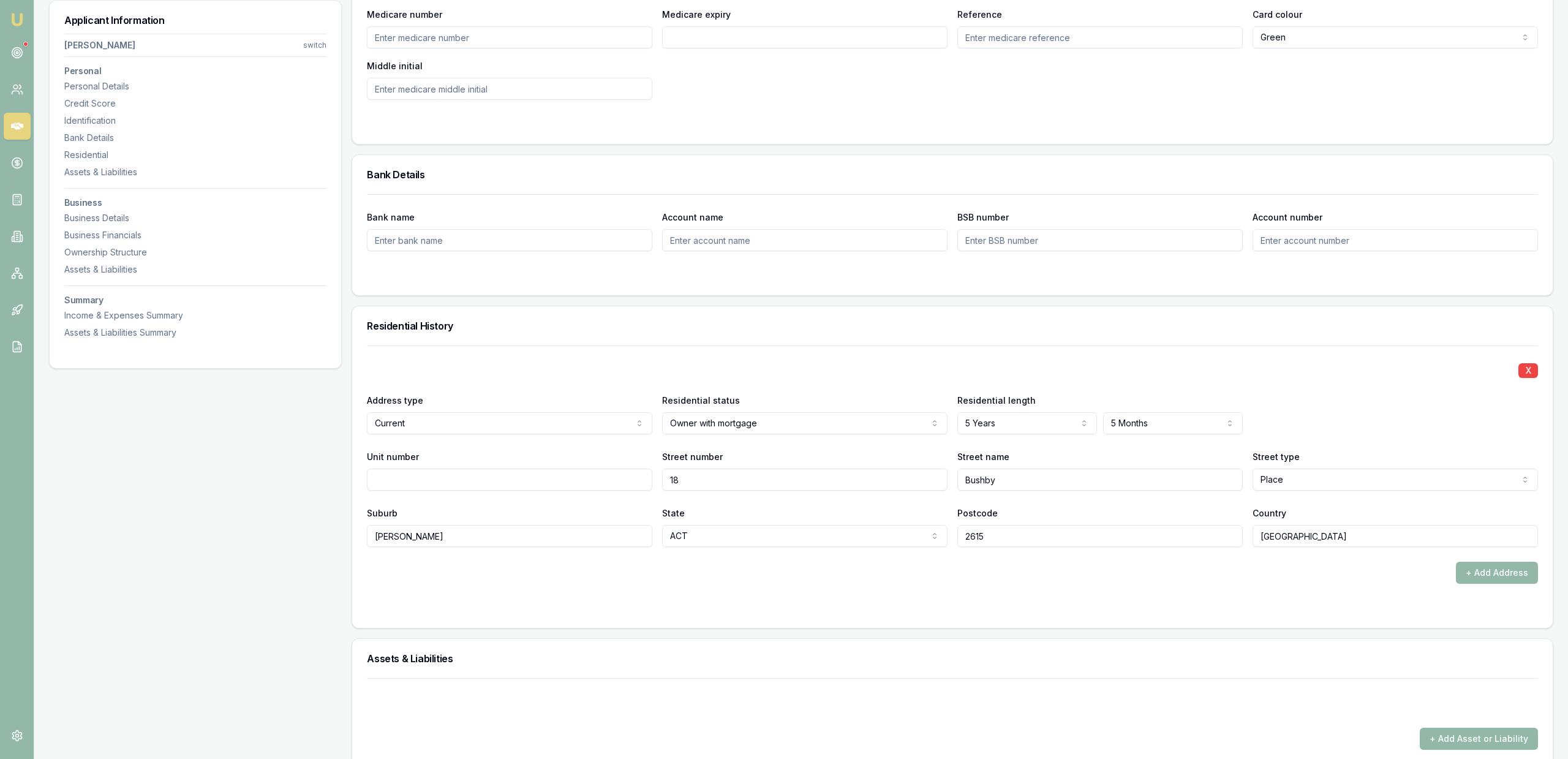
type input "[GEOGRAPHIC_DATA]"
click at [1276, 600] on form "X Address type Current Current Previous Residential status Owner with mortgage …" at bounding box center [952, 479] width 1170 height 268
click at [1261, 647] on div "Assets & Liabilities" at bounding box center [952, 659] width 1200 height 40
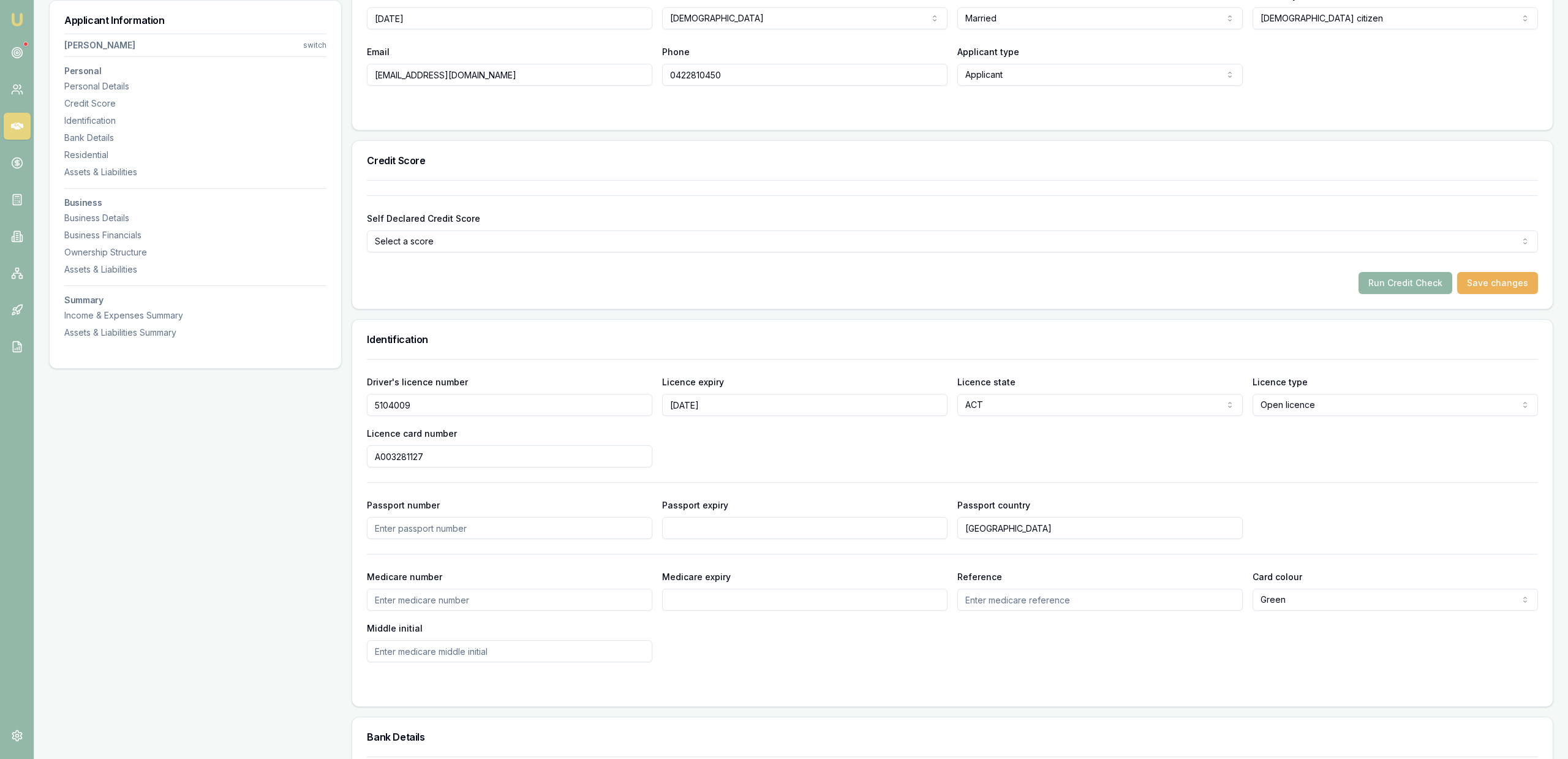
click at [1425, 283] on button "Run Credit Check" at bounding box center [1405, 283] width 94 height 22
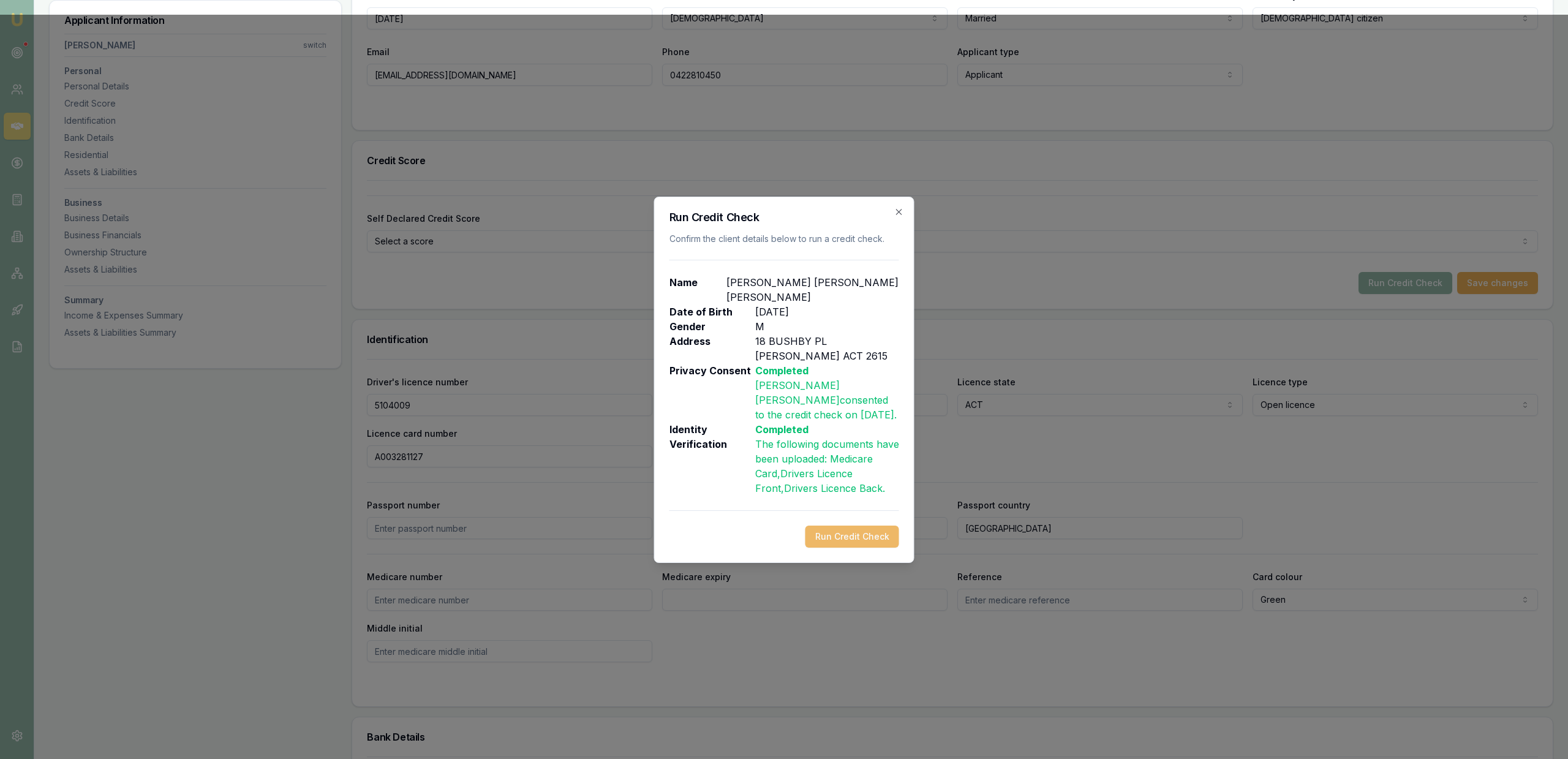
drag, startPoint x: 882, startPoint y: 531, endPoint x: 876, endPoint y: 519, distance: 13.4
click at [882, 527] on div "Run Credit Check Confirm the client details below to run a credit check. Name D…" at bounding box center [784, 380] width 260 height 366
click at [872, 526] on button "Run Credit Check" at bounding box center [852, 537] width 94 height 22
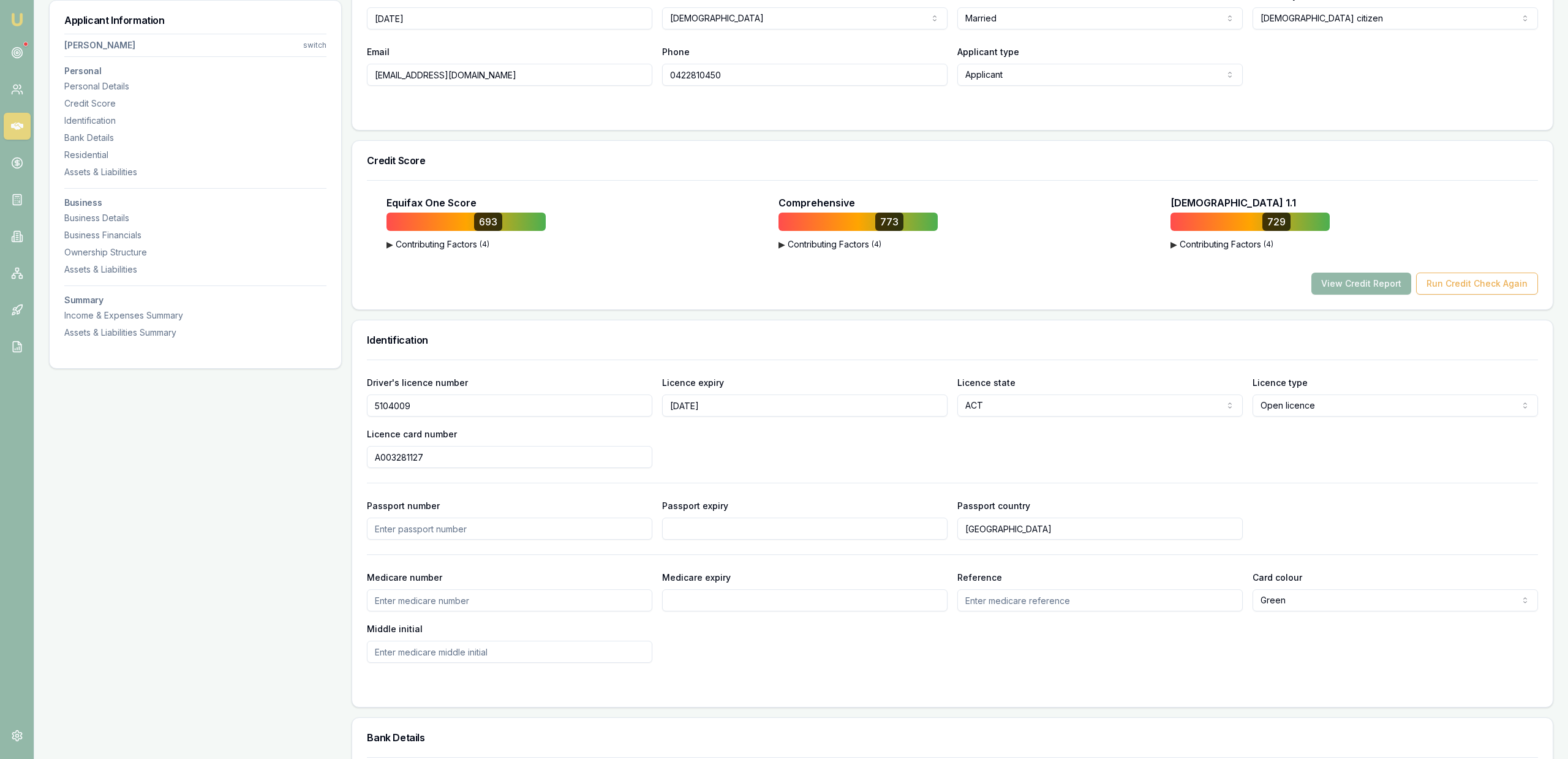
scroll to position [0, 0]
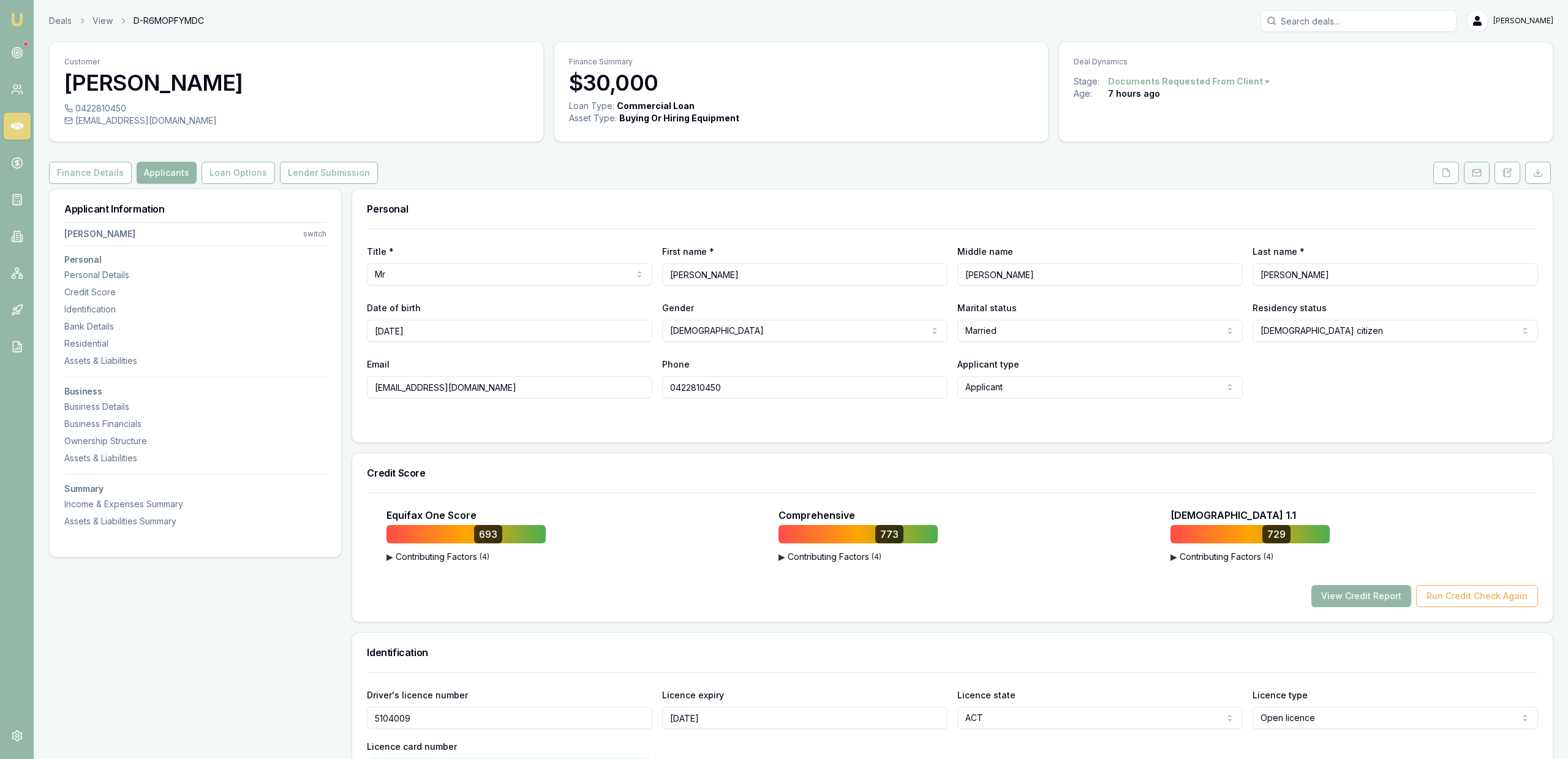
click at [1481, 168] on button at bounding box center [1476, 173] width 26 height 22
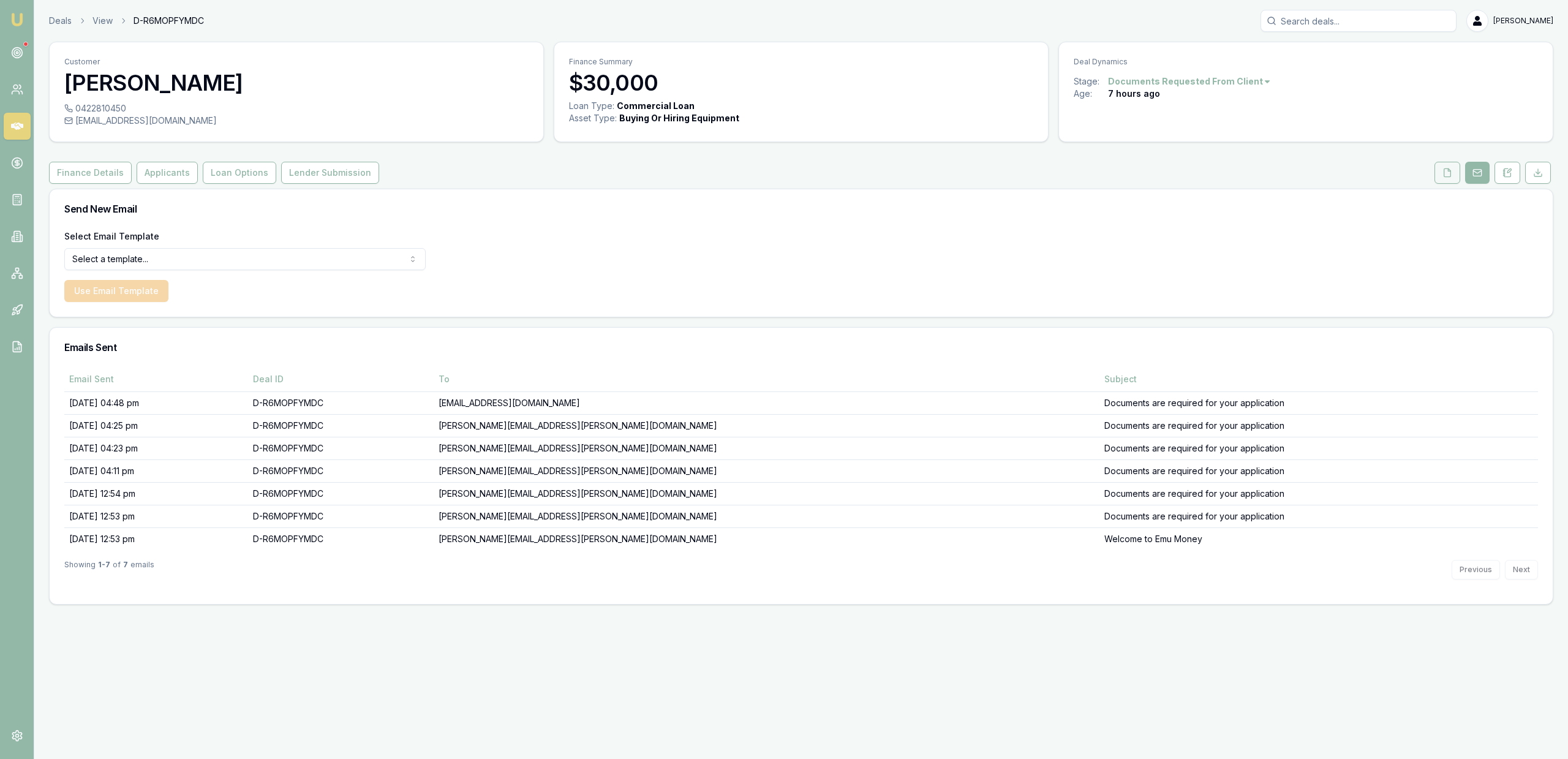
click at [1443, 182] on button at bounding box center [1447, 173] width 26 height 22
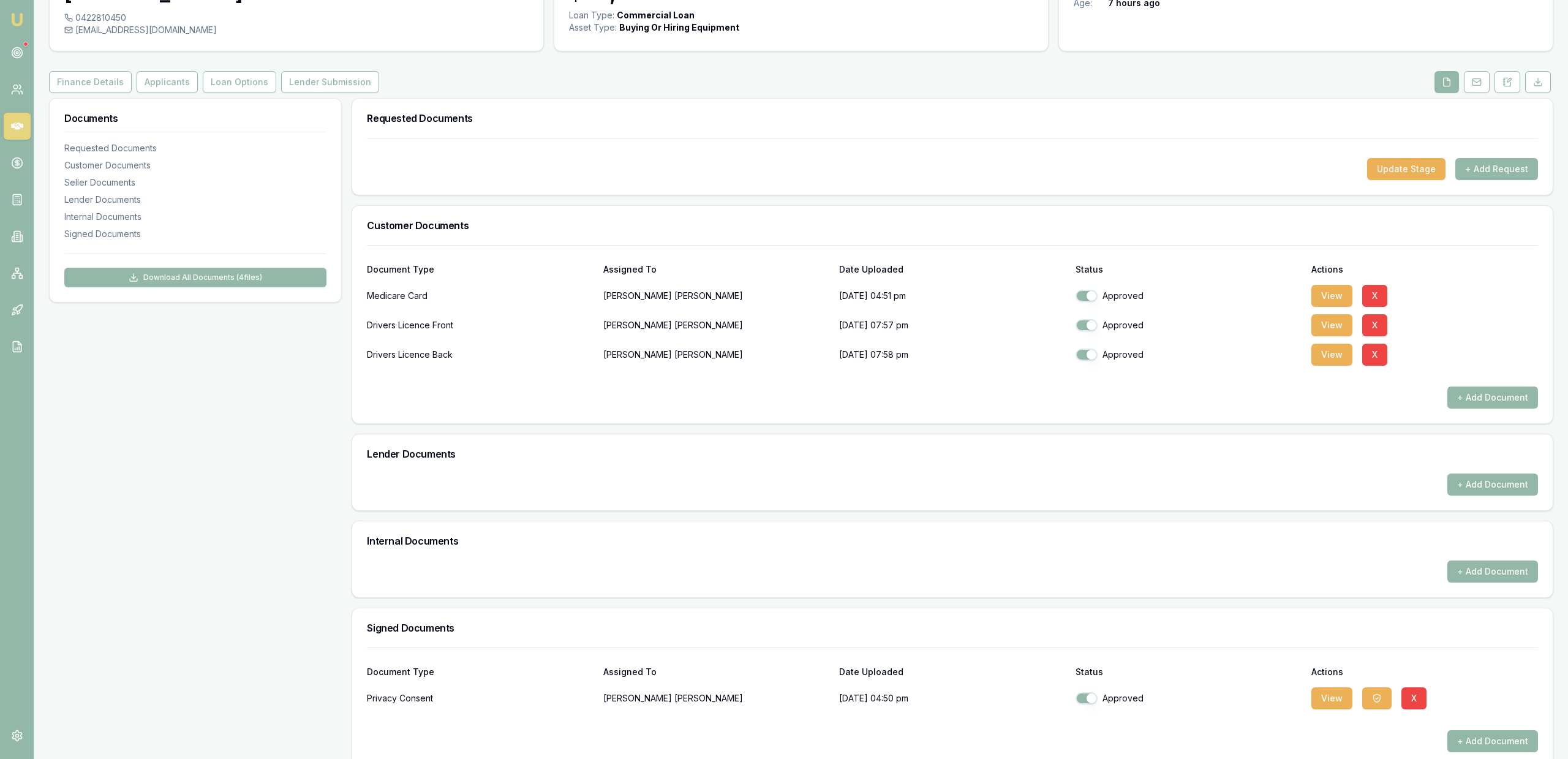
scroll to position [109, 0]
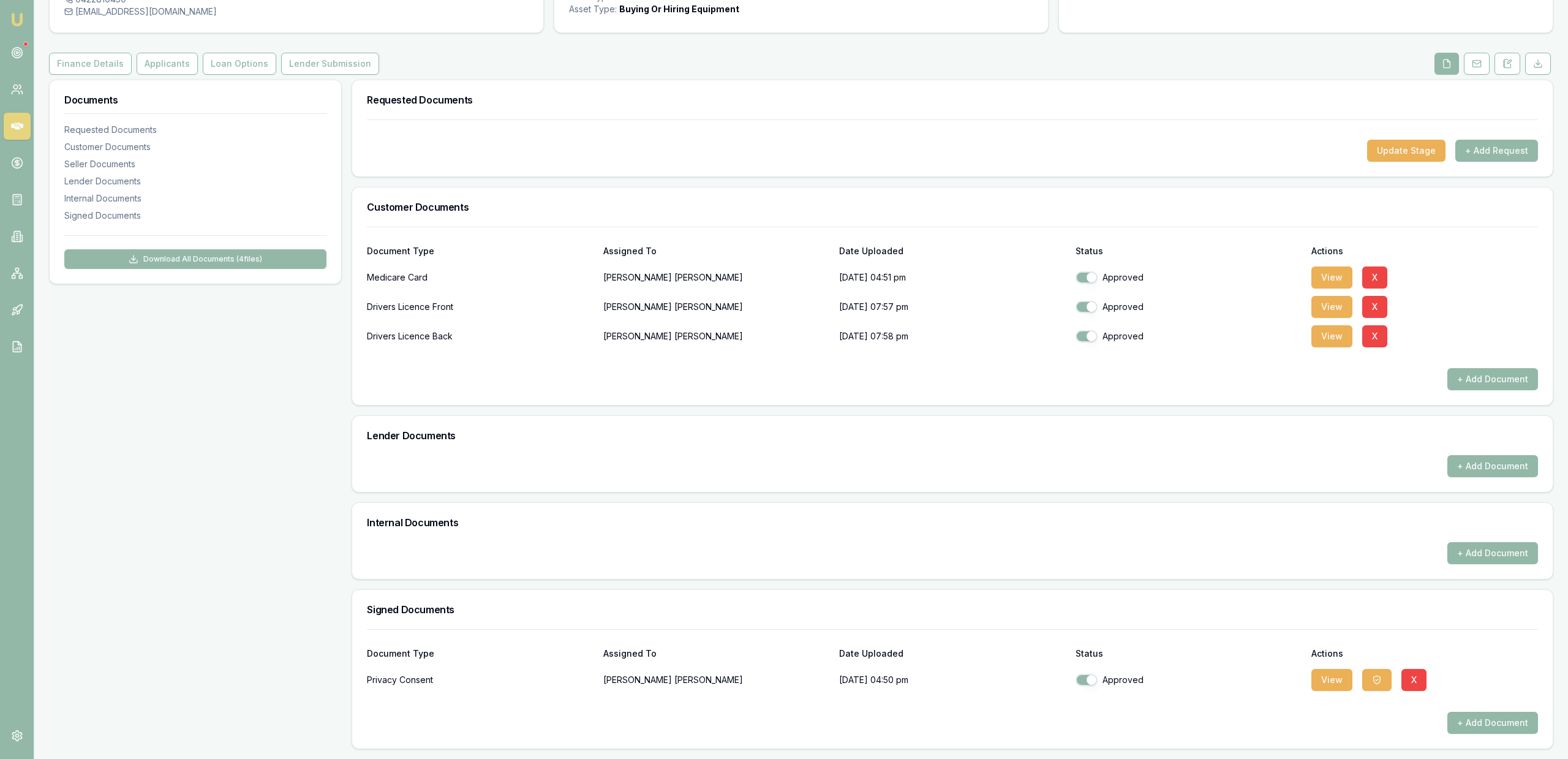
click at [129, 548] on div "Documents Requested Documents Customer Documents Seller Documents Lender Docume…" at bounding box center [195, 414] width 292 height 670
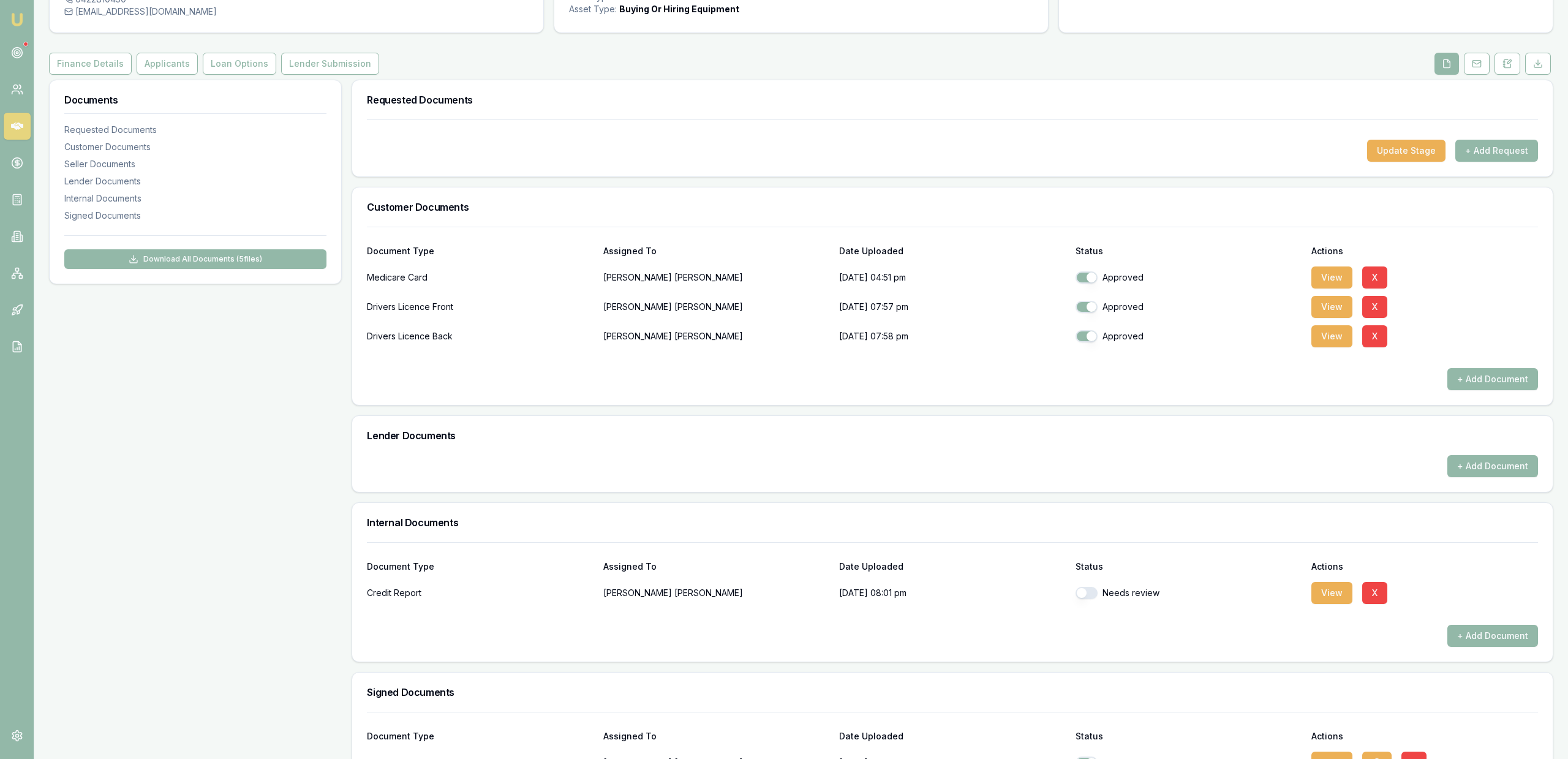
click at [1083, 589] on button "button" at bounding box center [1087, 592] width 22 height 12
checkbox input "true"
click at [1319, 589] on button "View" at bounding box center [1332, 593] width 41 height 22
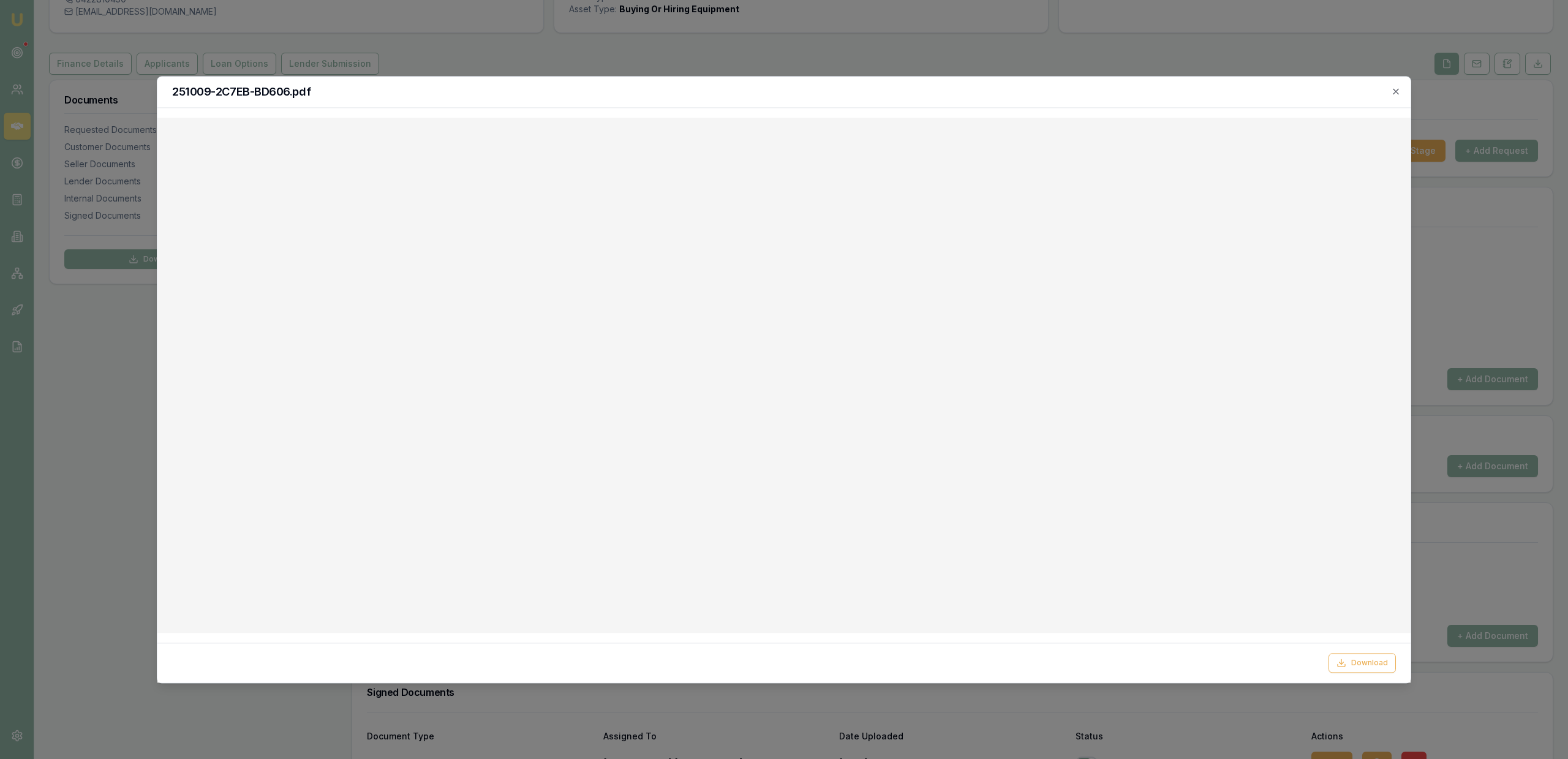
click at [933, 59] on div at bounding box center [784, 380] width 1568 height 759
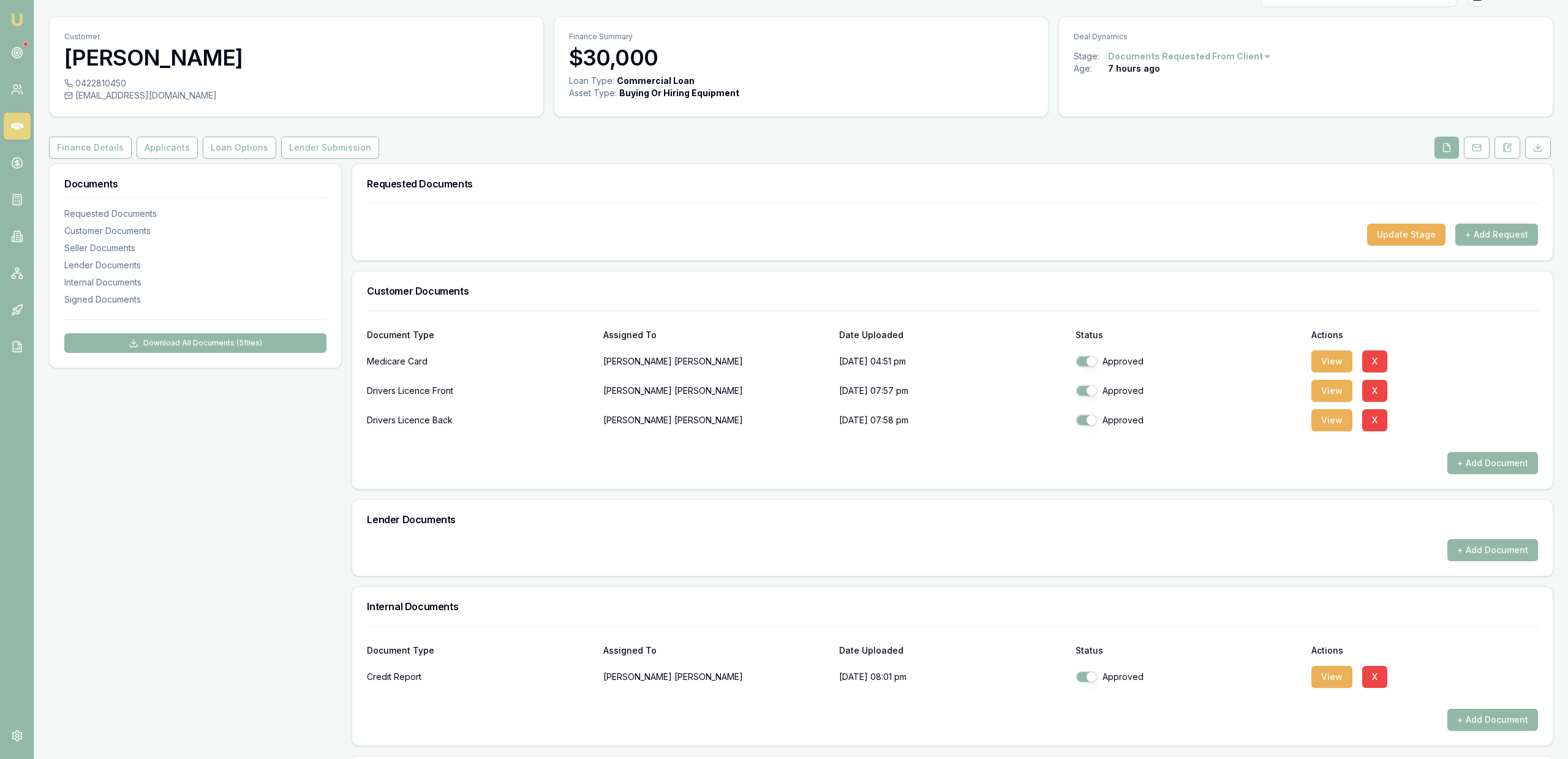
scroll to position [0, 0]
